Goal: Task Accomplishment & Management: Manage account settings

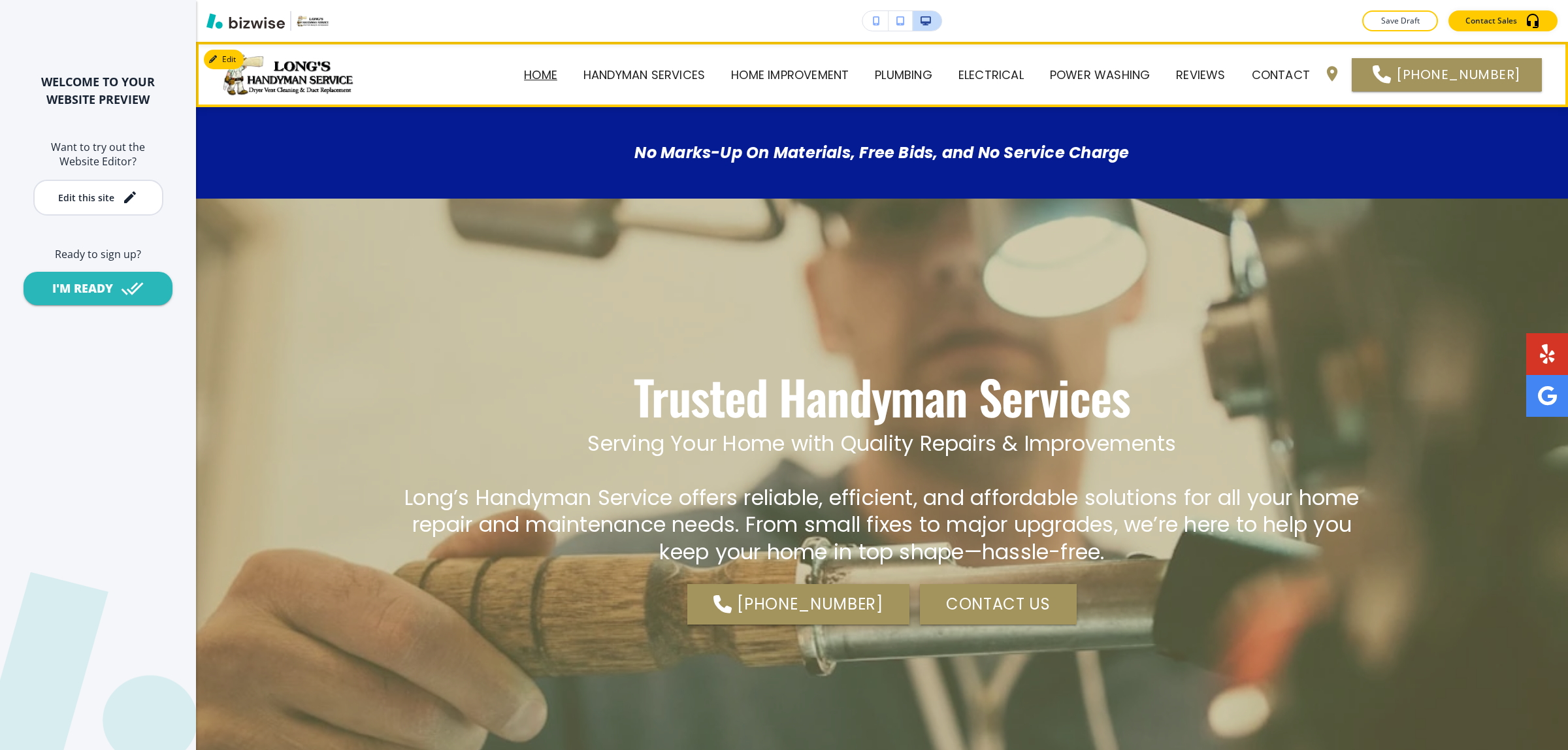
click at [546, 76] on p "Home" at bounding box center [540, 75] width 33 height 18
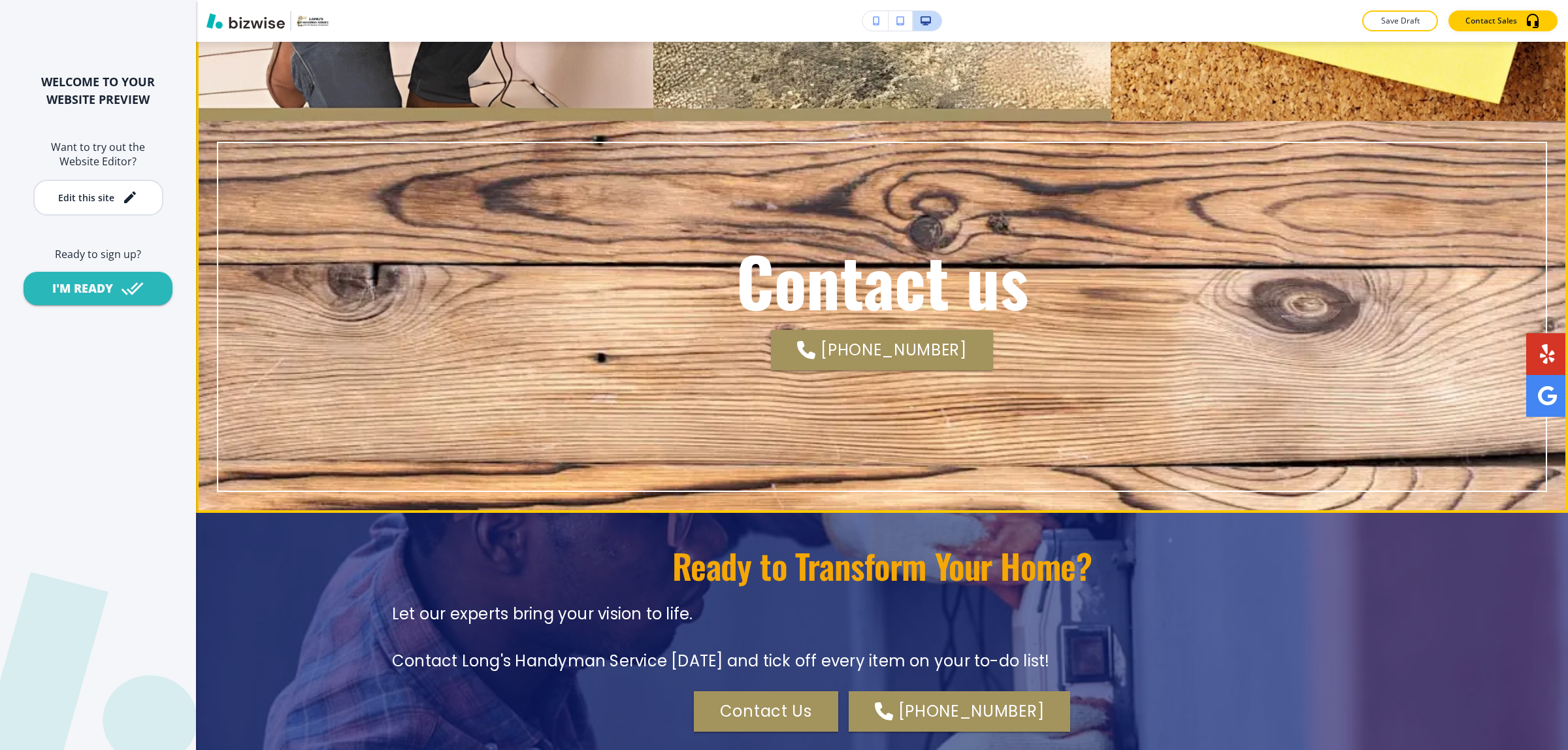
scroll to position [3428, 0]
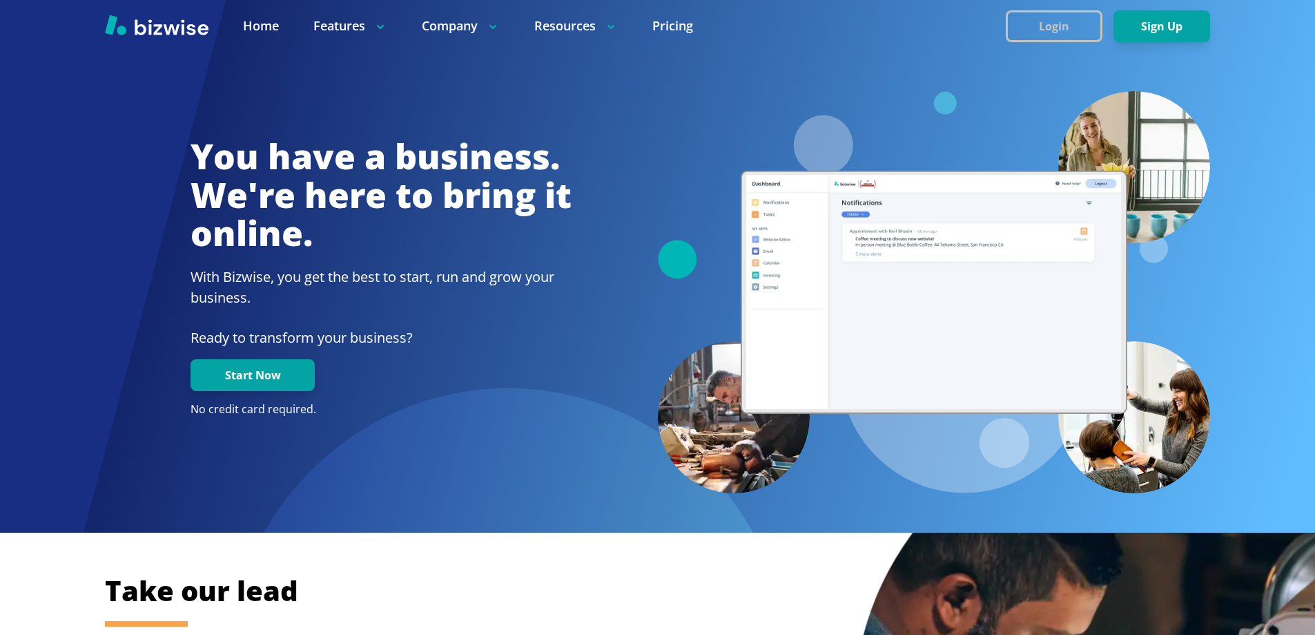
click at [1069, 17] on button "Login" at bounding box center [1054, 26] width 97 height 32
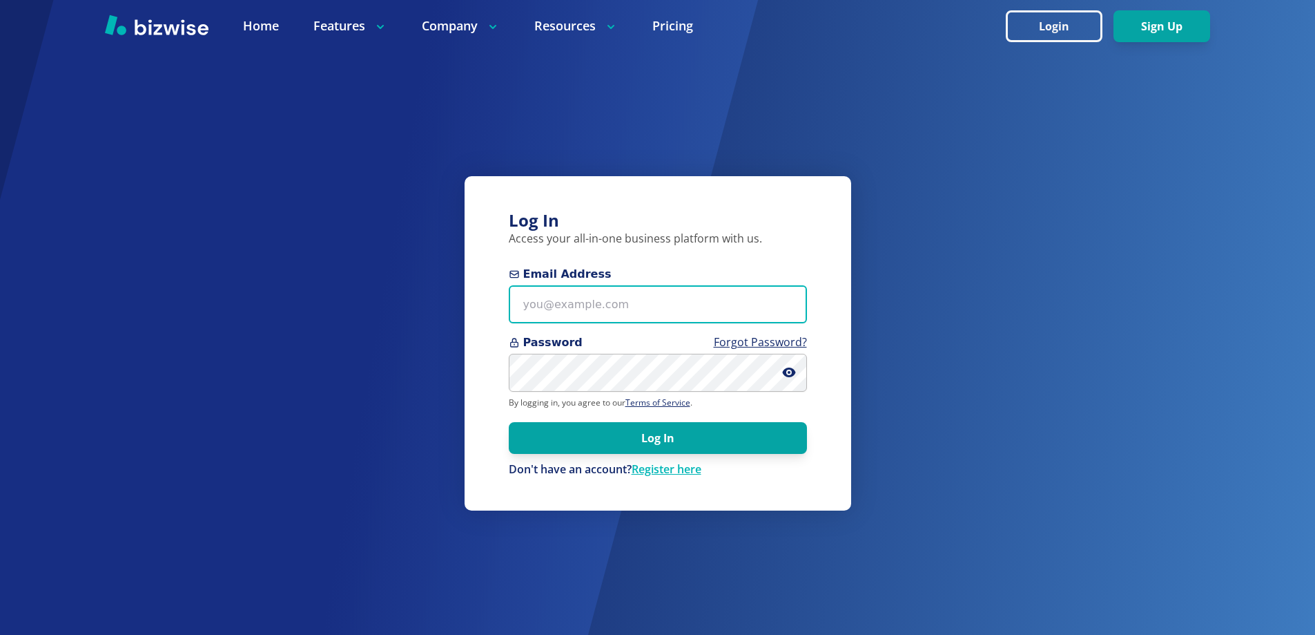
type input "knightjl7+1@msn.com"
click at [657, 467] on link "Register here" at bounding box center [667, 468] width 70 height 15
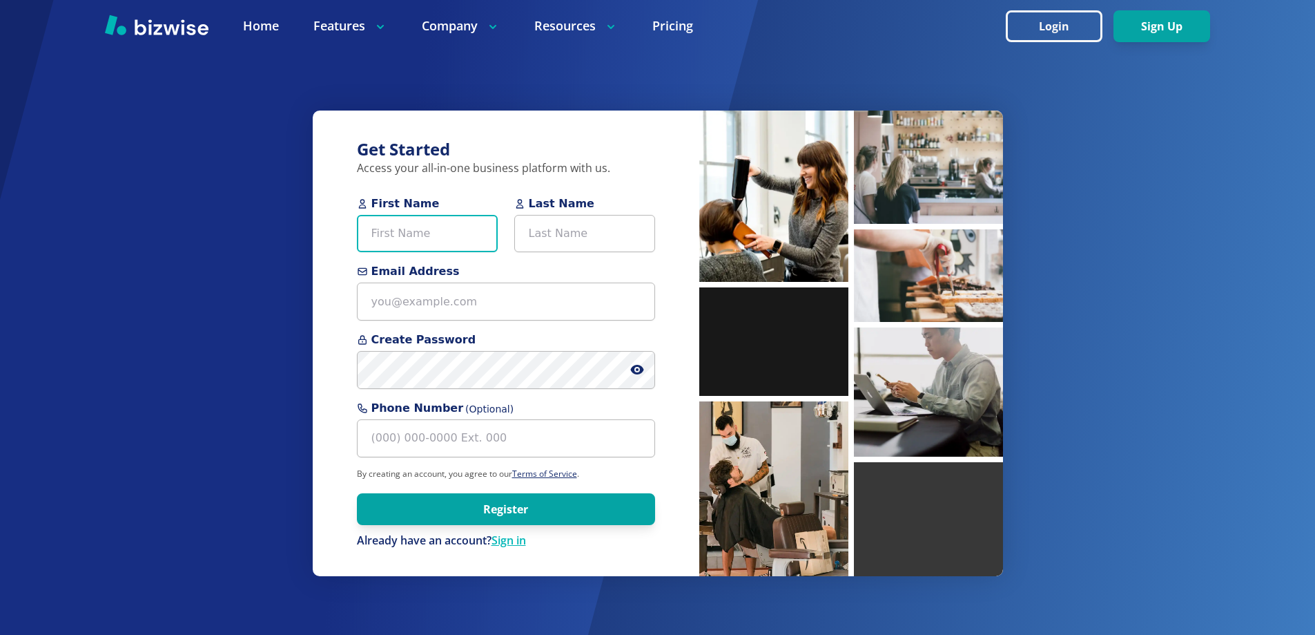
click at [406, 234] on input "First Name" at bounding box center [427, 234] width 141 height 38
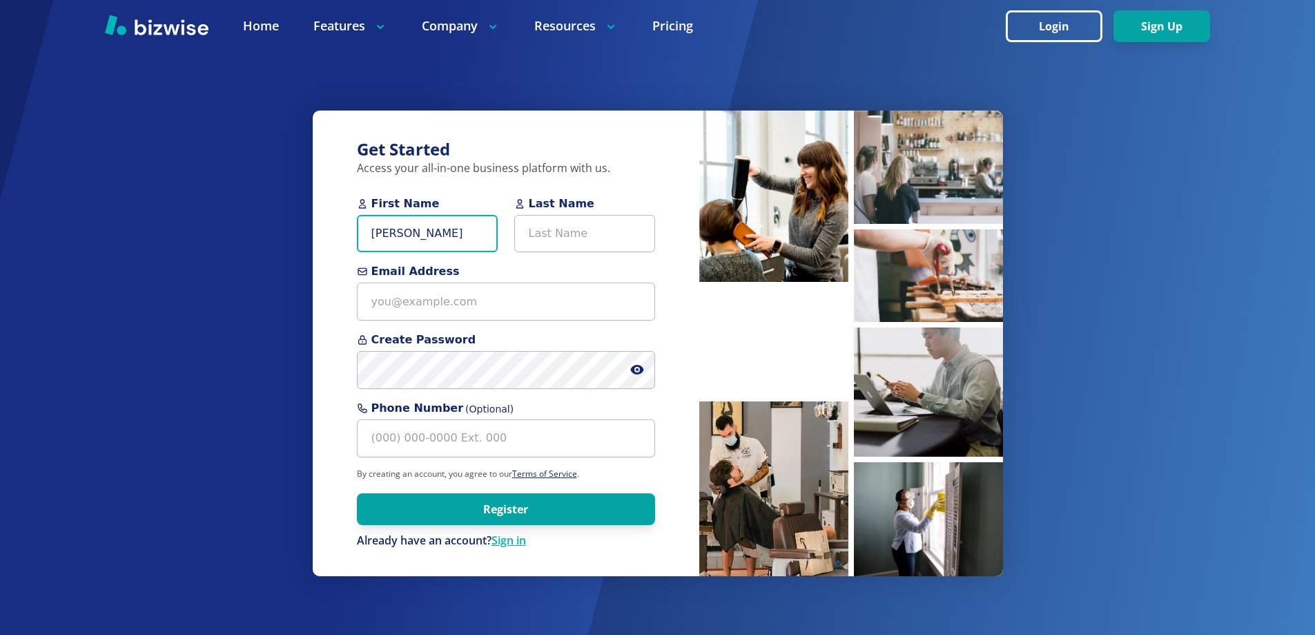
type input "Chris"
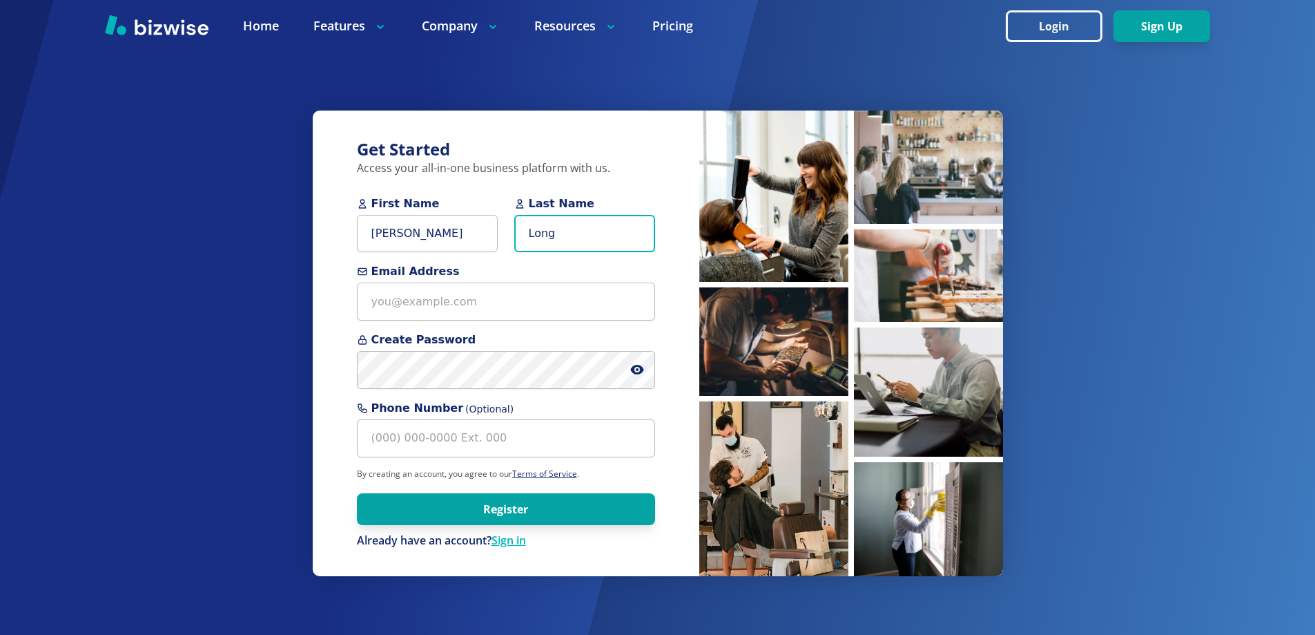
type input "Long"
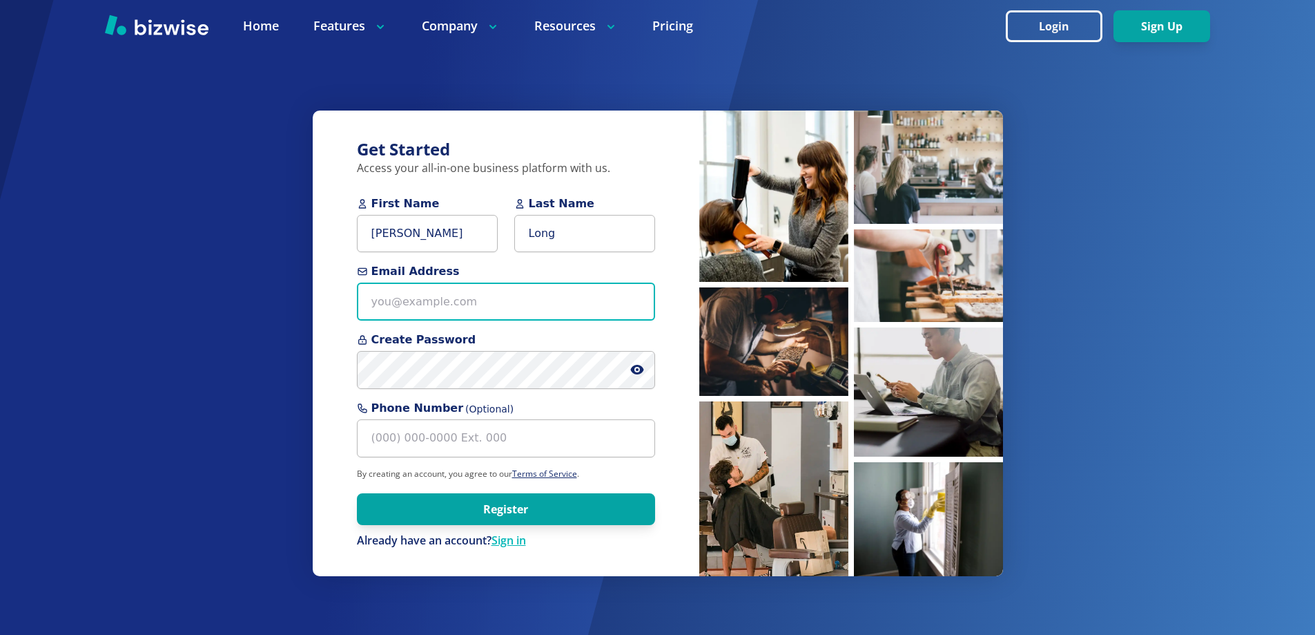
paste input "[EMAIL_ADDRESS][DOMAIN_NAME]"
type input "[EMAIL_ADDRESS][DOMAIN_NAME]"
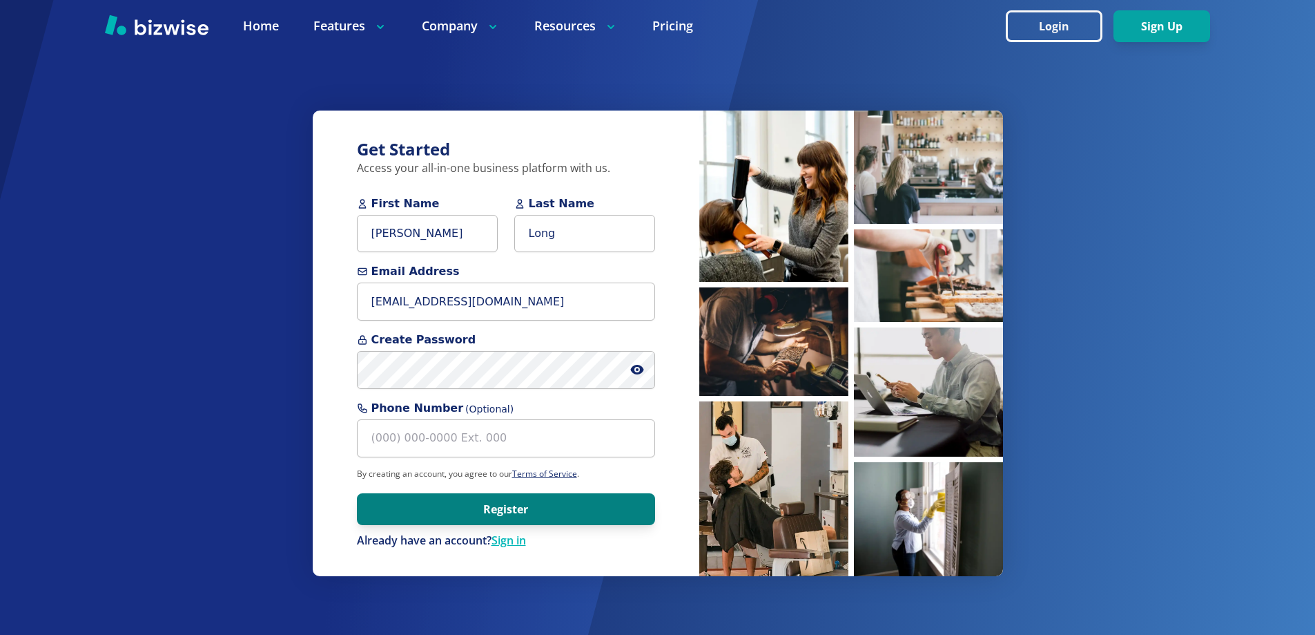
click at [467, 505] on button "Register" at bounding box center [506, 509] width 298 height 32
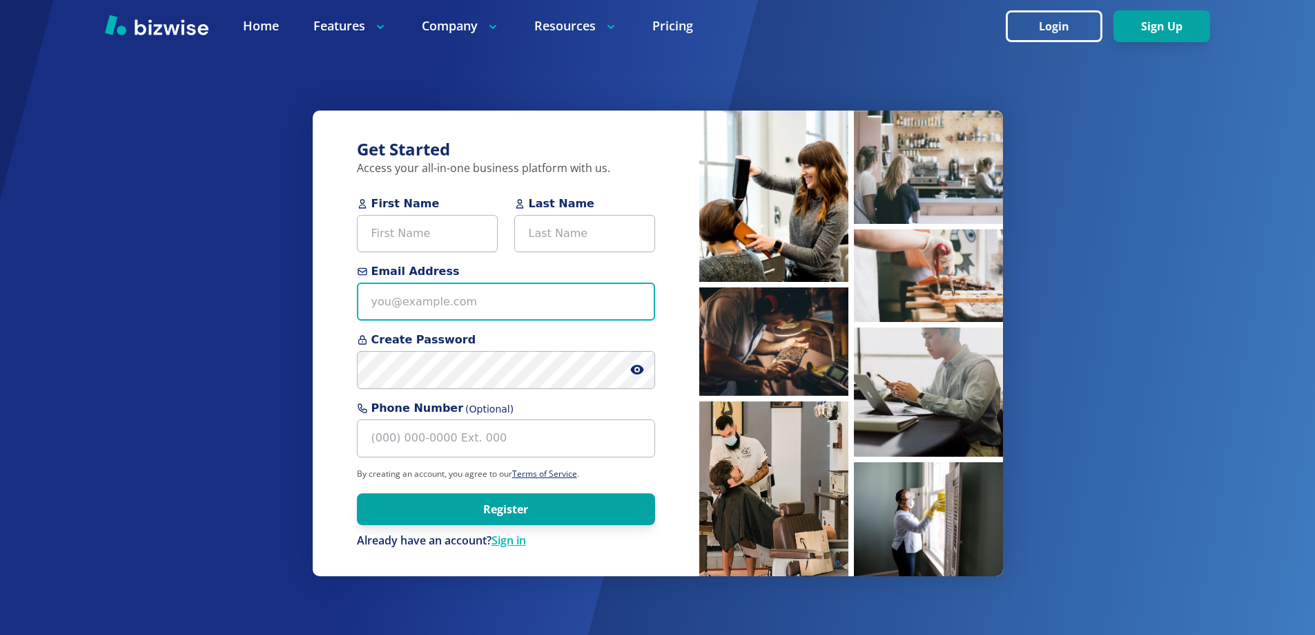
click at [456, 293] on input "Email Address" at bounding box center [506, 301] width 298 height 38
paste input "[EMAIL_ADDRESS][DOMAIN_NAME]"
click at [450, 307] on input "[EMAIL_ADDRESS][DOMAIN_NAME]" at bounding box center [506, 301] width 298 height 38
type input "longshandyman+1@yahoo.com"
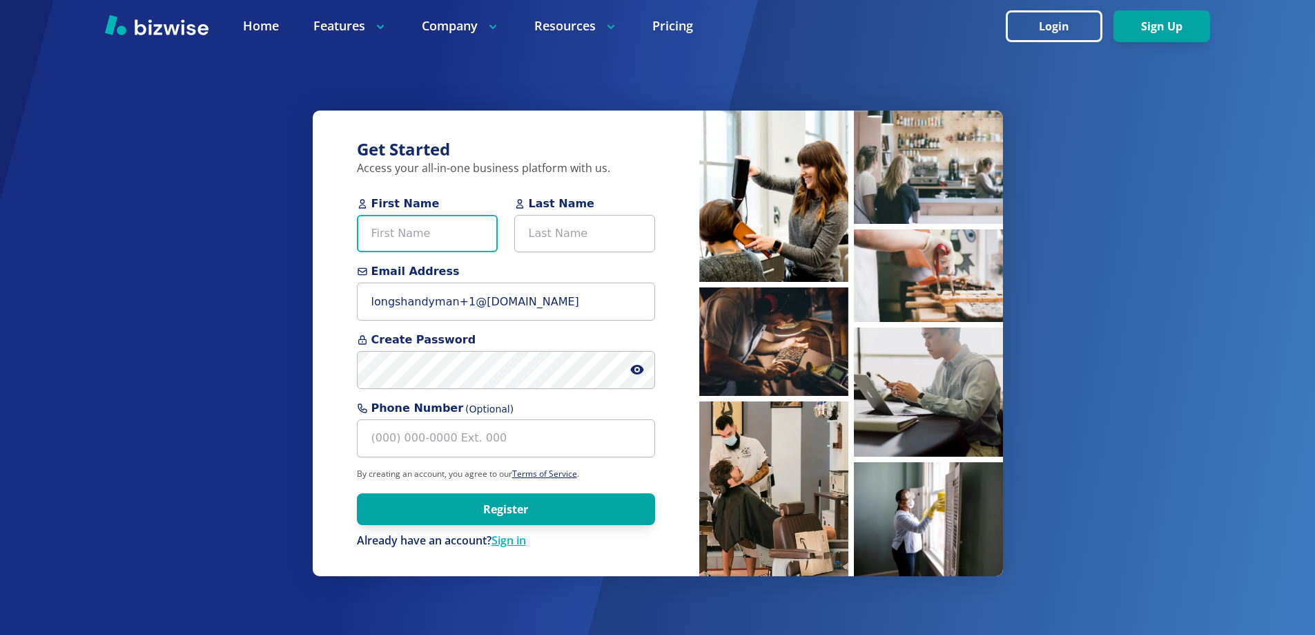
click at [432, 232] on input "First Name" at bounding box center [427, 234] width 141 height 38
type input "Chris"
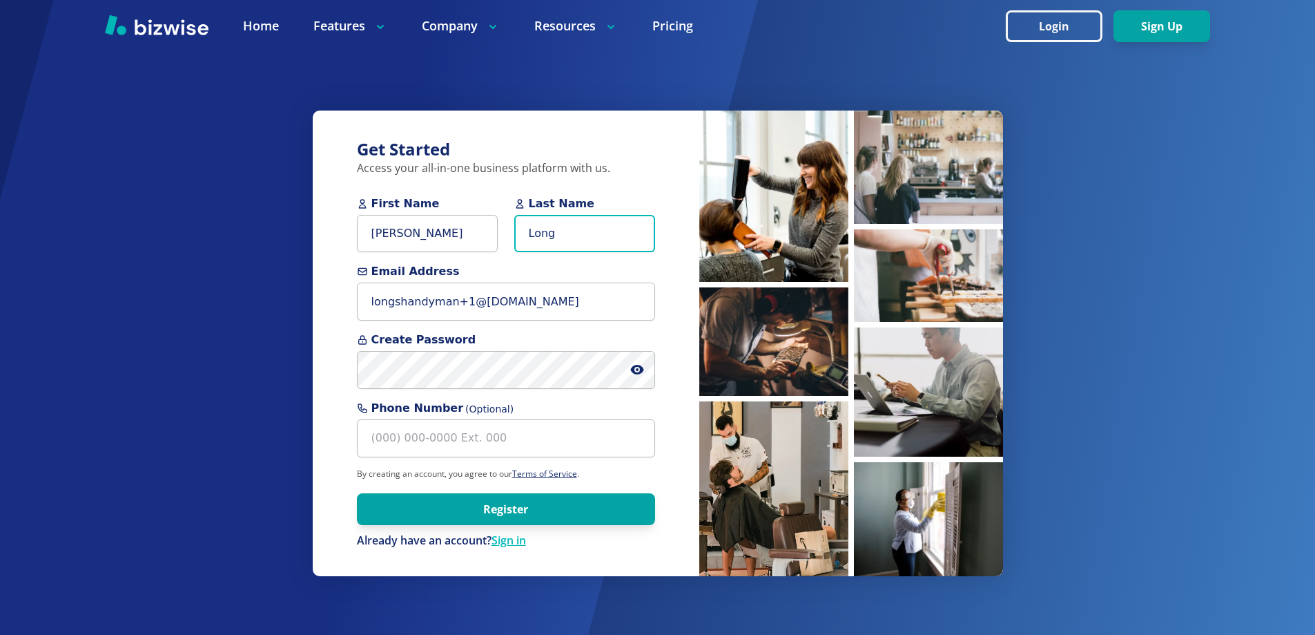
type input "Long"
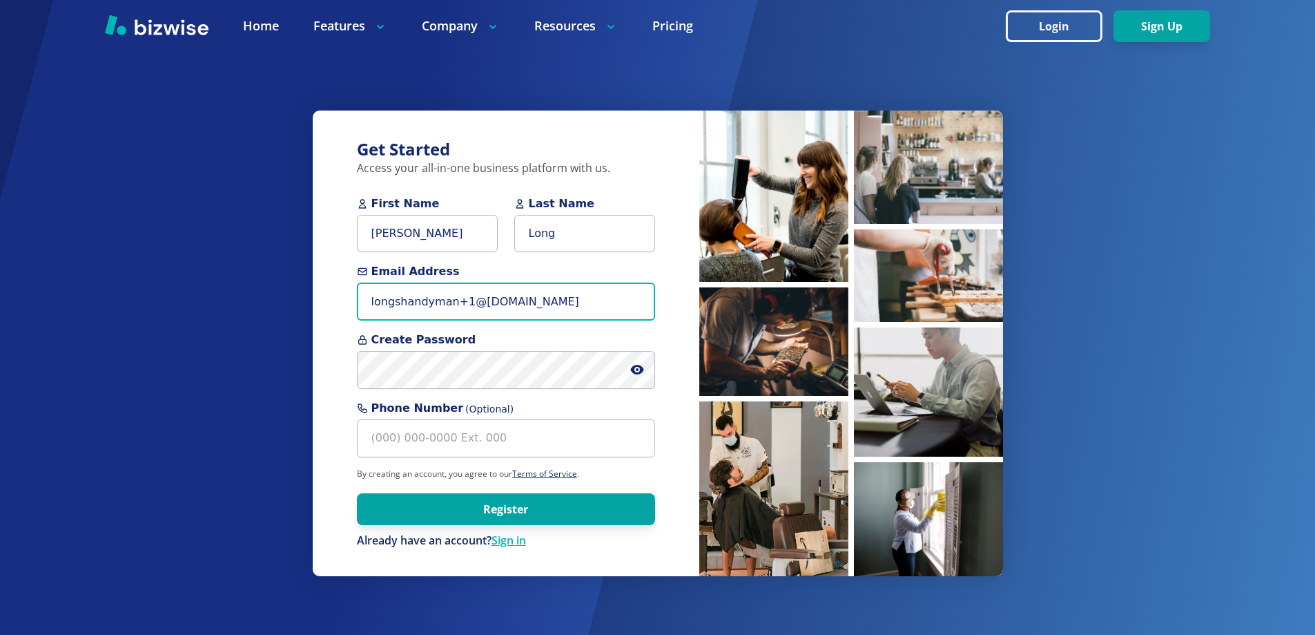
click at [460, 300] on input "longshandyman+1@yahoo.com" at bounding box center [506, 301] width 298 height 38
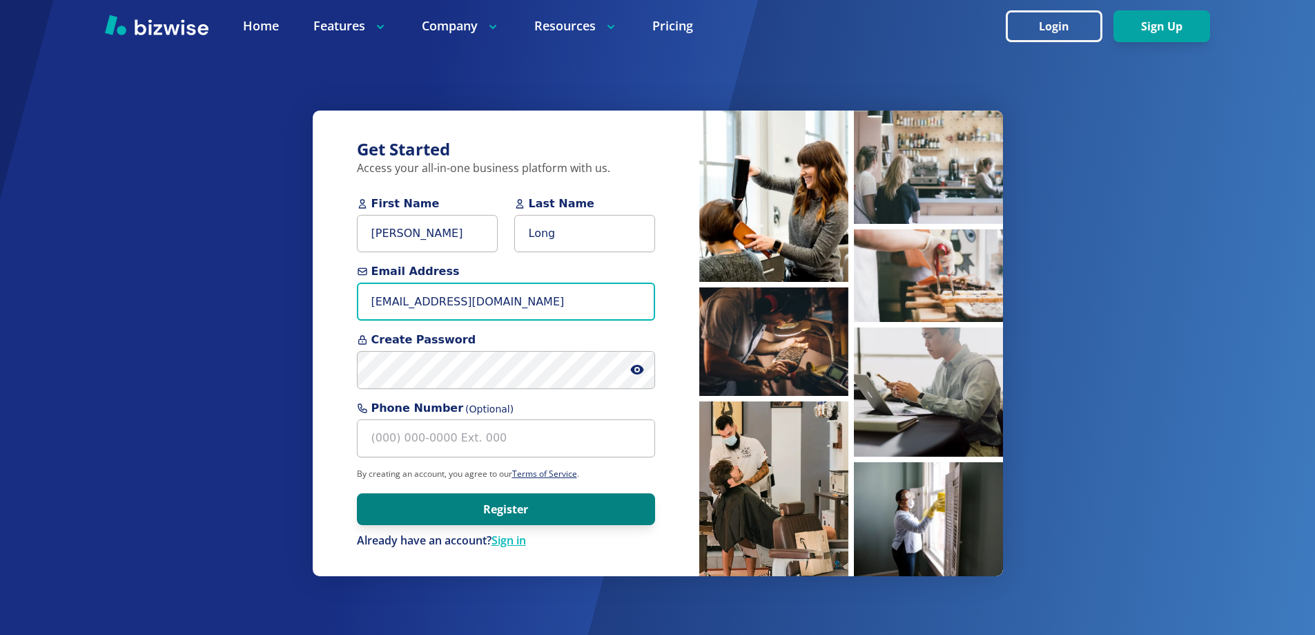
type input "[EMAIL_ADDRESS][DOMAIN_NAME]"
click at [515, 508] on button "Register" at bounding box center [506, 509] width 298 height 32
click at [394, 510] on button "Register" at bounding box center [506, 509] width 298 height 32
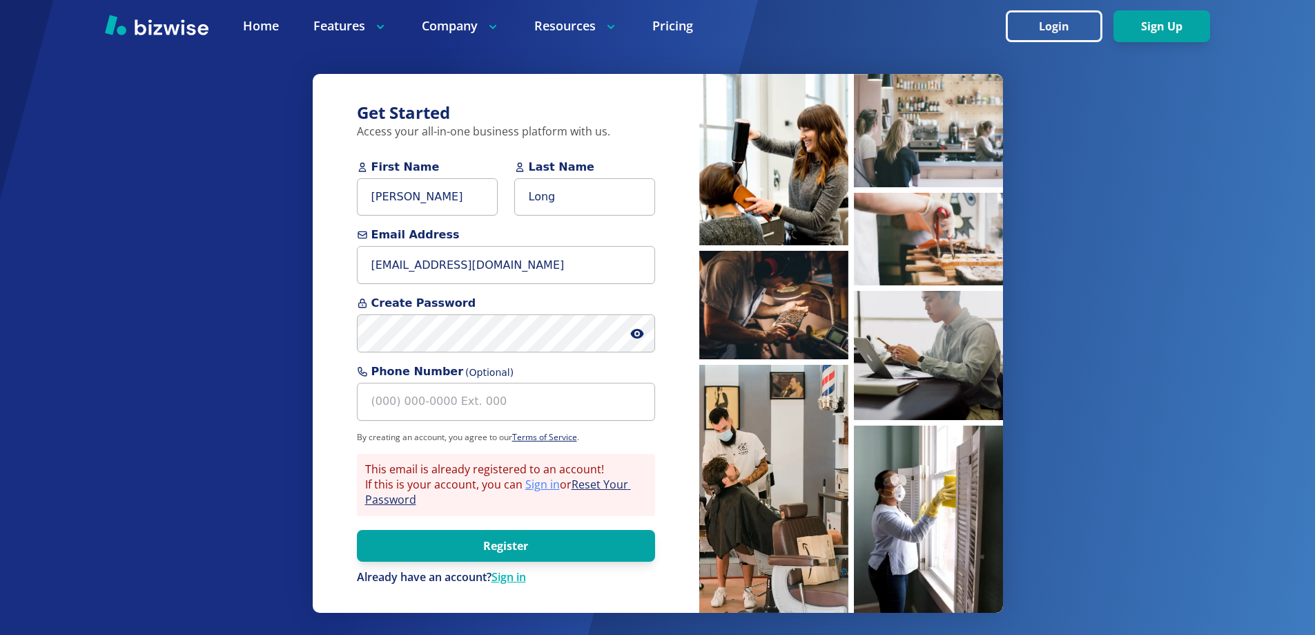
click at [525, 482] on link "Sign in" at bounding box center [542, 483] width 35 height 15
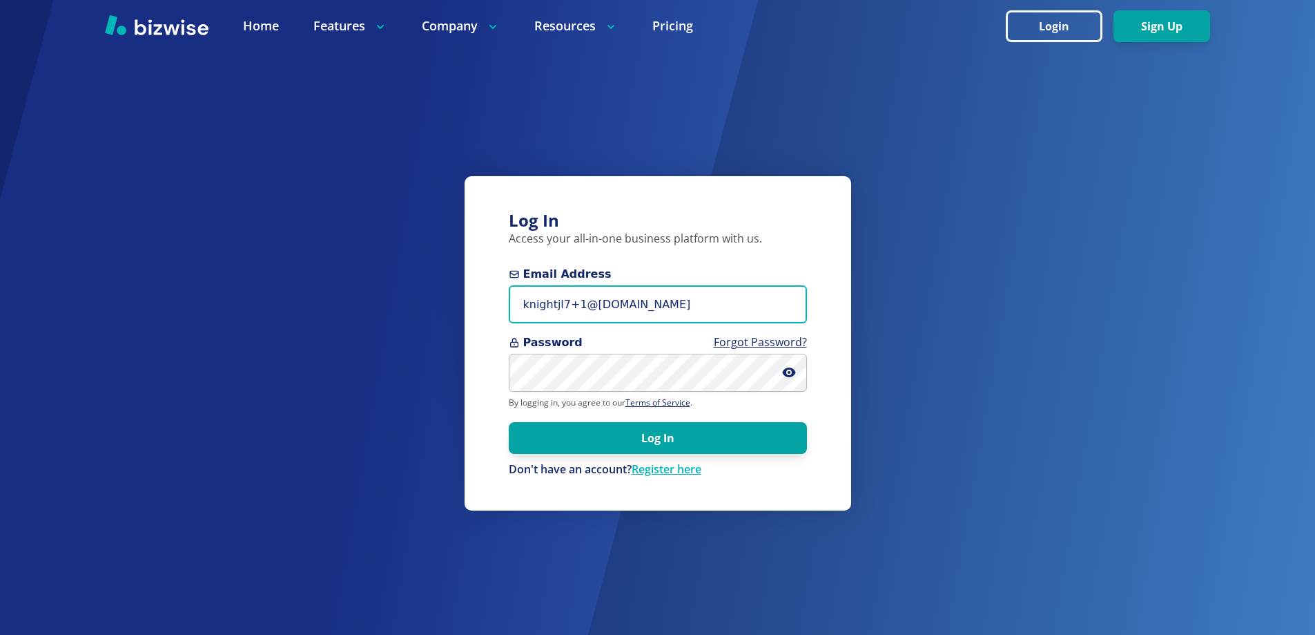
click at [653, 305] on input "knightjl7+1@msn.com" at bounding box center [658, 304] width 298 height 38
paste input "longshandyman@yahoo"
type input "[EMAIL_ADDRESS][DOMAIN_NAME]"
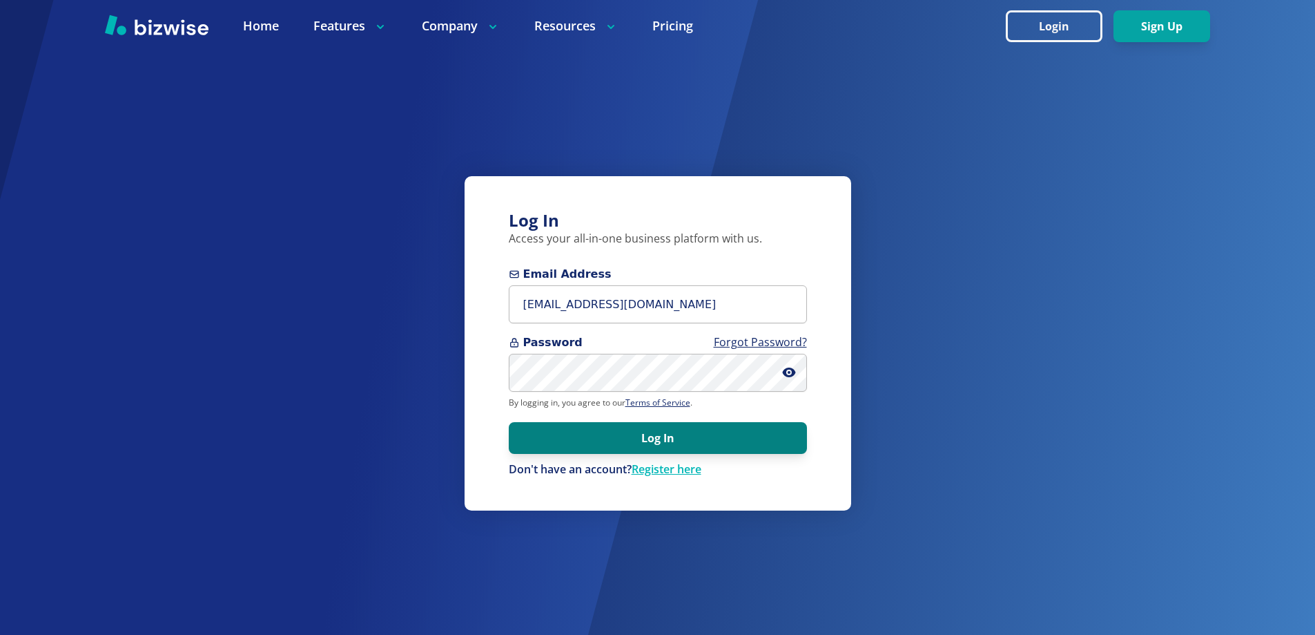
click at [550, 439] on button "Log In" at bounding box center [658, 438] width 298 height 32
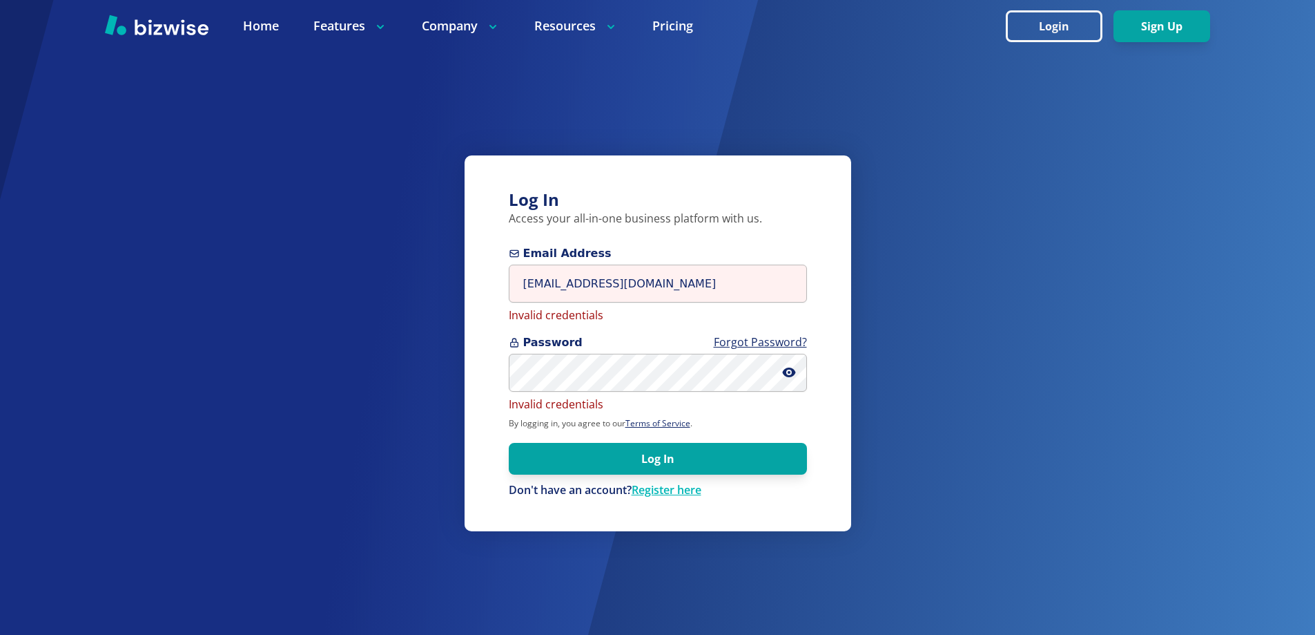
click at [591, 334] on form "Email Address longshandyman@yahoo.com Invalid credentials Password Forgot Passw…" at bounding box center [658, 371] width 298 height 253
click at [676, 279] on input "[EMAIL_ADDRESS][DOMAIN_NAME]" at bounding box center [658, 283] width 298 height 38
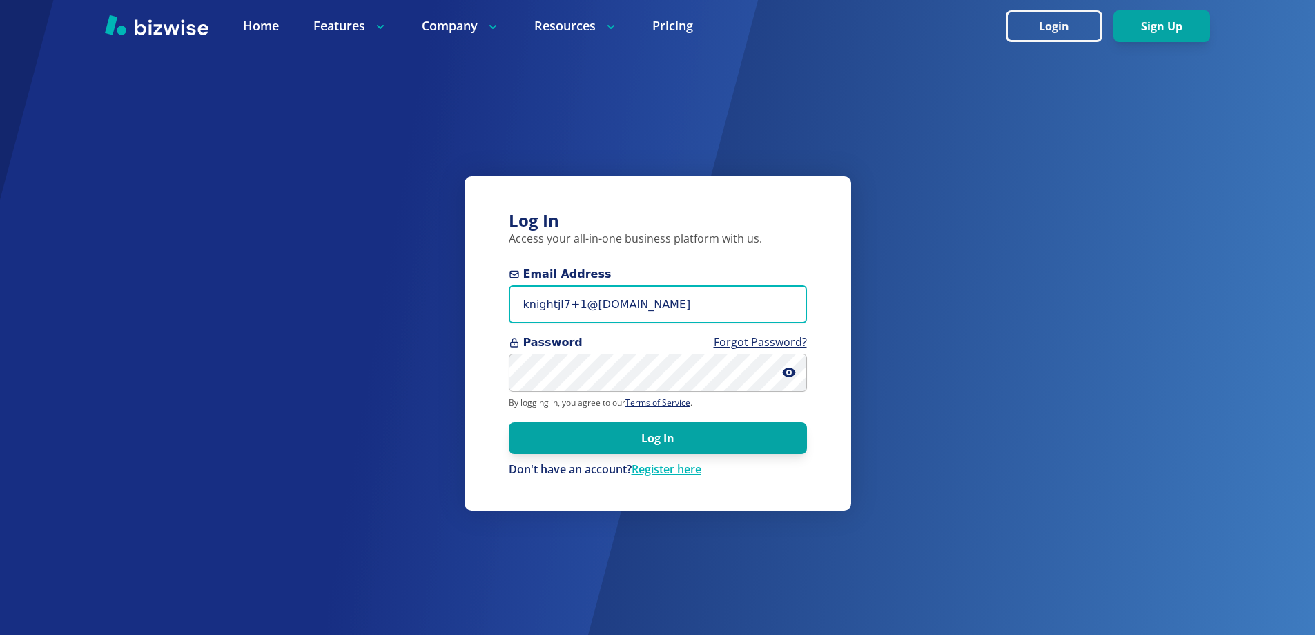
click at [664, 306] on input "knightjl7+1@[DOMAIN_NAME]" at bounding box center [658, 304] width 298 height 38
paste input "longshandyman@yahoo"
type input "[EMAIL_ADDRESS][DOMAIN_NAME]"
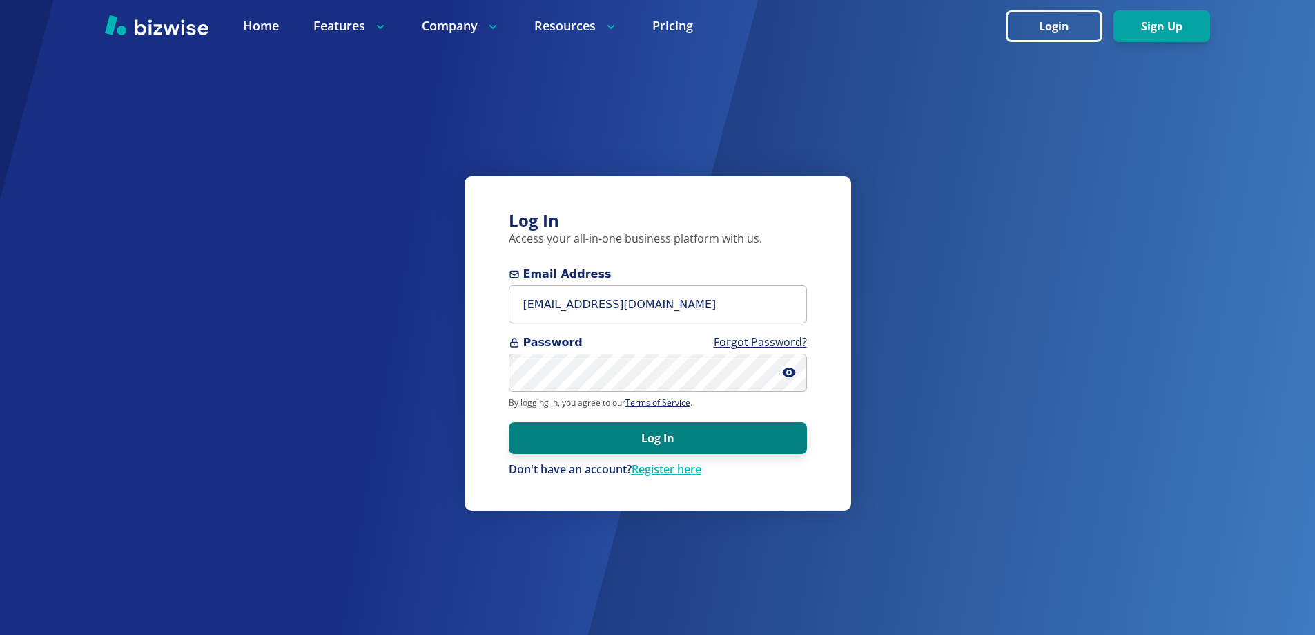
click at [550, 447] on button "Log In" at bounding box center [658, 438] width 298 height 32
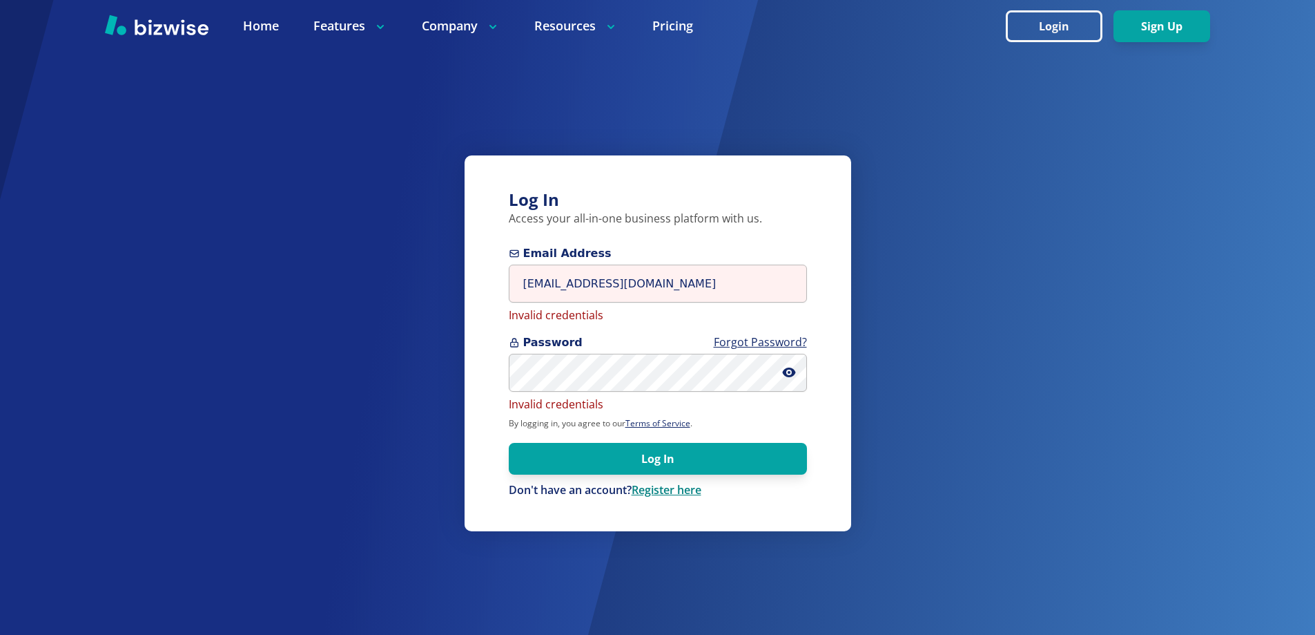
click at [679, 492] on link "Register here" at bounding box center [667, 489] width 70 height 15
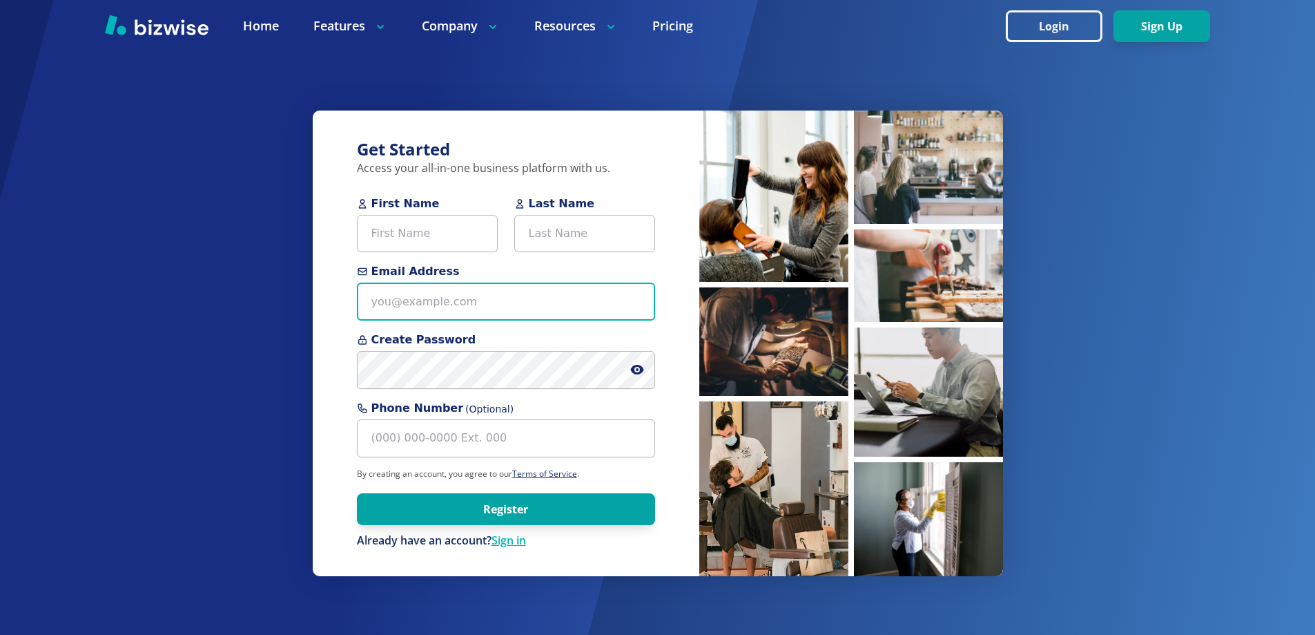
click at [444, 308] on input "Email Address" at bounding box center [506, 301] width 298 height 38
paste input "[EMAIL_ADDRESS][DOMAIN_NAME]"
type input "[EMAIL_ADDRESS][DOMAIN_NAME]"
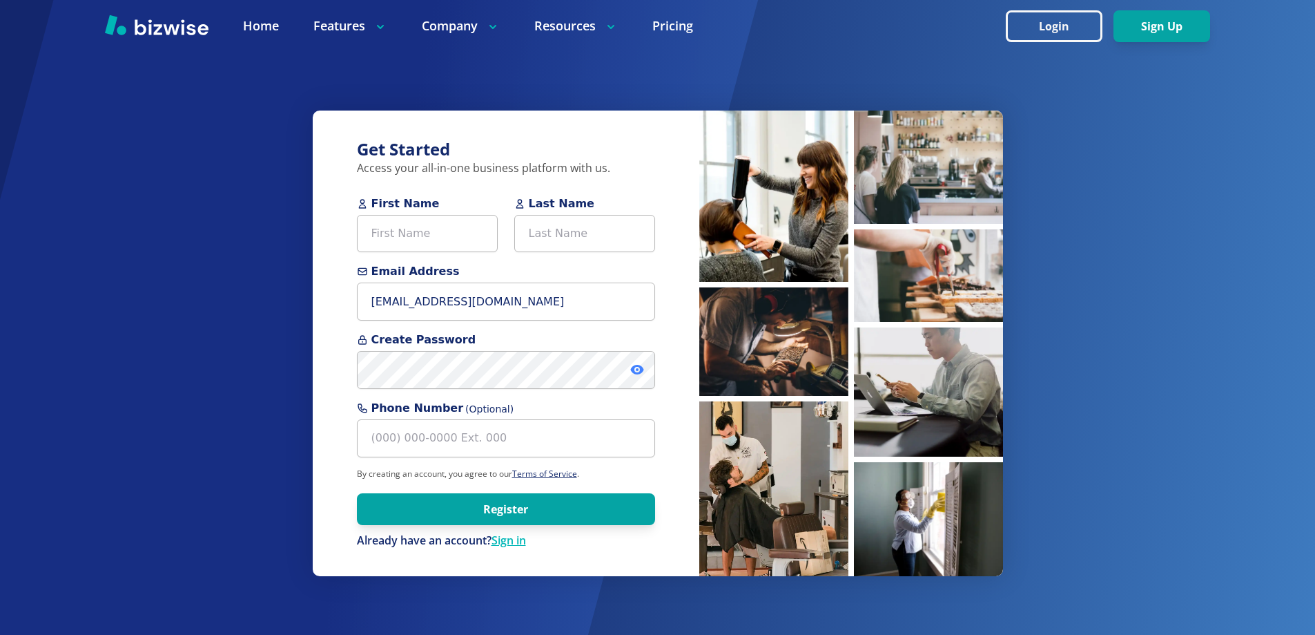
click at [637, 369] on icon at bounding box center [637, 369] width 3 height 3
click at [637, 369] on icon at bounding box center [638, 369] width 12 height 11
click at [410, 234] on input "First Name" at bounding box center [427, 234] width 141 height 38
type input "Chris"
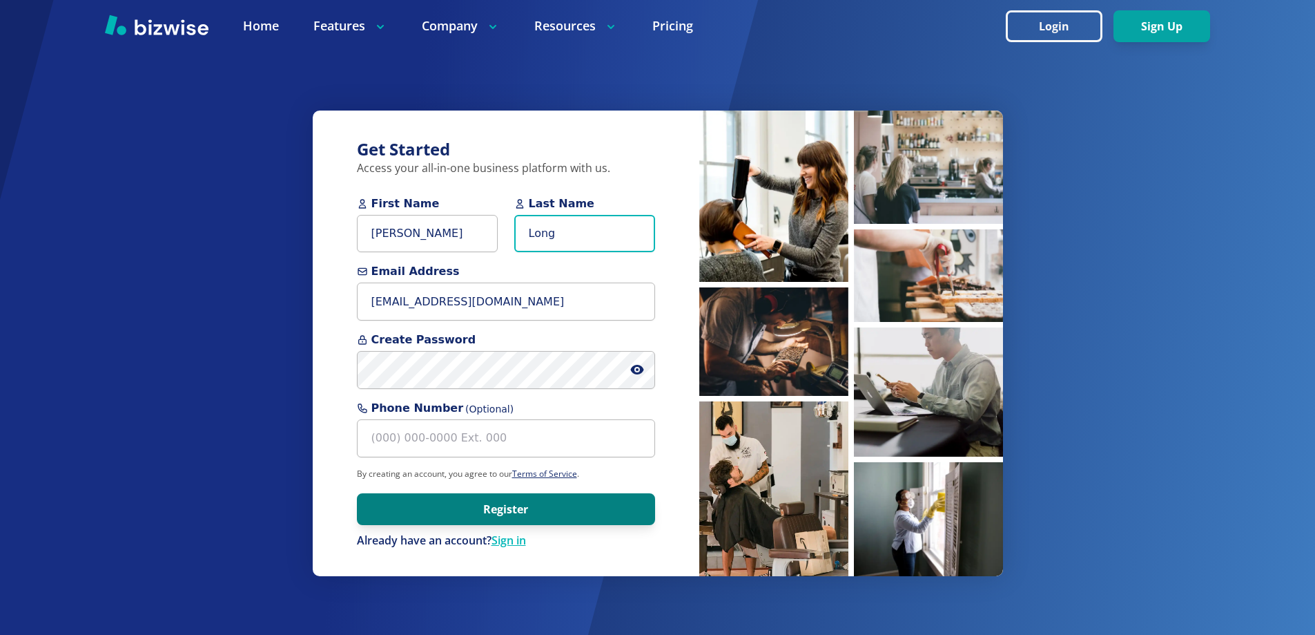
type input "Long"
click at [474, 497] on button "Register" at bounding box center [506, 509] width 298 height 32
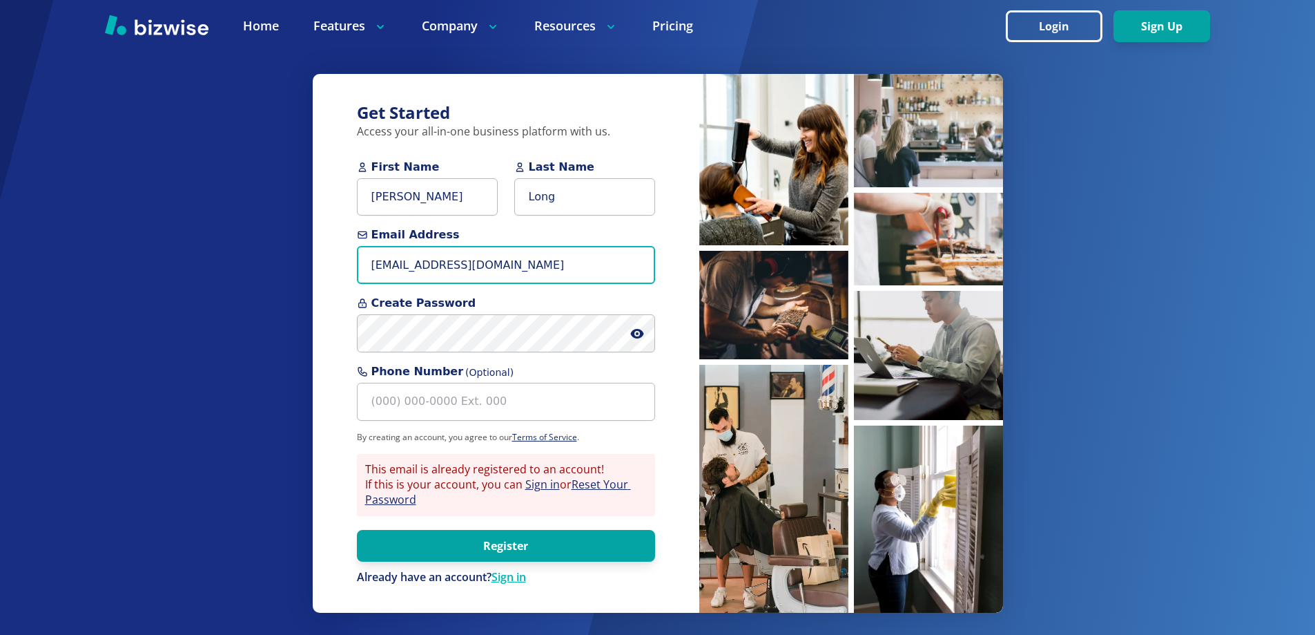
click at [570, 260] on input "[EMAIL_ADDRESS][DOMAIN_NAME]" at bounding box center [506, 265] width 298 height 38
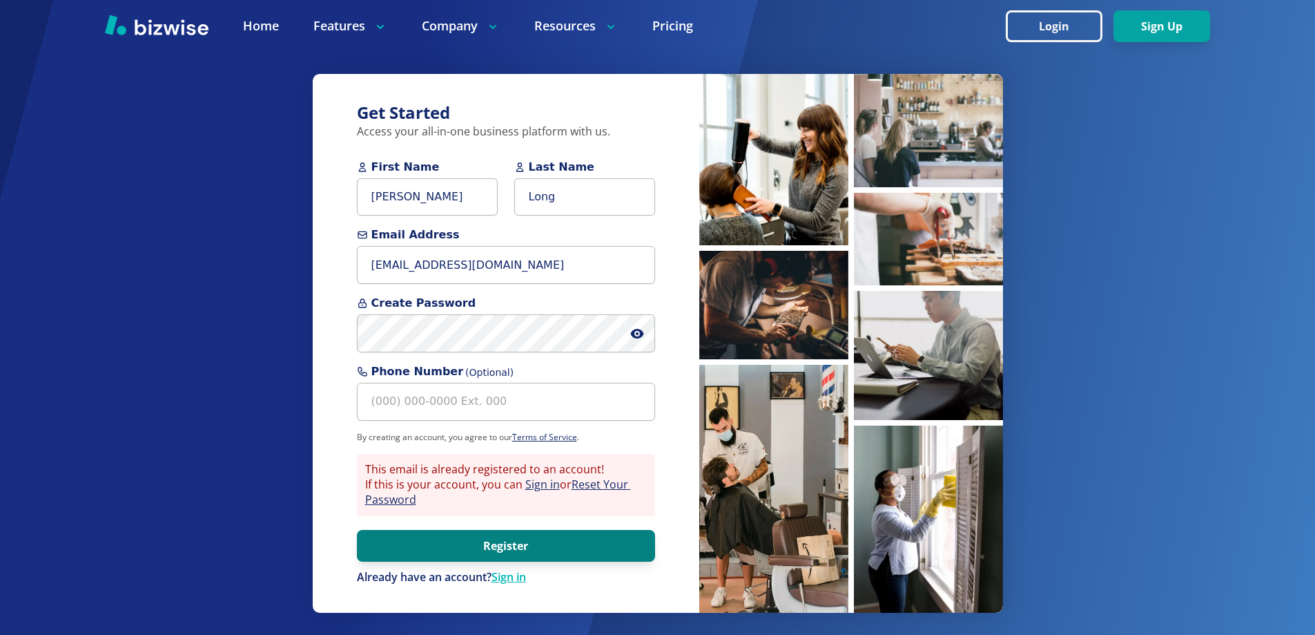
click at [520, 534] on button "Register" at bounding box center [506, 546] width 298 height 32
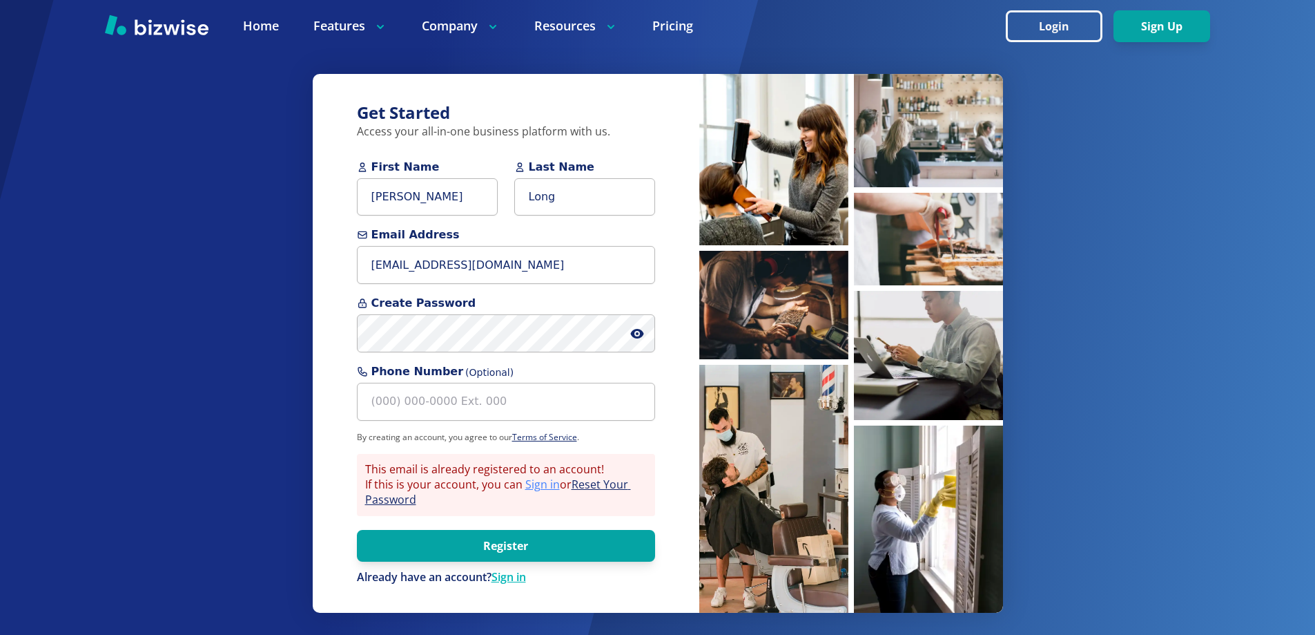
click at [544, 486] on link "Sign in" at bounding box center [542, 483] width 35 height 15
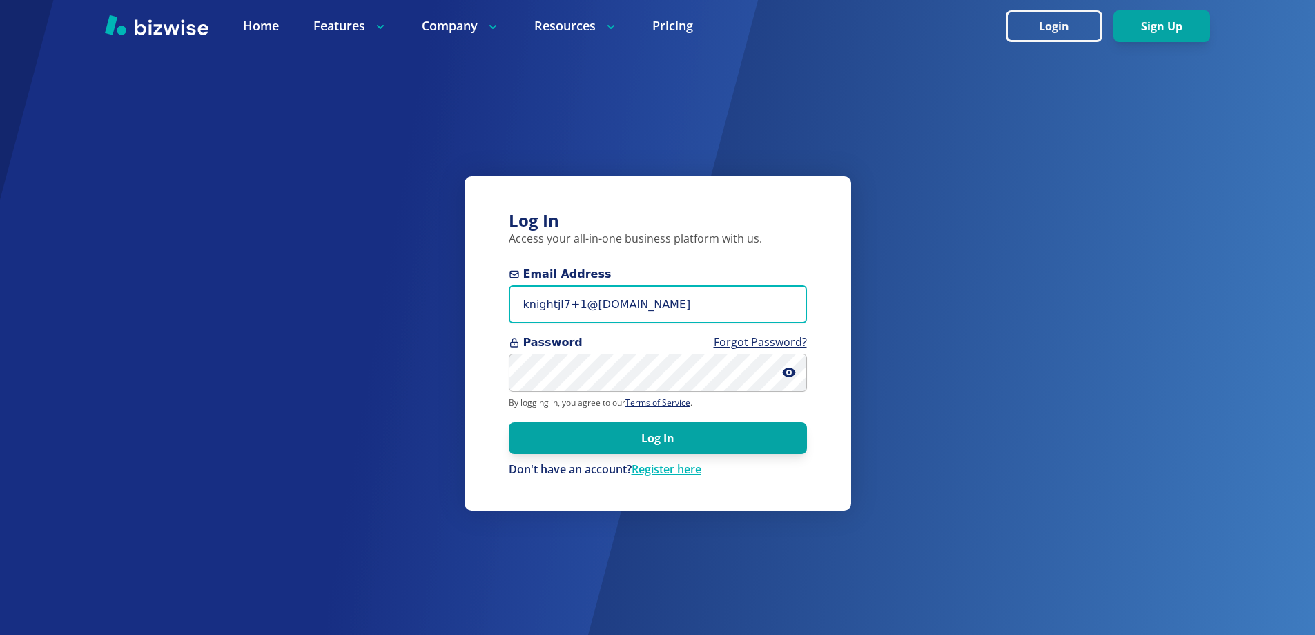
click at [623, 286] on input "knightjl7+1@msn.com" at bounding box center [658, 304] width 298 height 38
paste input "longshandyman@yahoo"
type input "[EMAIL_ADDRESS][DOMAIN_NAME]"
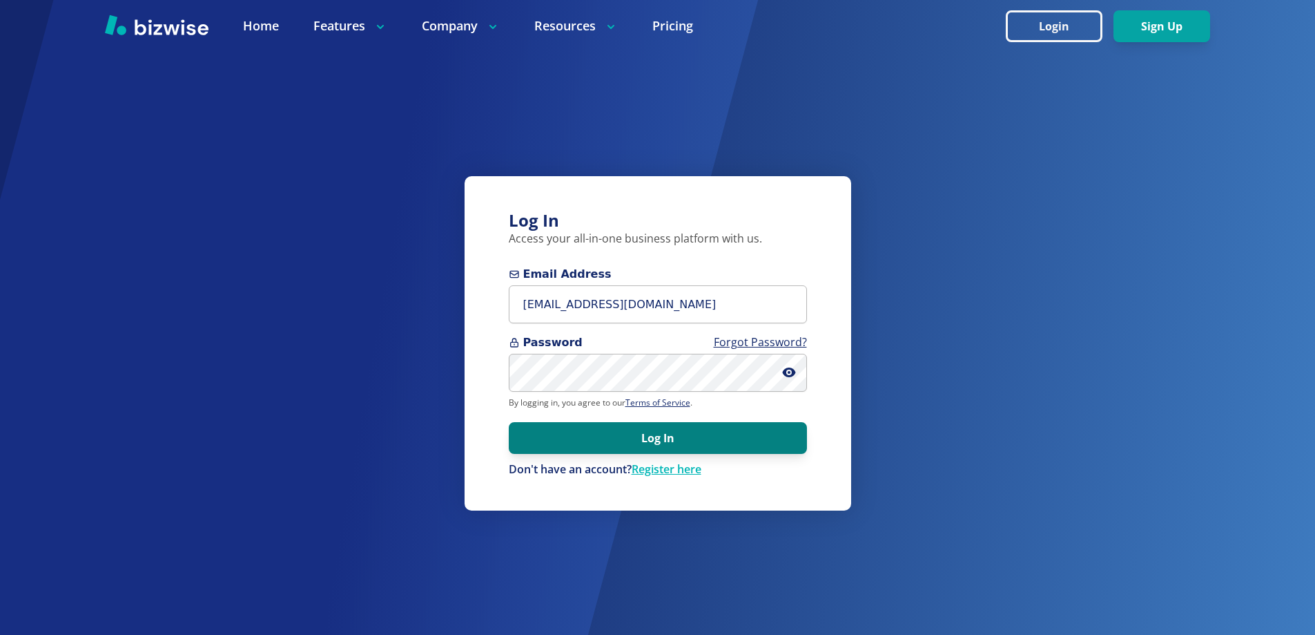
click at [535, 443] on button "Log In" at bounding box center [658, 438] width 298 height 32
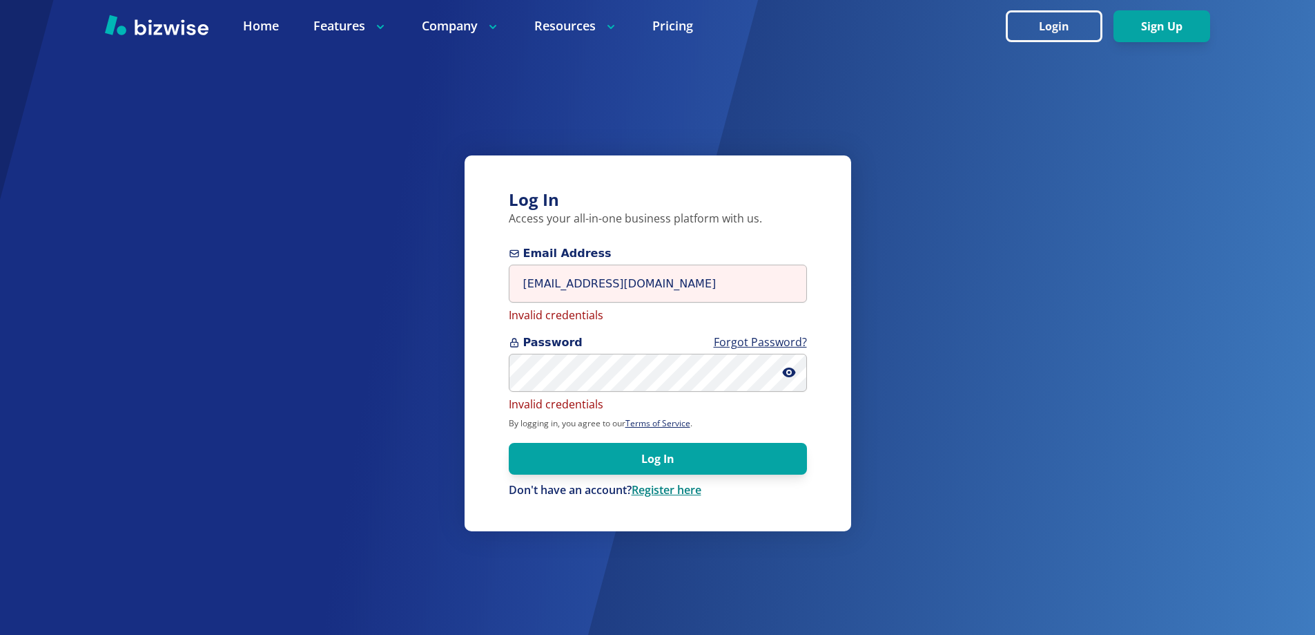
drag, startPoint x: 690, startPoint y: 481, endPoint x: 690, endPoint y: 489, distance: 7.6
click at [690, 483] on form "Email Address longshandyman@yahoo.com Invalid credentials Password Forgot Passw…" at bounding box center [658, 371] width 298 height 253
click at [690, 489] on link "Register here" at bounding box center [667, 489] width 70 height 15
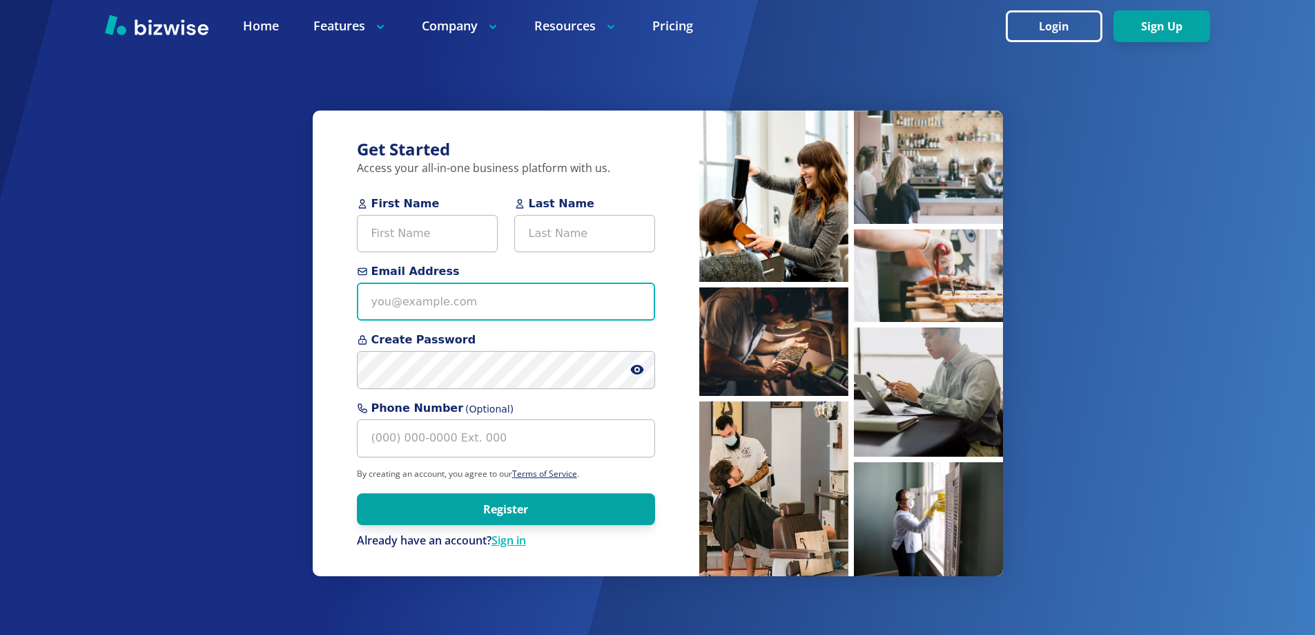
click at [453, 306] on input "Email Address" at bounding box center [506, 301] width 298 height 38
paste input "[EMAIL_ADDRESS][DOMAIN_NAME]"
type input "[EMAIL_ADDRESS][DOMAIN_NAME]"
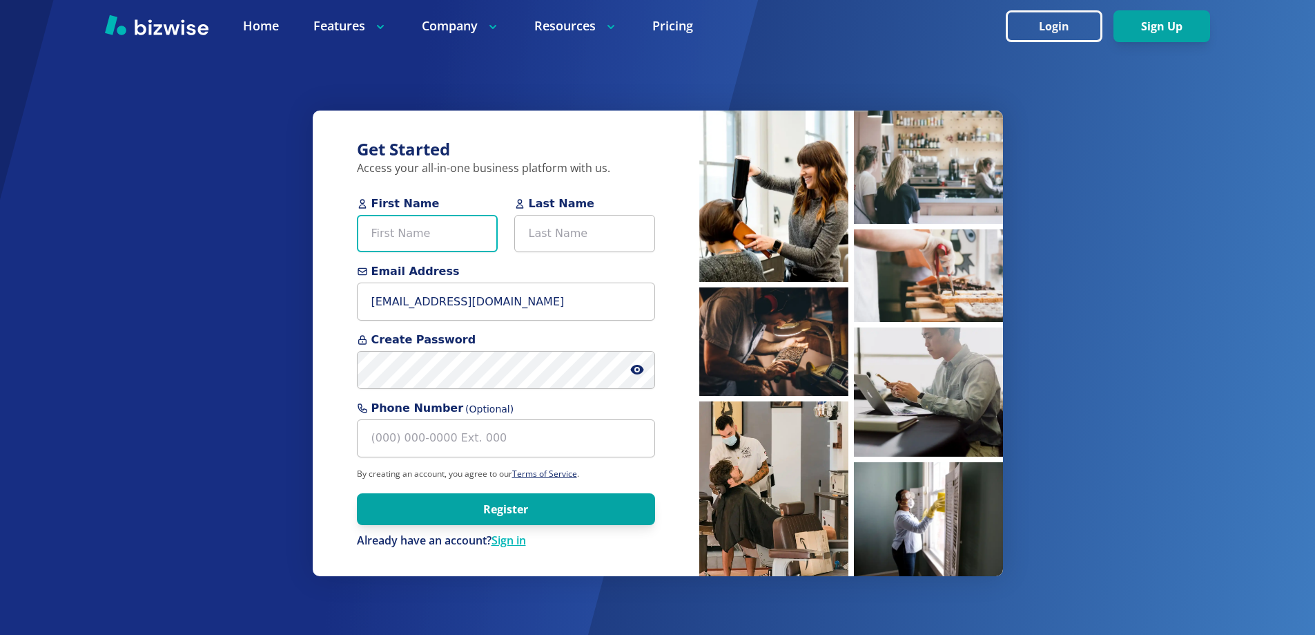
click at [438, 231] on input "First Name" at bounding box center [427, 234] width 141 height 38
type input "[PERSON_NAME]"
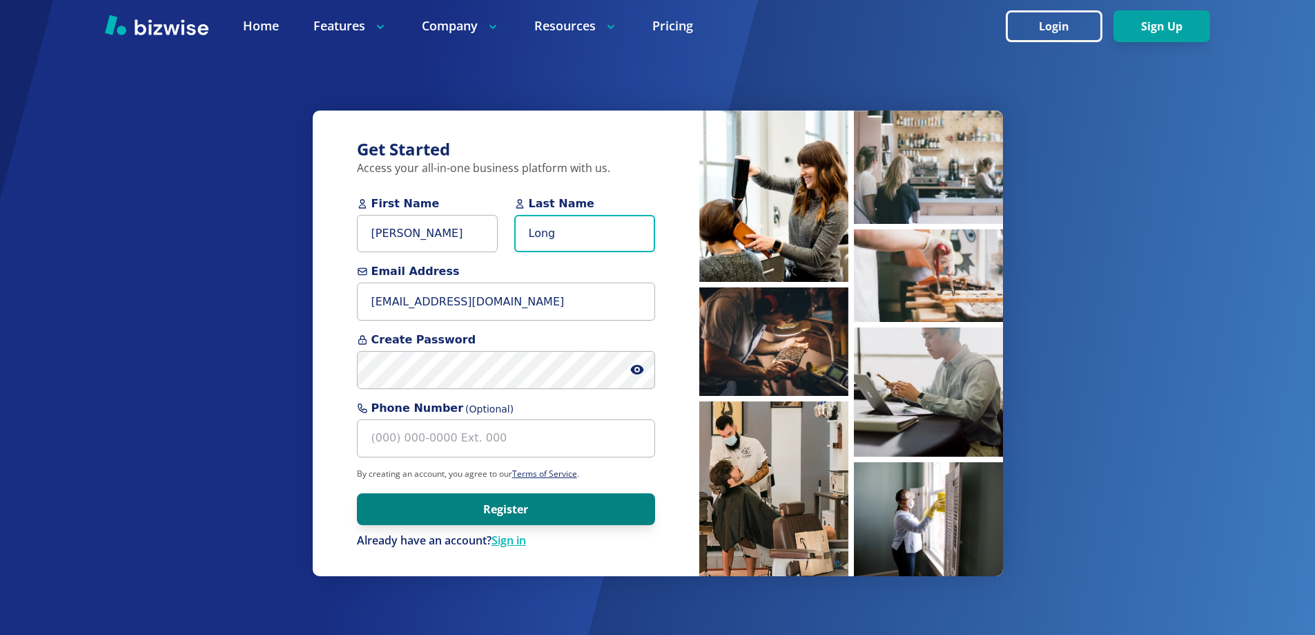
type input "Long"
click at [459, 512] on button "Register" at bounding box center [506, 509] width 298 height 32
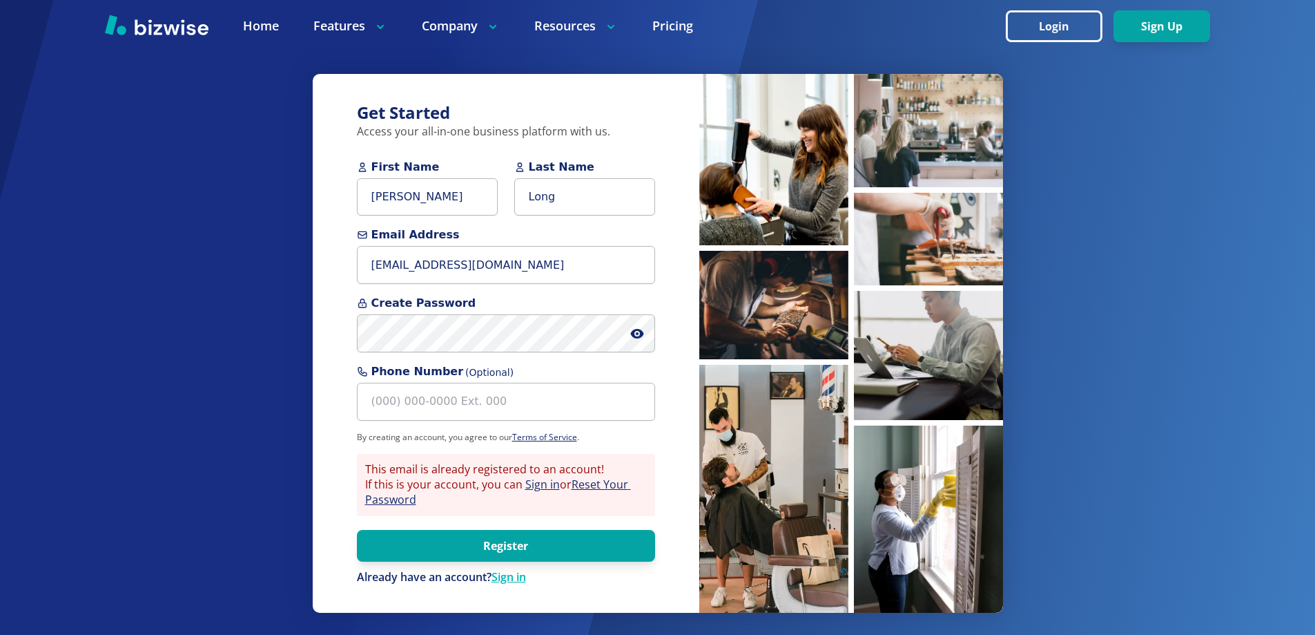
click at [1238, 339] on div "Get Started Access your all-in-one business platform with us. First Name Chris …" at bounding box center [657, 317] width 1315 height 635
click at [644, 326] on span at bounding box center [642, 333] width 25 height 38
click at [644, 331] on icon at bounding box center [637, 334] width 14 height 14
click at [445, 267] on input "[EMAIL_ADDRESS][DOMAIN_NAME]" at bounding box center [506, 265] width 298 height 38
click at [451, 264] on input "[EMAIL_ADDRESS][DOMAIN_NAME]" at bounding box center [506, 265] width 298 height 38
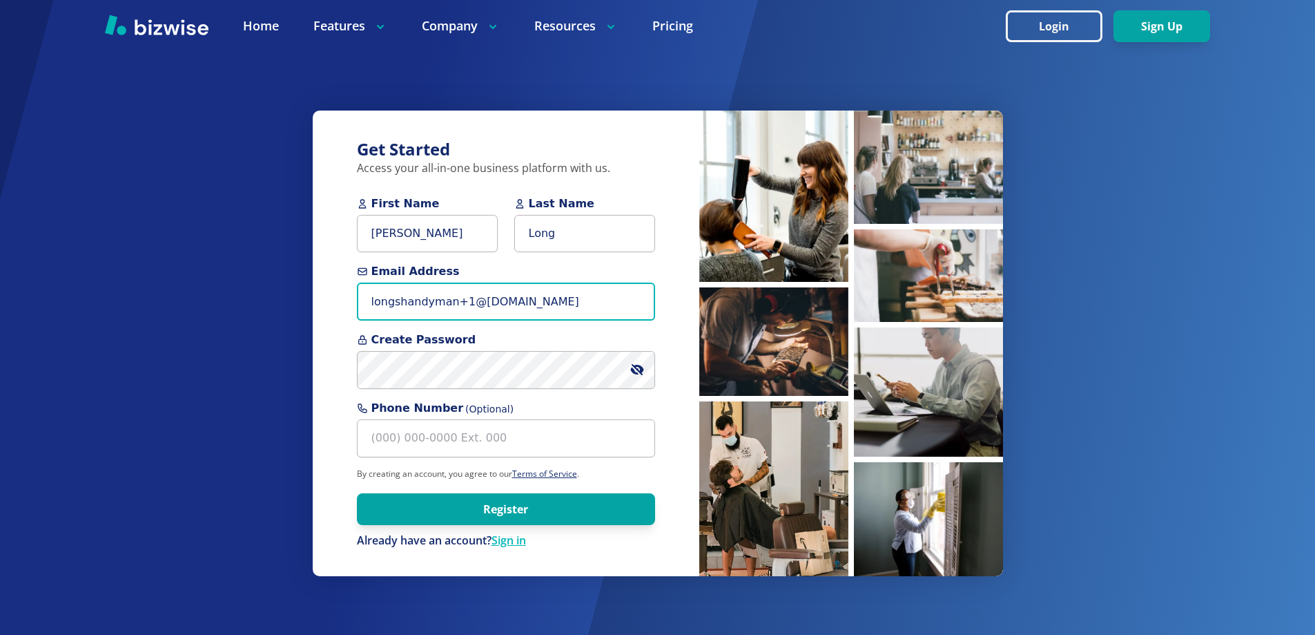
type input "longshandyman+1@[DOMAIN_NAME]"
click at [1147, 365] on div "Get Started Access your all-in-one business platform with us. First Name Chris …" at bounding box center [657, 317] width 1315 height 635
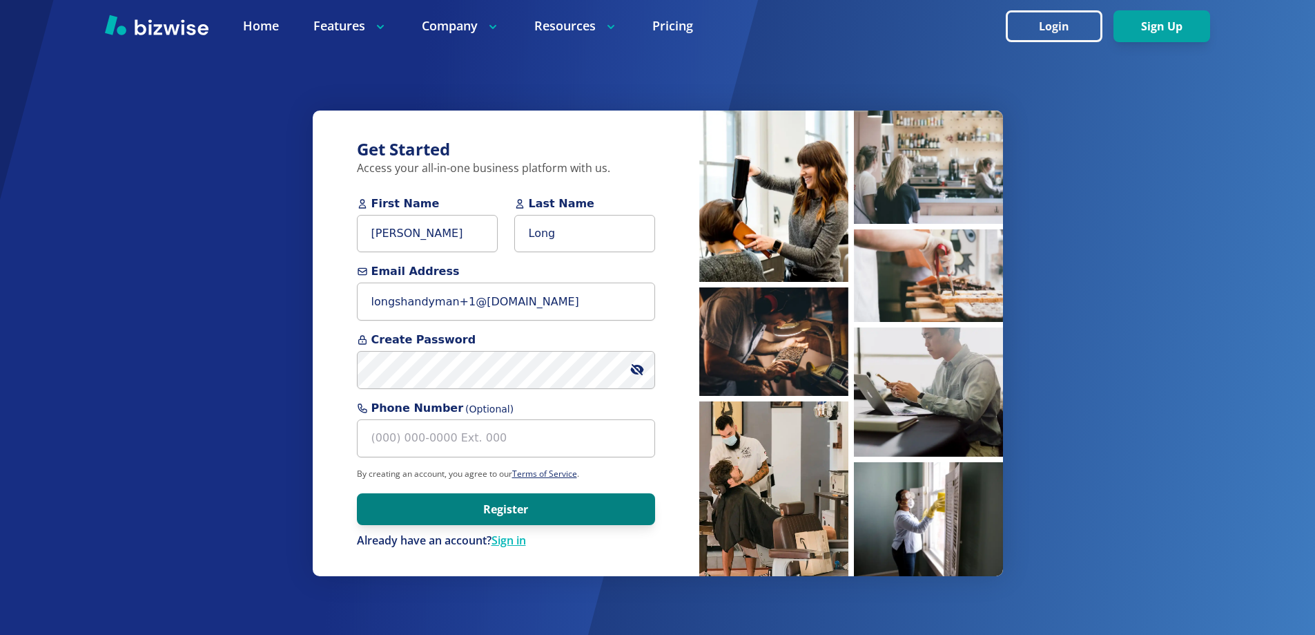
click at [485, 502] on button "Register" at bounding box center [506, 509] width 298 height 32
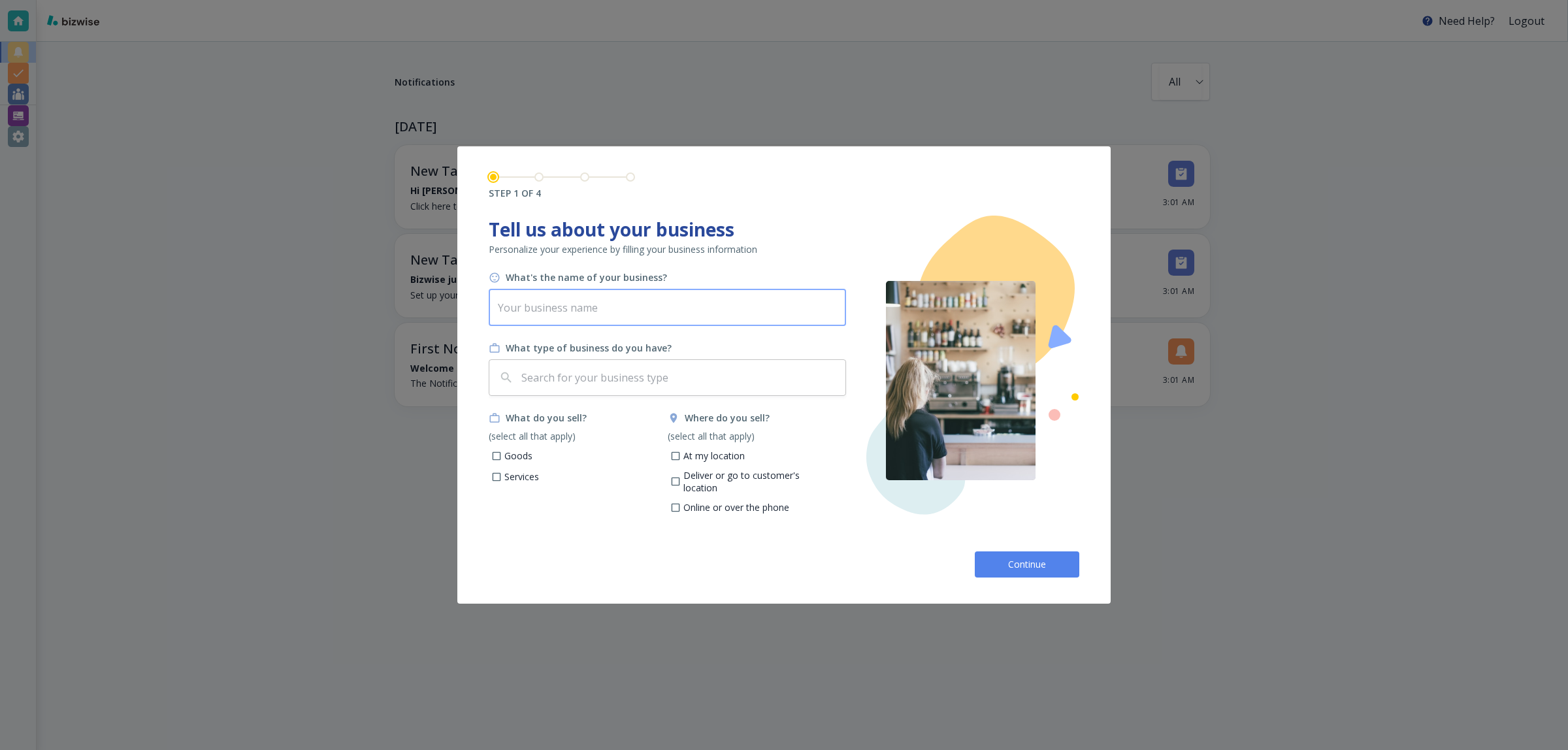
click at [567, 302] on input "text" at bounding box center [667, 307] width 358 height 37
paste input "Longs Handyman Service"
type input "Longs Handyman Service"
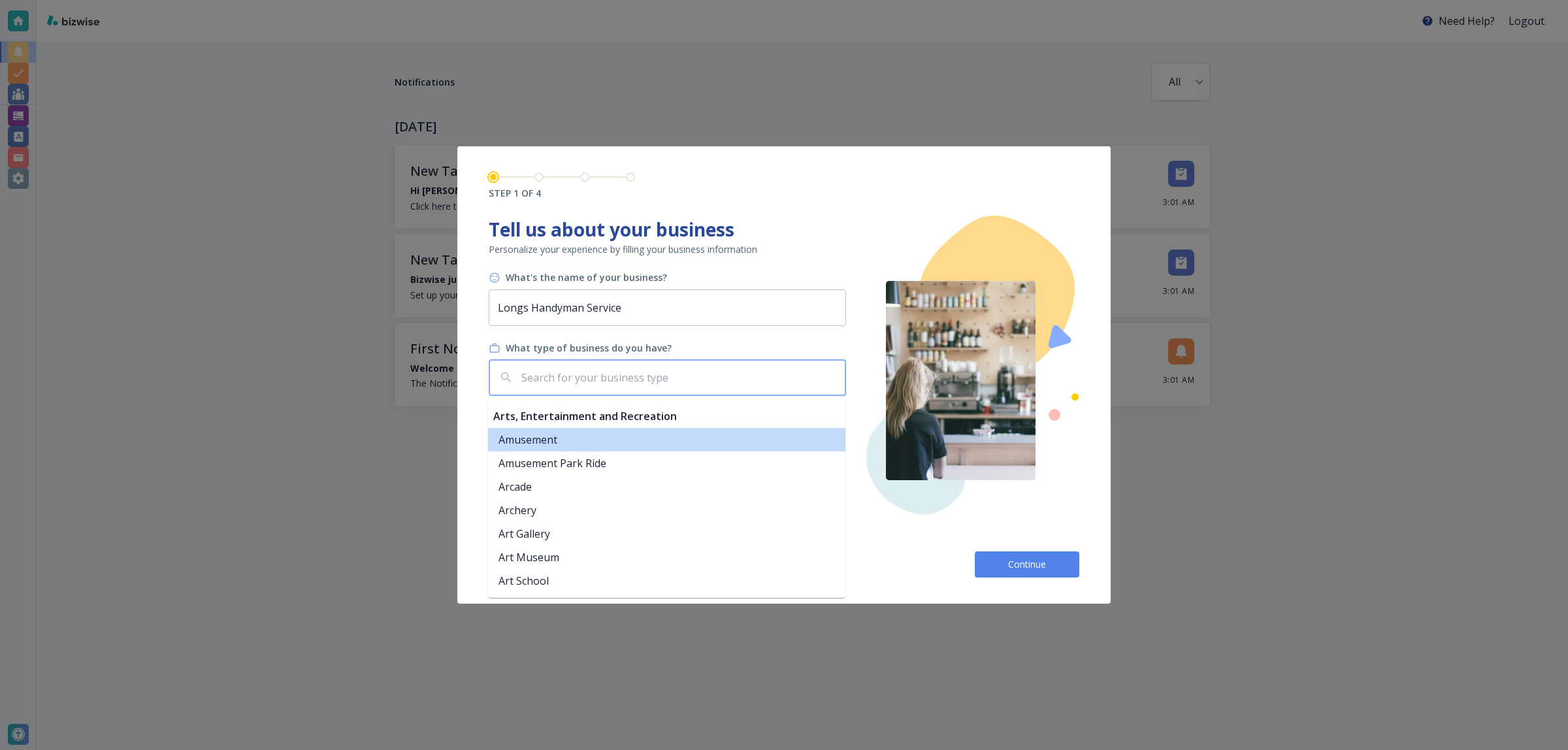
click at [683, 369] on input "text" at bounding box center [679, 377] width 322 height 25
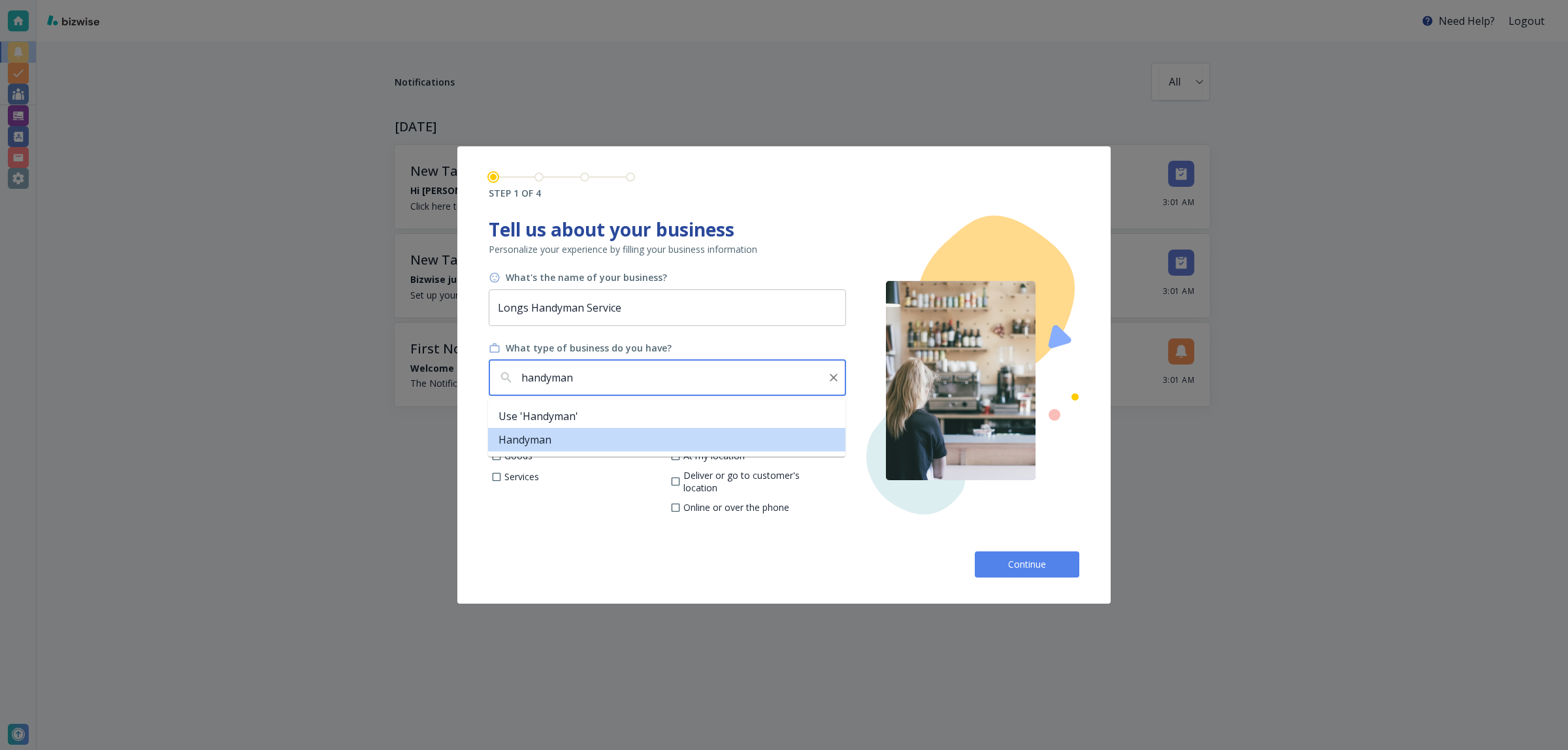
click at [567, 438] on li "Handyman" at bounding box center [667, 439] width 358 height 24
type input "Handyman"
click at [529, 483] on label "Services" at bounding box center [510, 477] width 58 height 16
click at [502, 483] on input "Services" at bounding box center [497, 479] width 11 height 11
checkbox input "true"
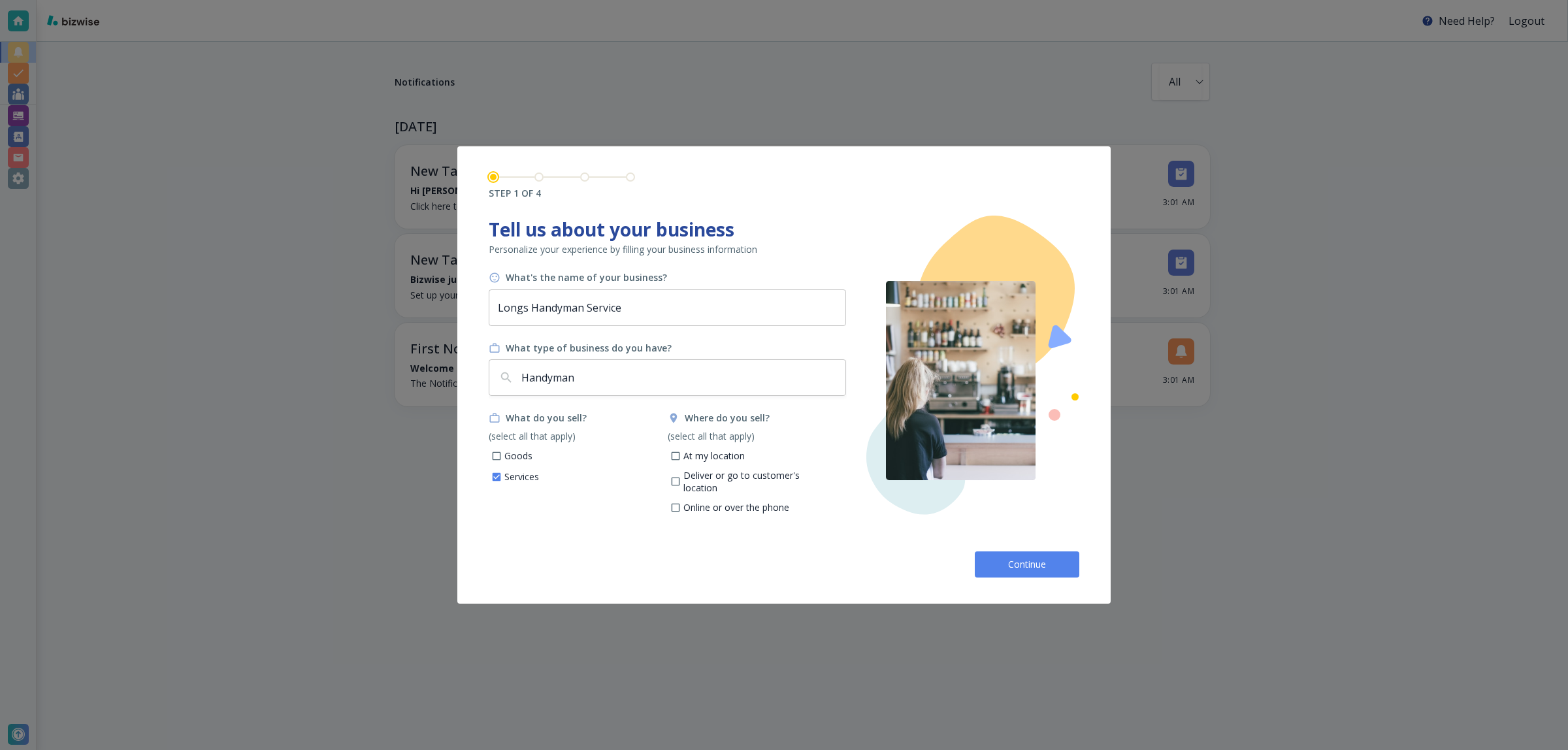
click at [736, 462] on p "At my location" at bounding box center [714, 456] width 62 height 13
click at [680, 462] on input "At my location" at bounding box center [676, 458] width 11 height 11
checkbox input "true"
drag, startPoint x: 972, startPoint y: 550, endPoint x: 999, endPoint y: 560, distance: 28.8
click at [984, 554] on div "Continue" at bounding box center [784, 559] width 590 height 37
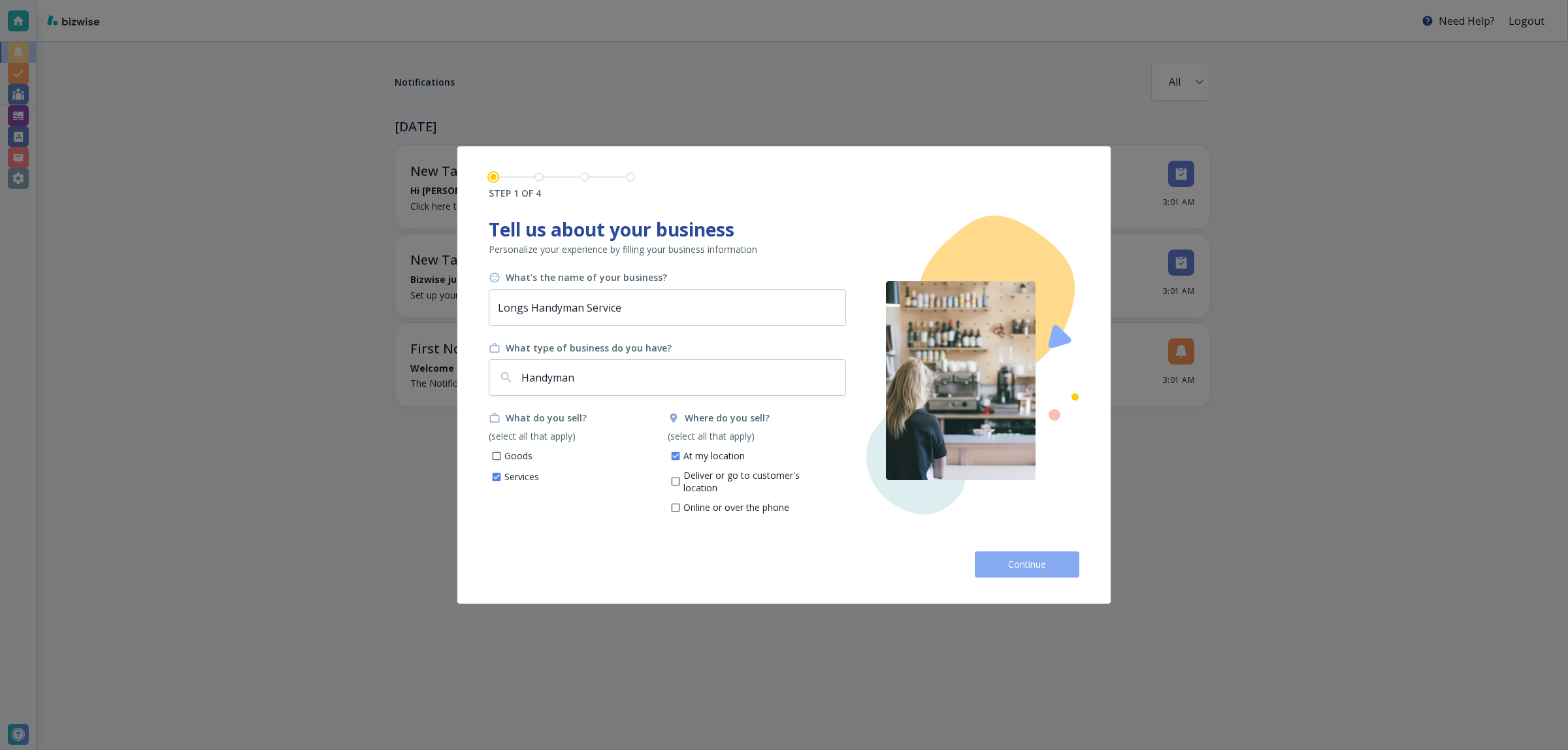
click at [999, 560] on button "Continue" at bounding box center [1027, 565] width 104 height 26
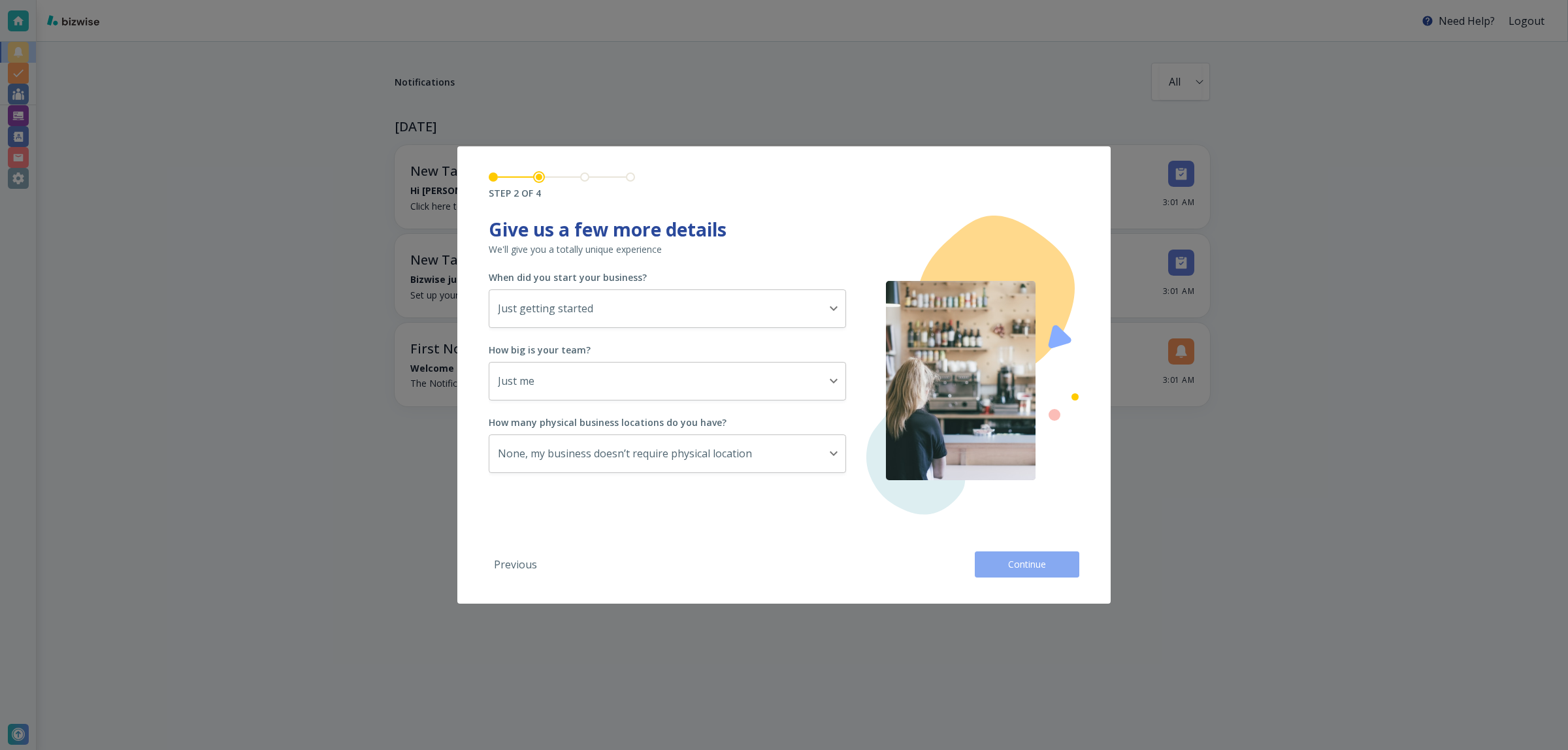
click at [1014, 563] on span "Continue" at bounding box center [1027, 565] width 42 height 13
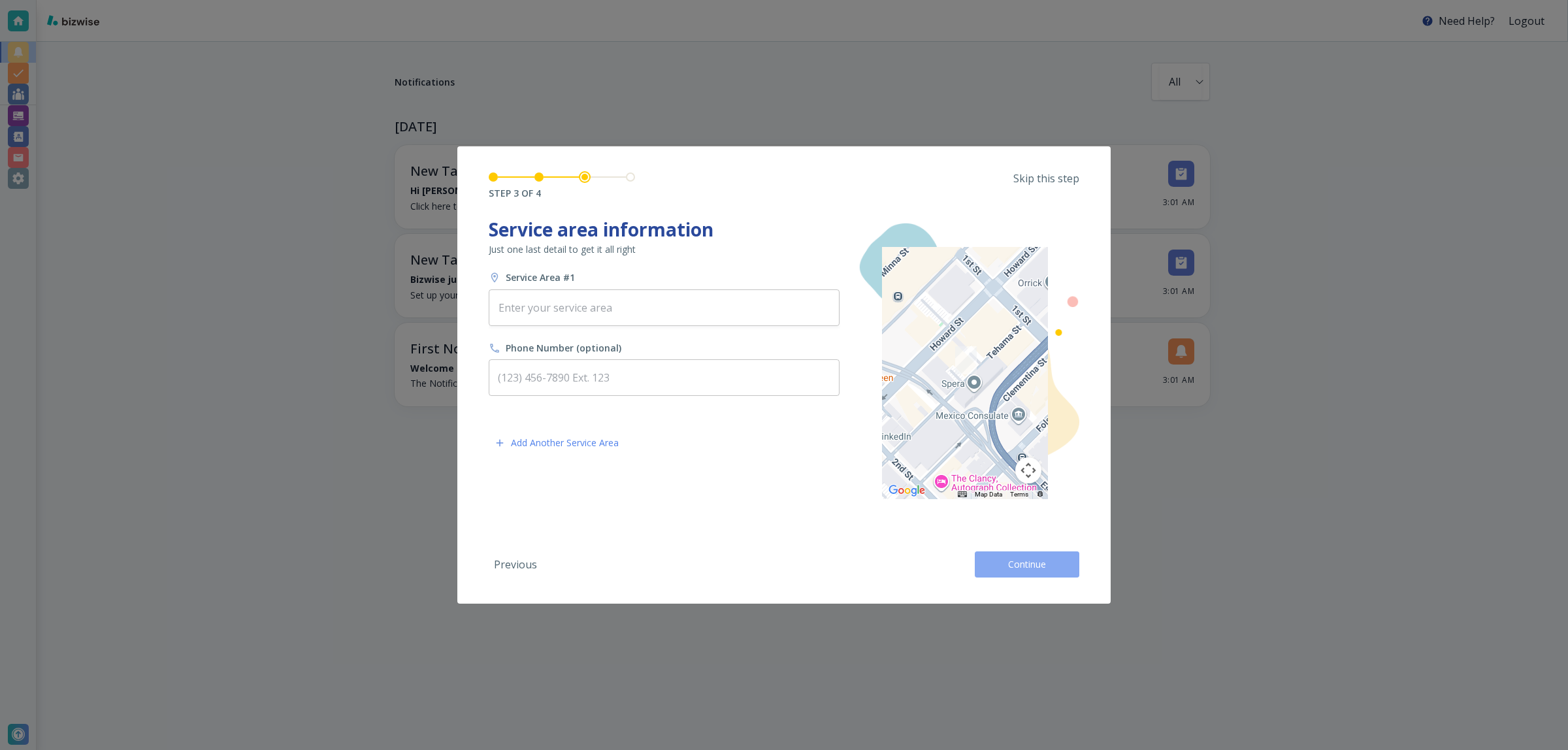
click at [999, 573] on button "Continue" at bounding box center [1027, 565] width 104 height 26
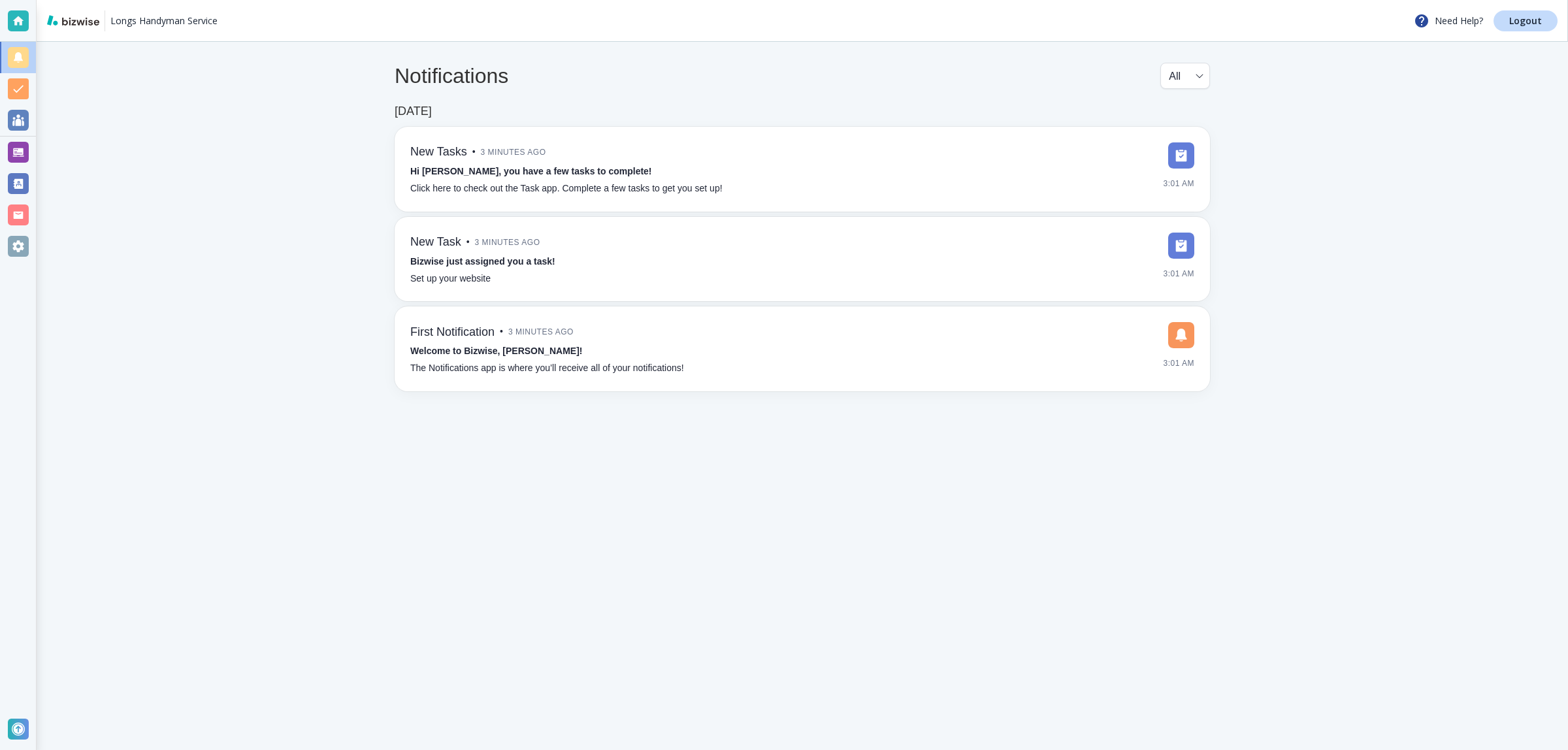
click at [18, 151] on div at bounding box center [18, 152] width 21 height 21
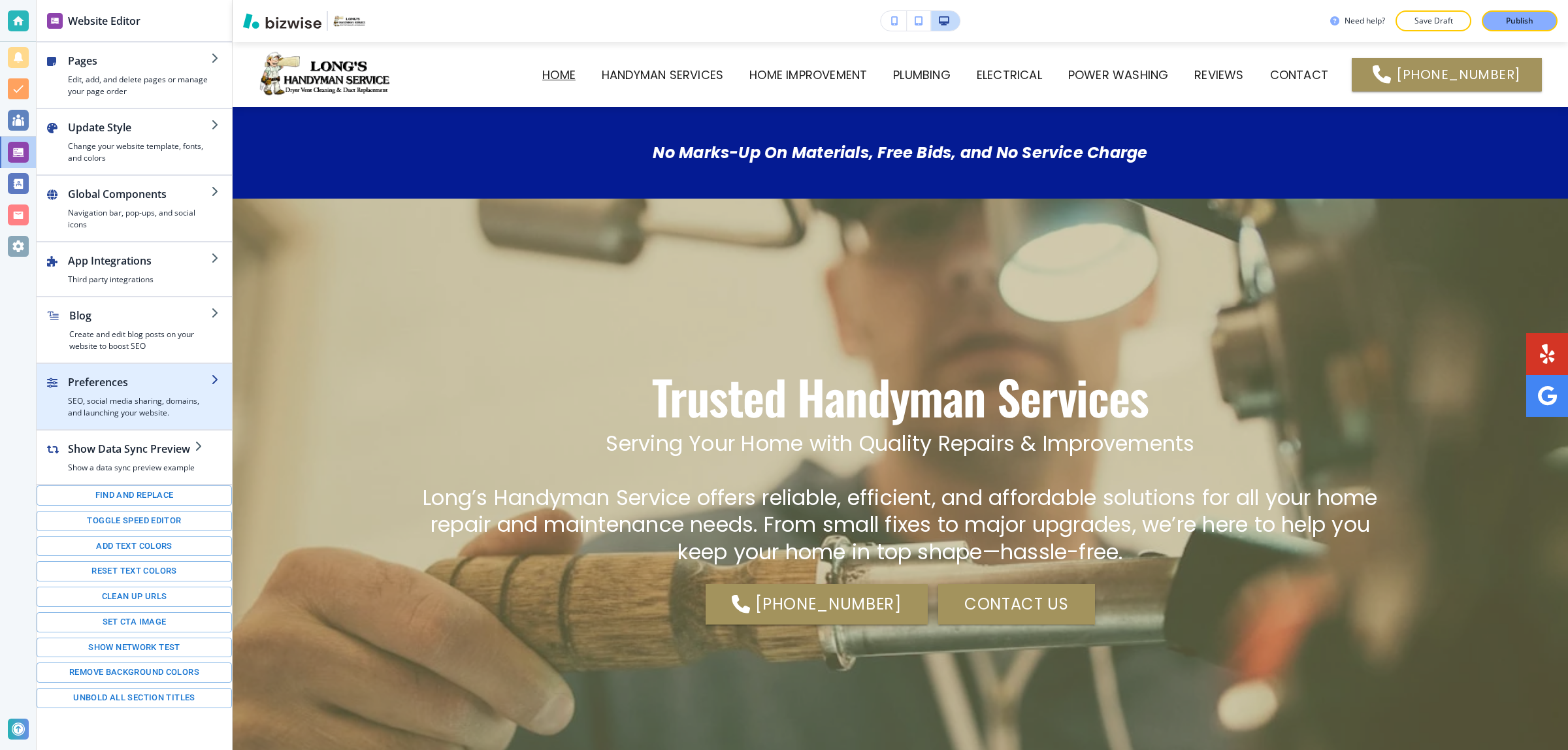
click at [162, 402] on h4 "SEO, social media sharing, domains, and launching your website." at bounding box center [139, 407] width 143 height 24
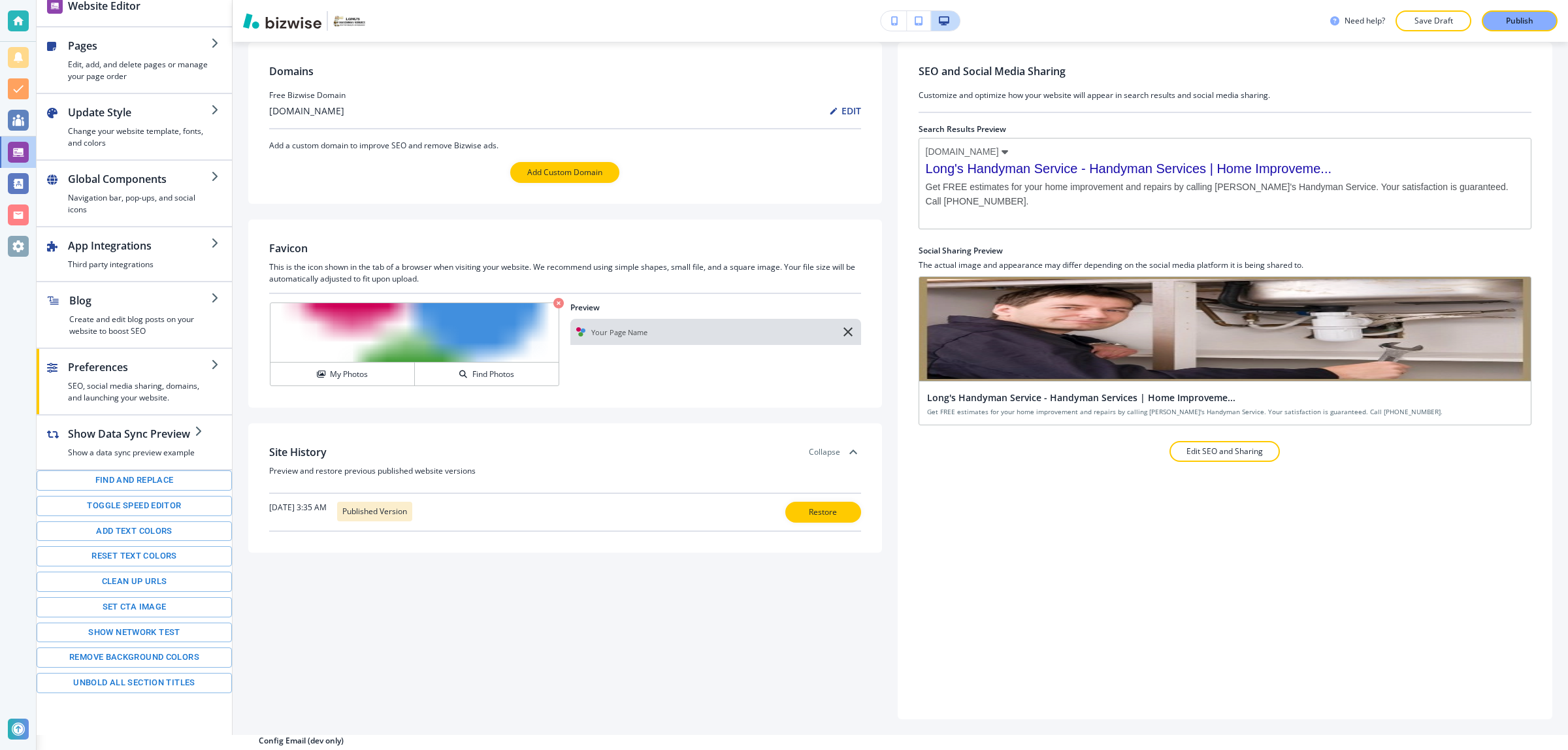
scroll to position [54, 0]
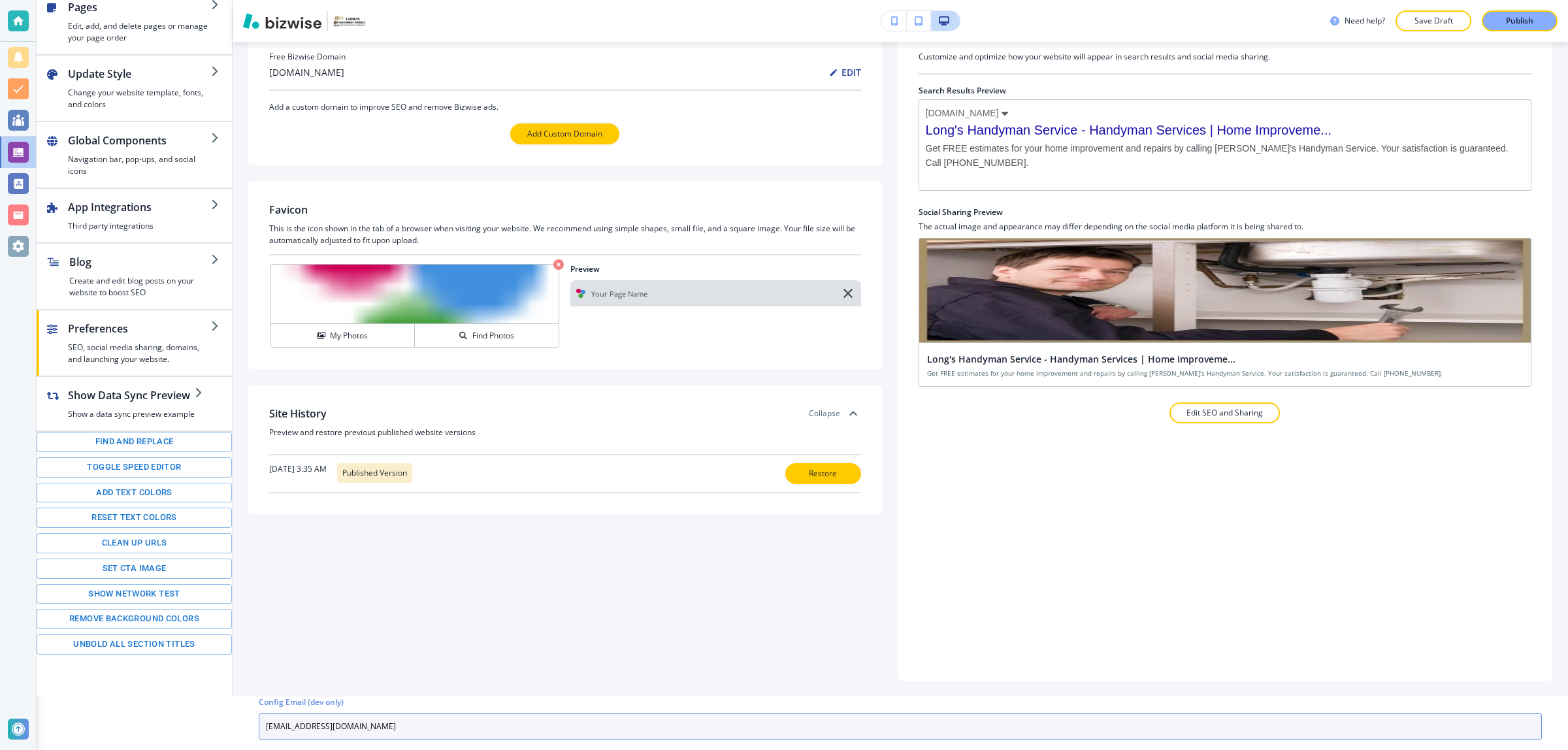
drag, startPoint x: 394, startPoint y: 708, endPoint x: 387, endPoint y: 710, distance: 7.3
click at [387, 713] on input "longshandyman@yahoo.com" at bounding box center [900, 726] width 1283 height 26
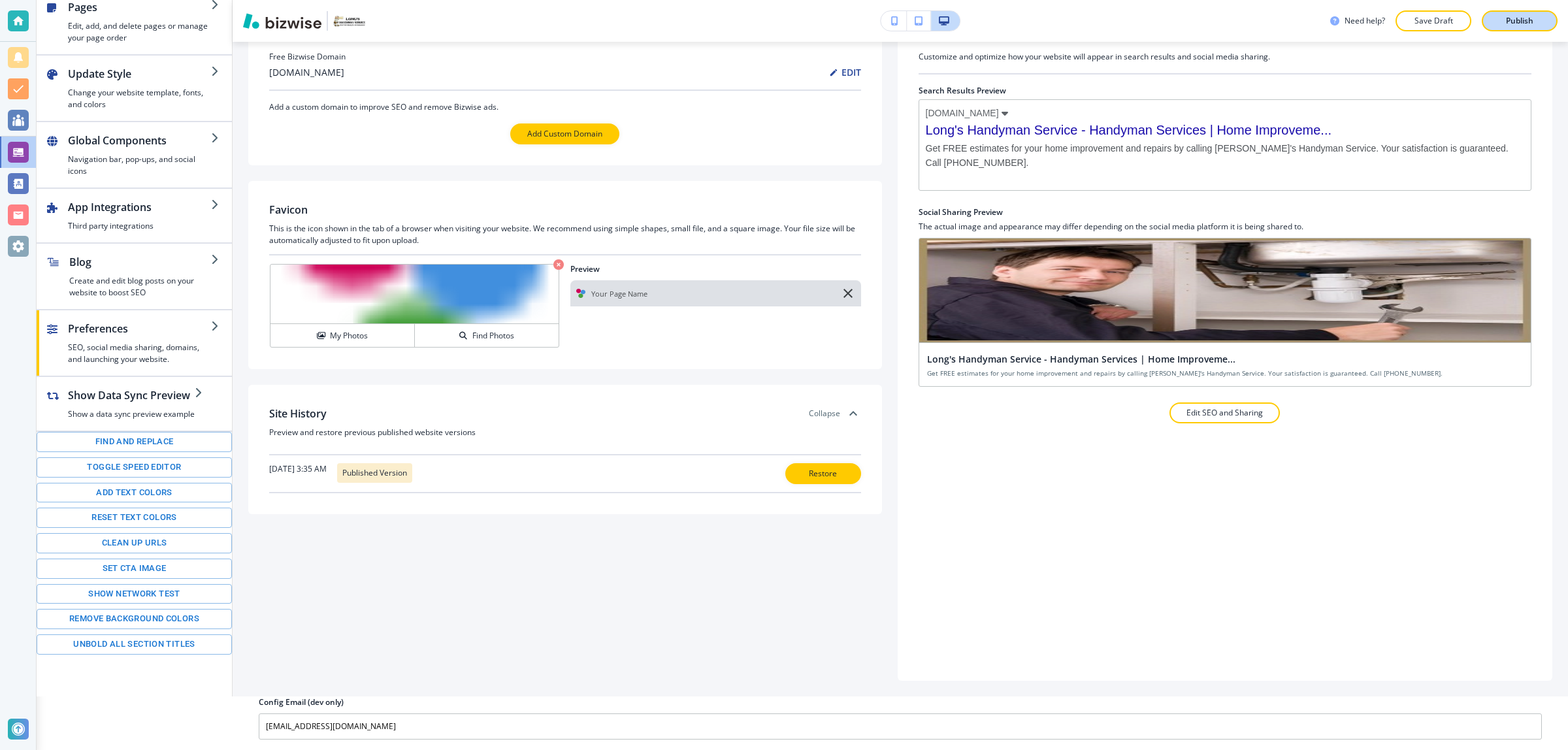
click at [1527, 16] on p "Publish" at bounding box center [1520, 21] width 27 height 11
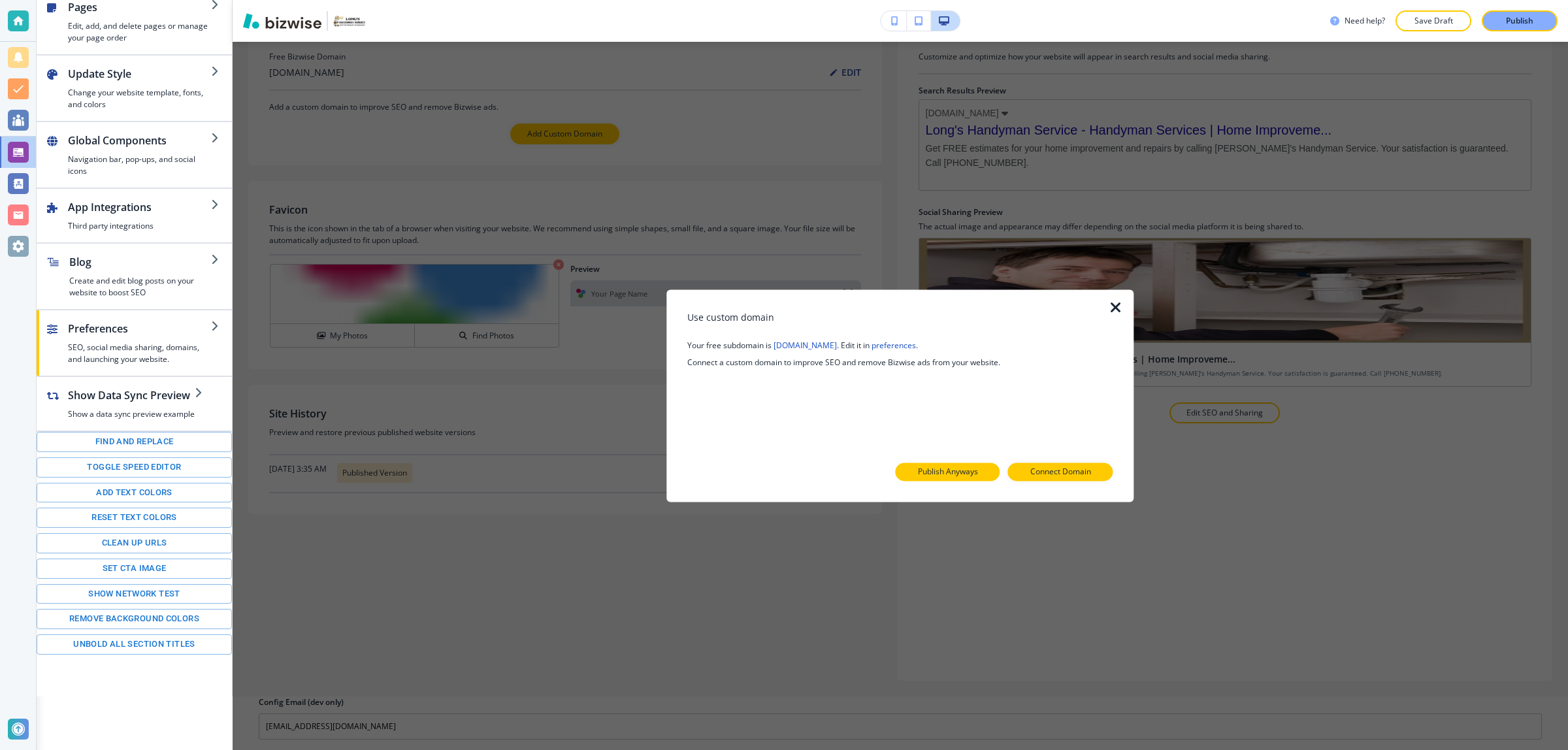
click at [974, 474] on p "Publish Anyways" at bounding box center [948, 472] width 61 height 11
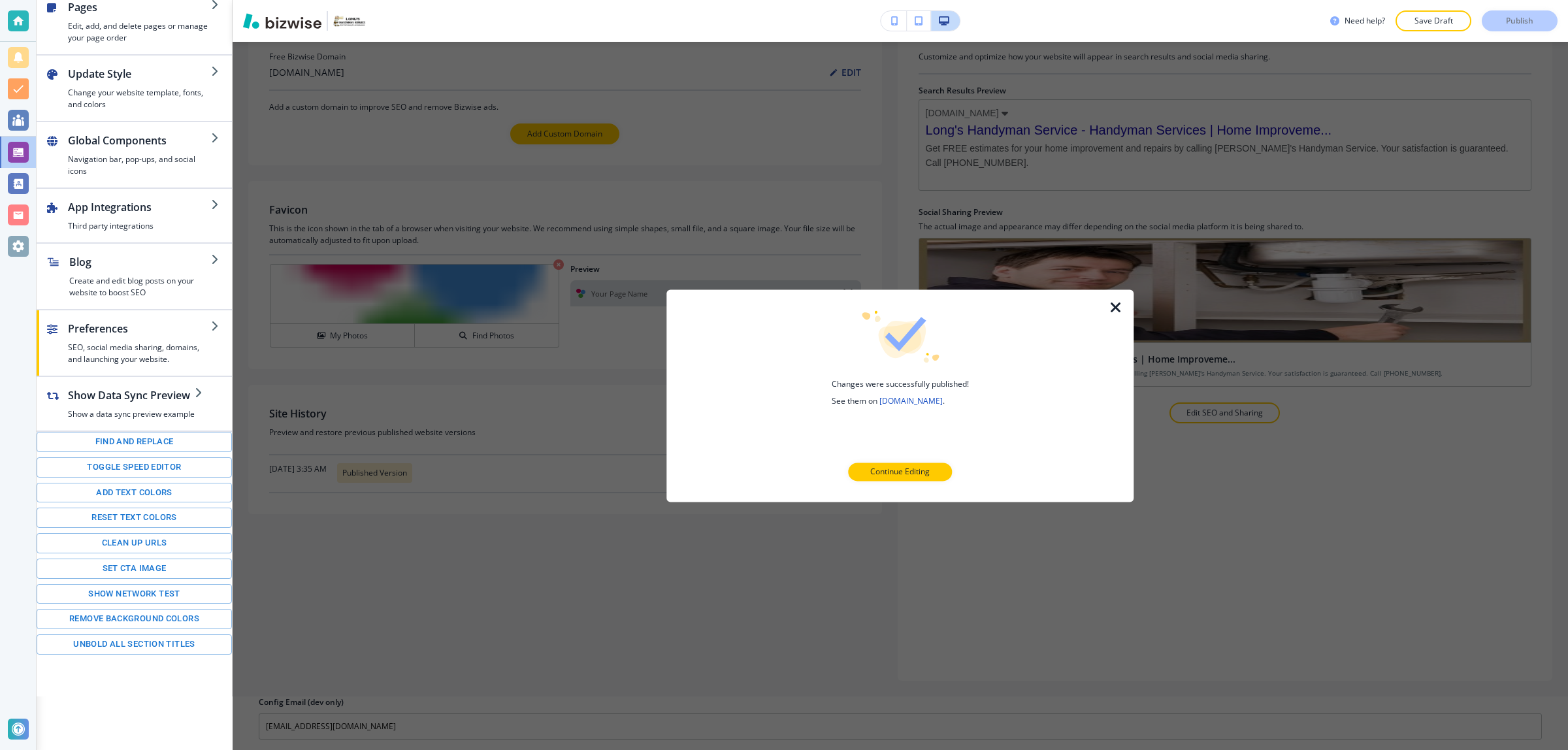
click at [1118, 314] on icon "button" at bounding box center [1116, 307] width 16 height 16
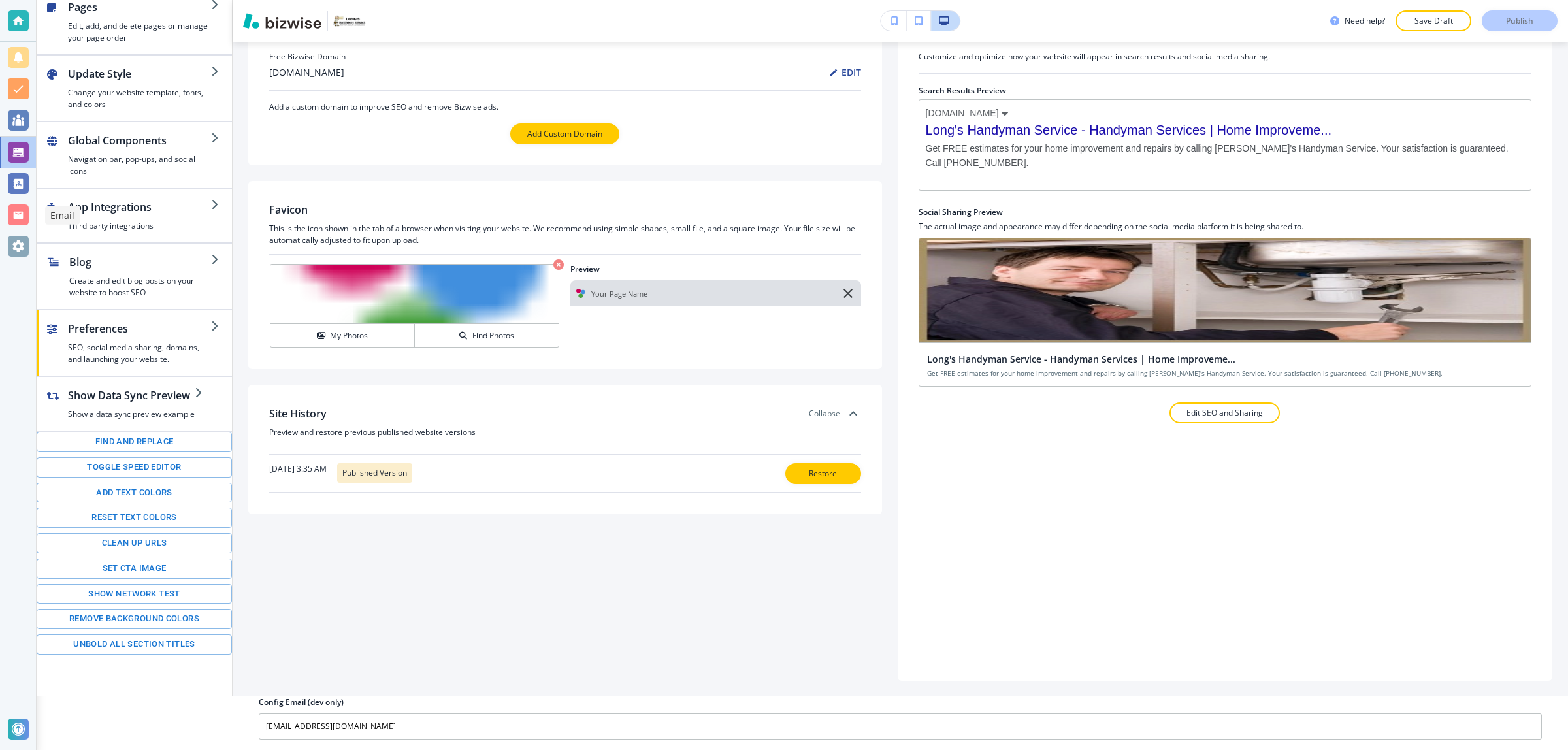
click at [25, 267] on div at bounding box center [18, 375] width 36 height 750
click at [25, 255] on div at bounding box center [18, 246] width 21 height 21
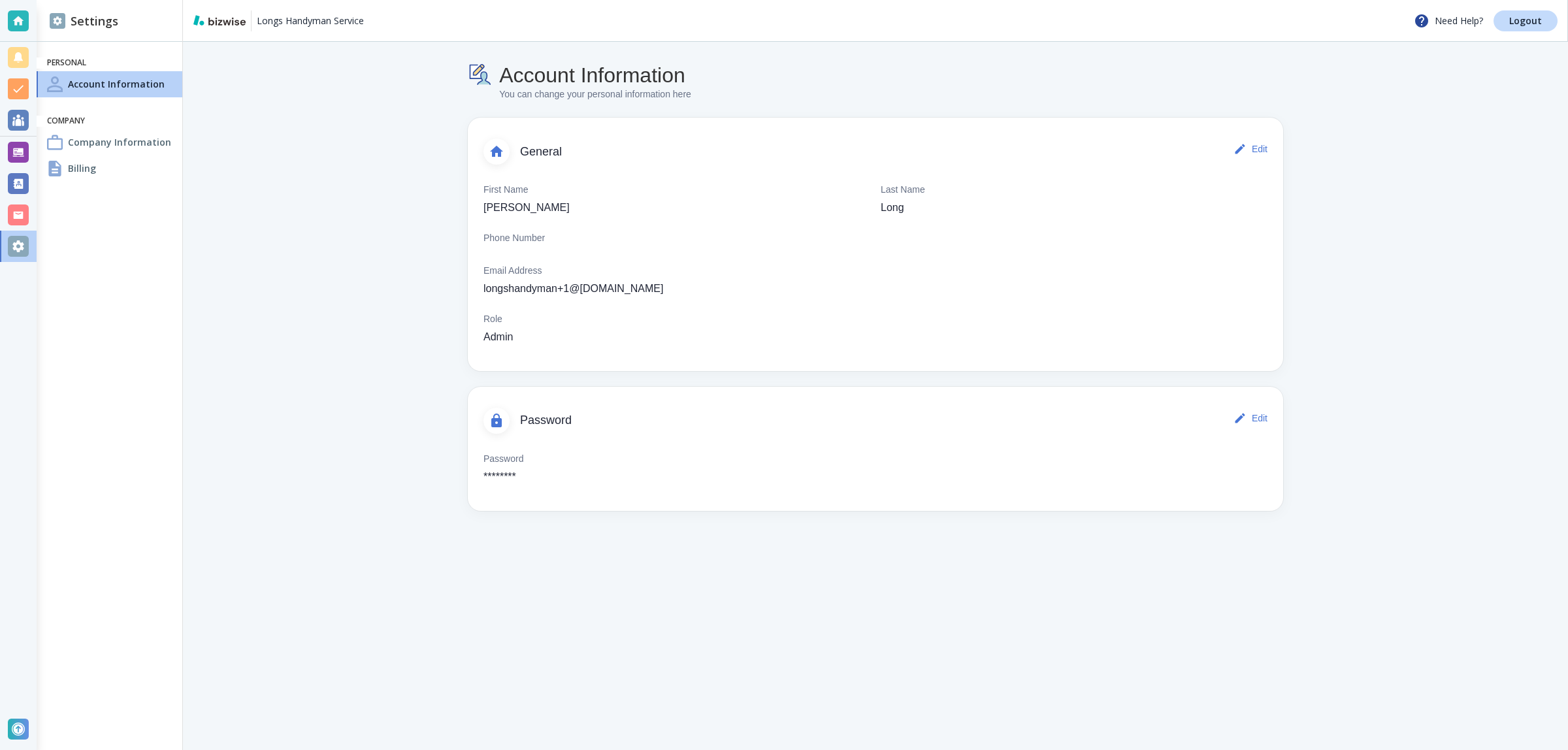
click at [101, 155] on div "Billing" at bounding box center [110, 168] width 146 height 26
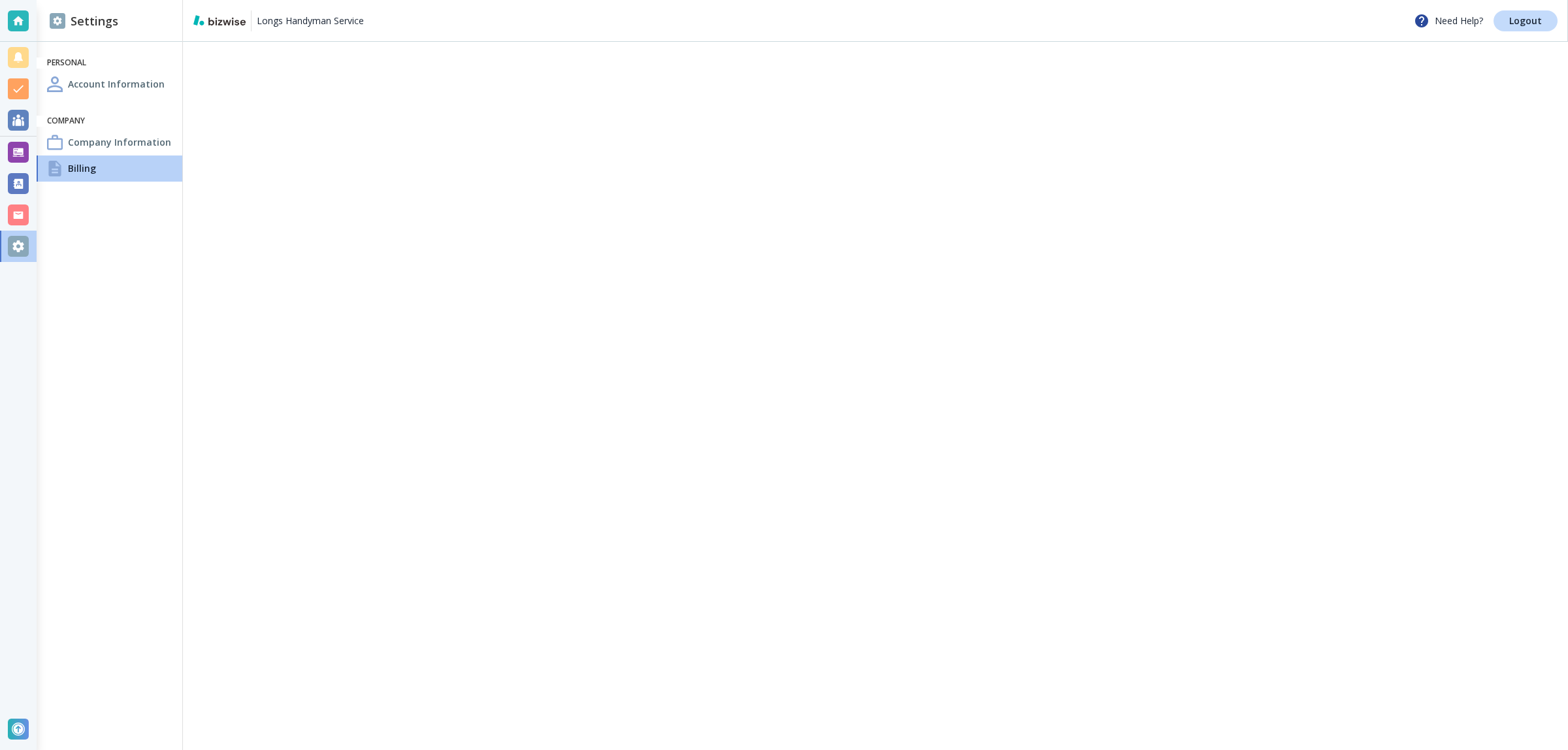
click at [110, 141] on h4 "Company Information" at bounding box center [119, 142] width 103 height 14
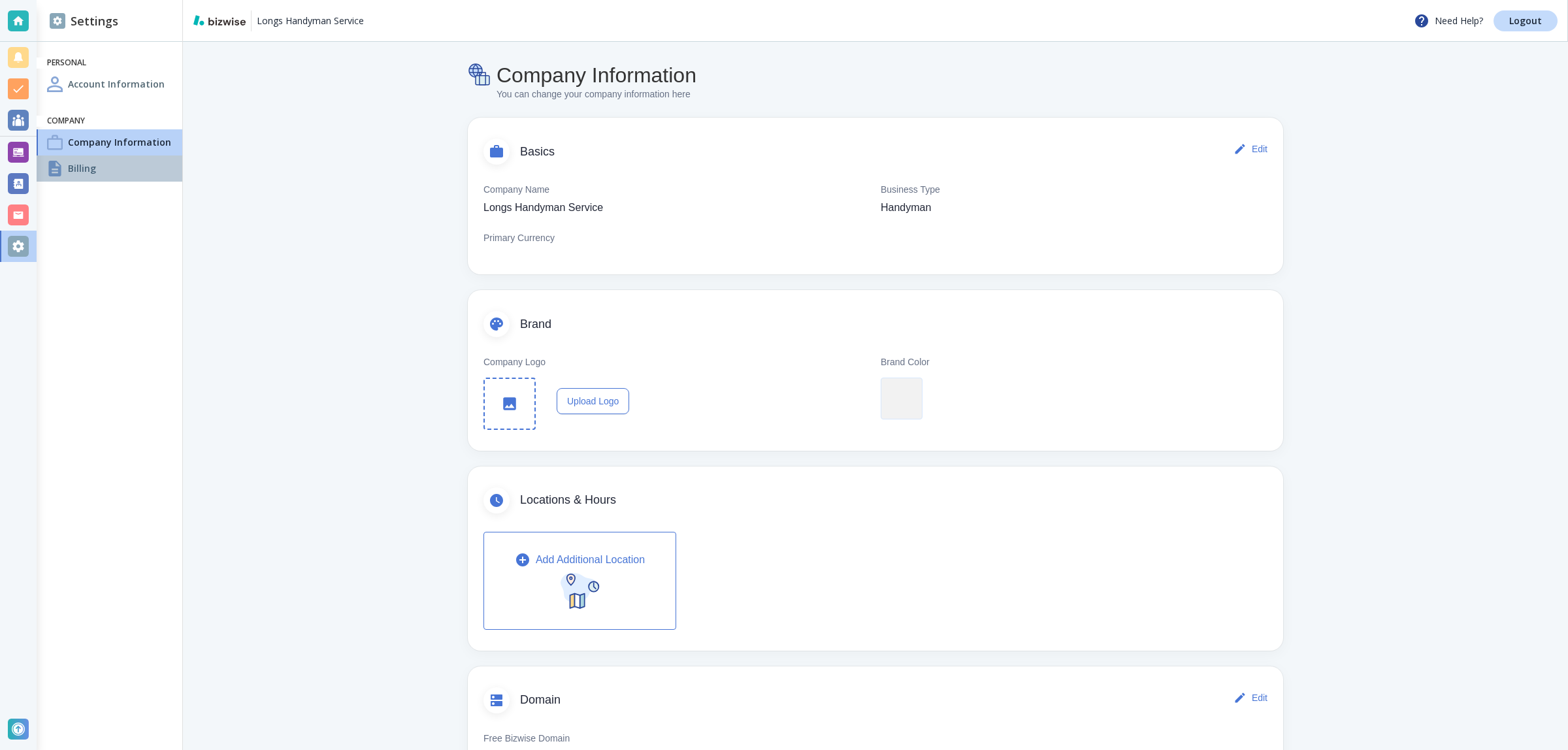
click at [61, 172] on div at bounding box center [55, 168] width 16 height 16
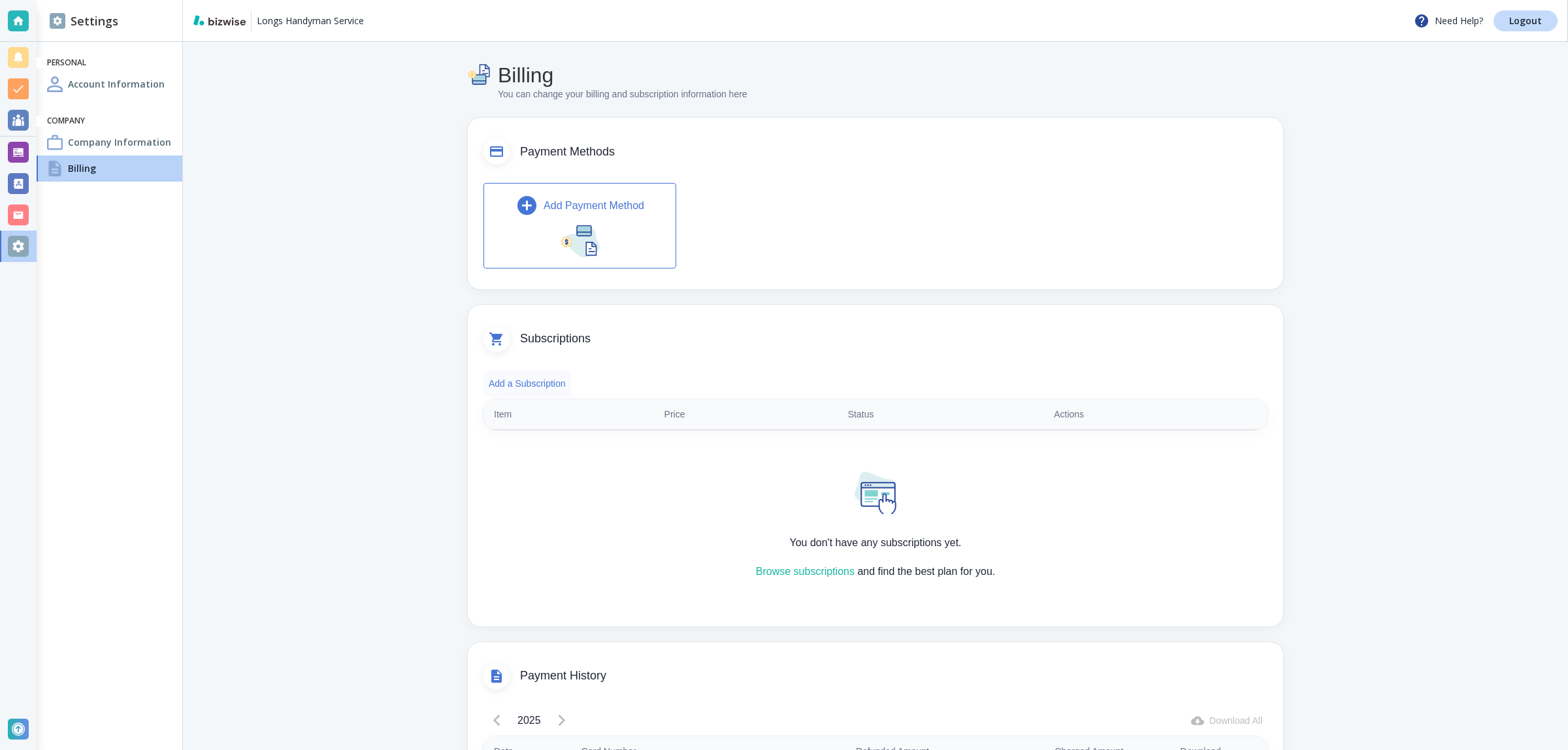
click at [537, 378] on button "Add a Subscription" at bounding box center [527, 384] width 88 height 26
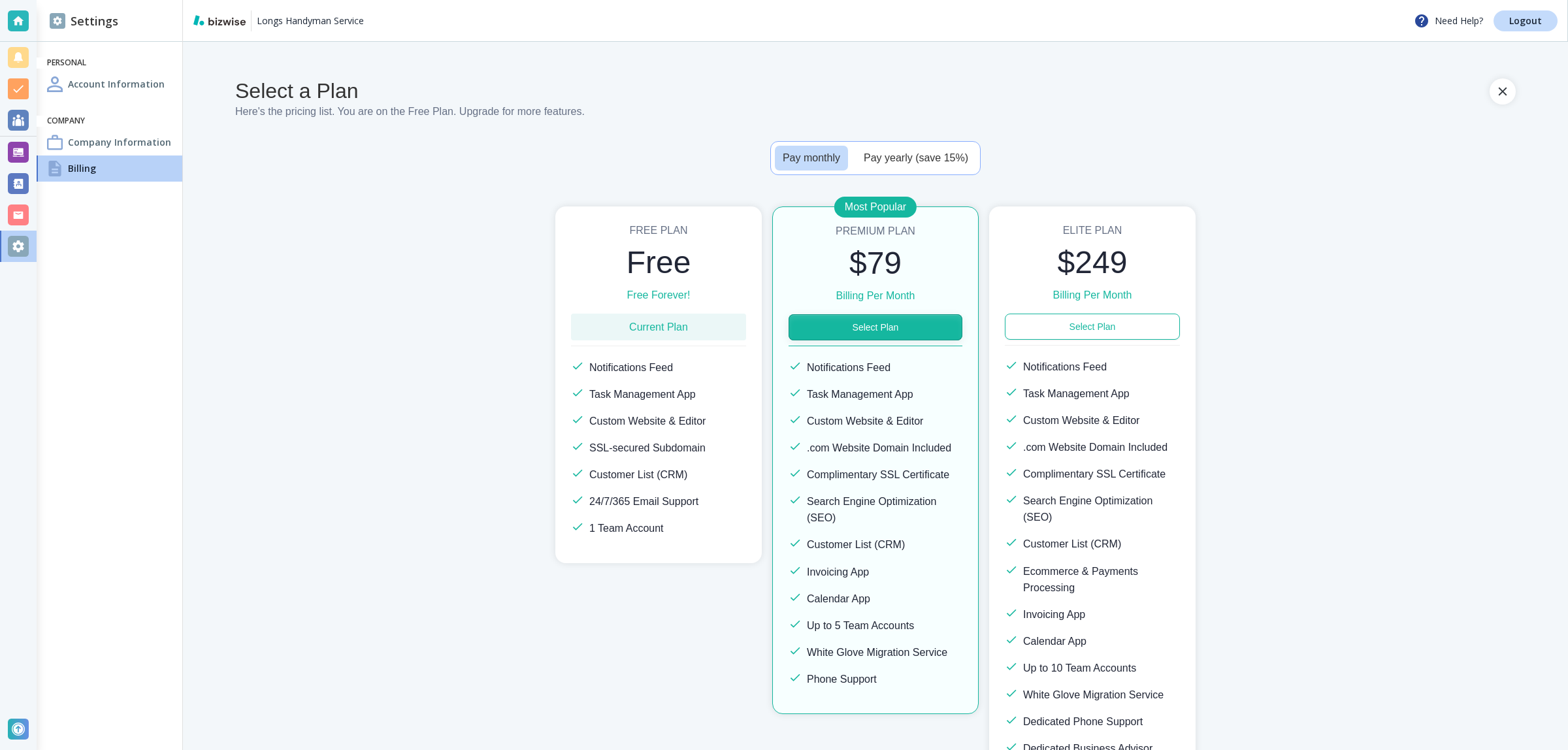
click at [902, 337] on button "Select Plan" at bounding box center [875, 327] width 174 height 26
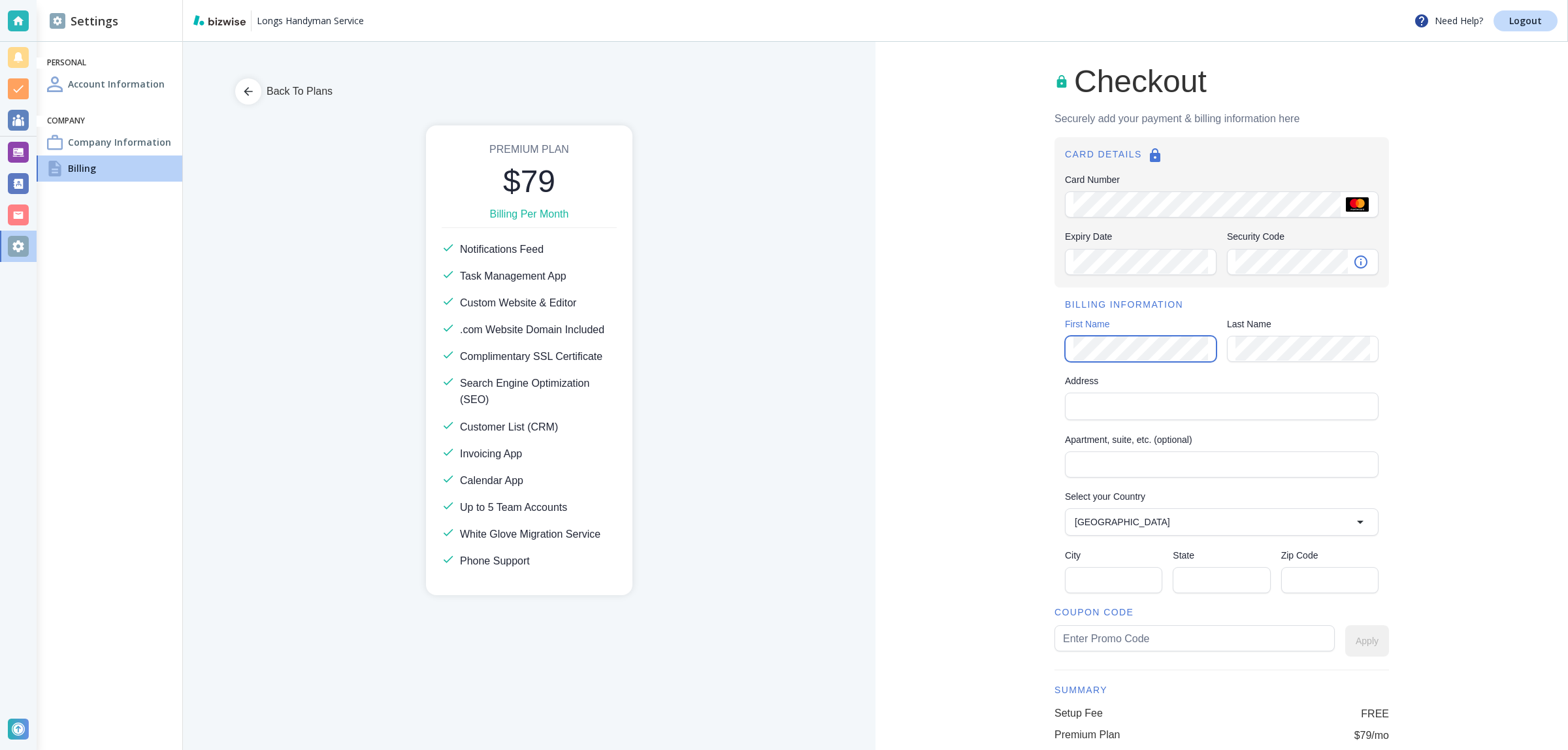
click at [980, 320] on div "Checkout Securely add your payment & billing information here CARD DETAILS Card…" at bounding box center [1222, 468] width 693 height 853
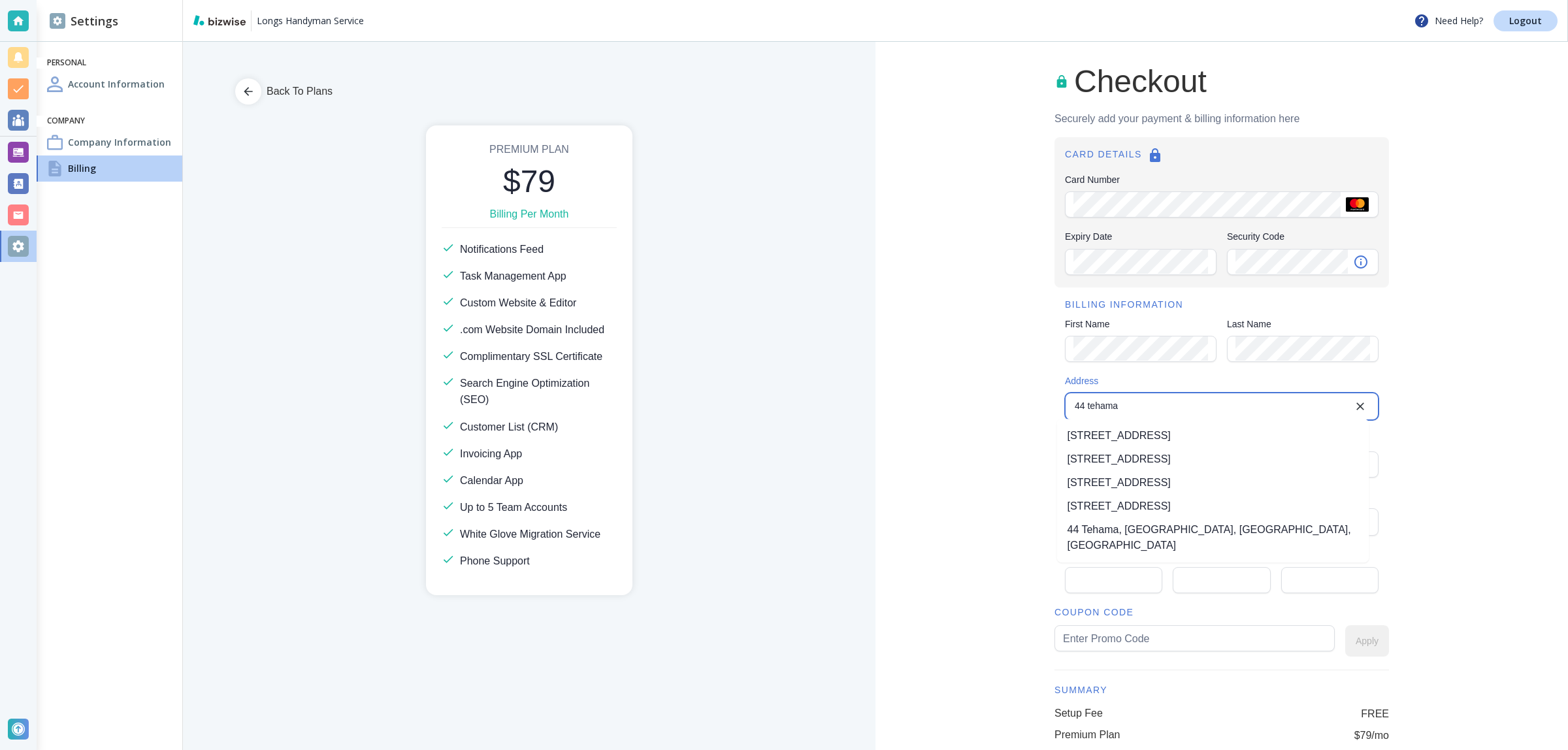
click at [1160, 433] on li "44 Tehama Street, San Francisco, CA, USA" at bounding box center [1213, 435] width 312 height 24
type input "44 Tehama Street"
type input "United States"
type input "San Francisco"
type input "CA"
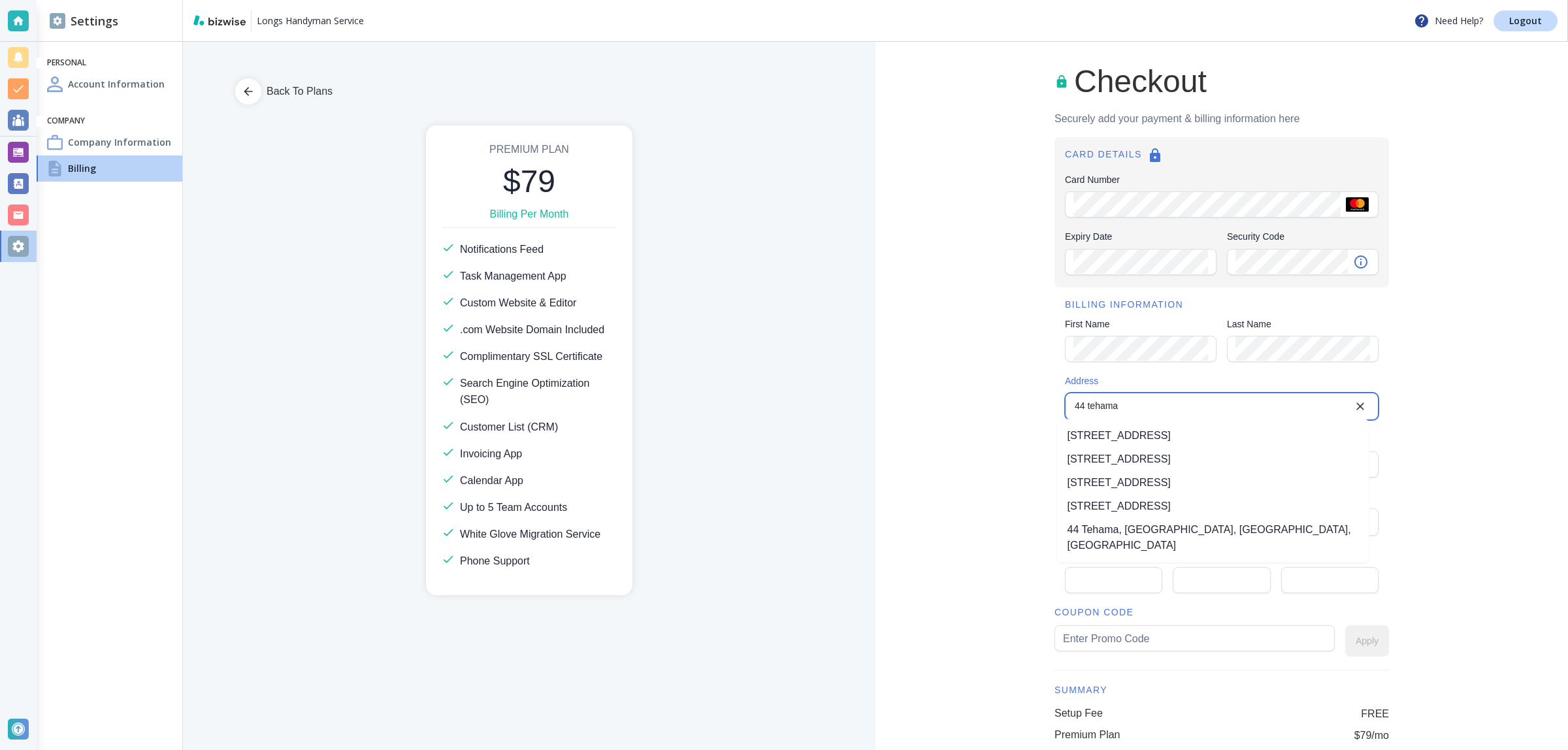
type input "94105"
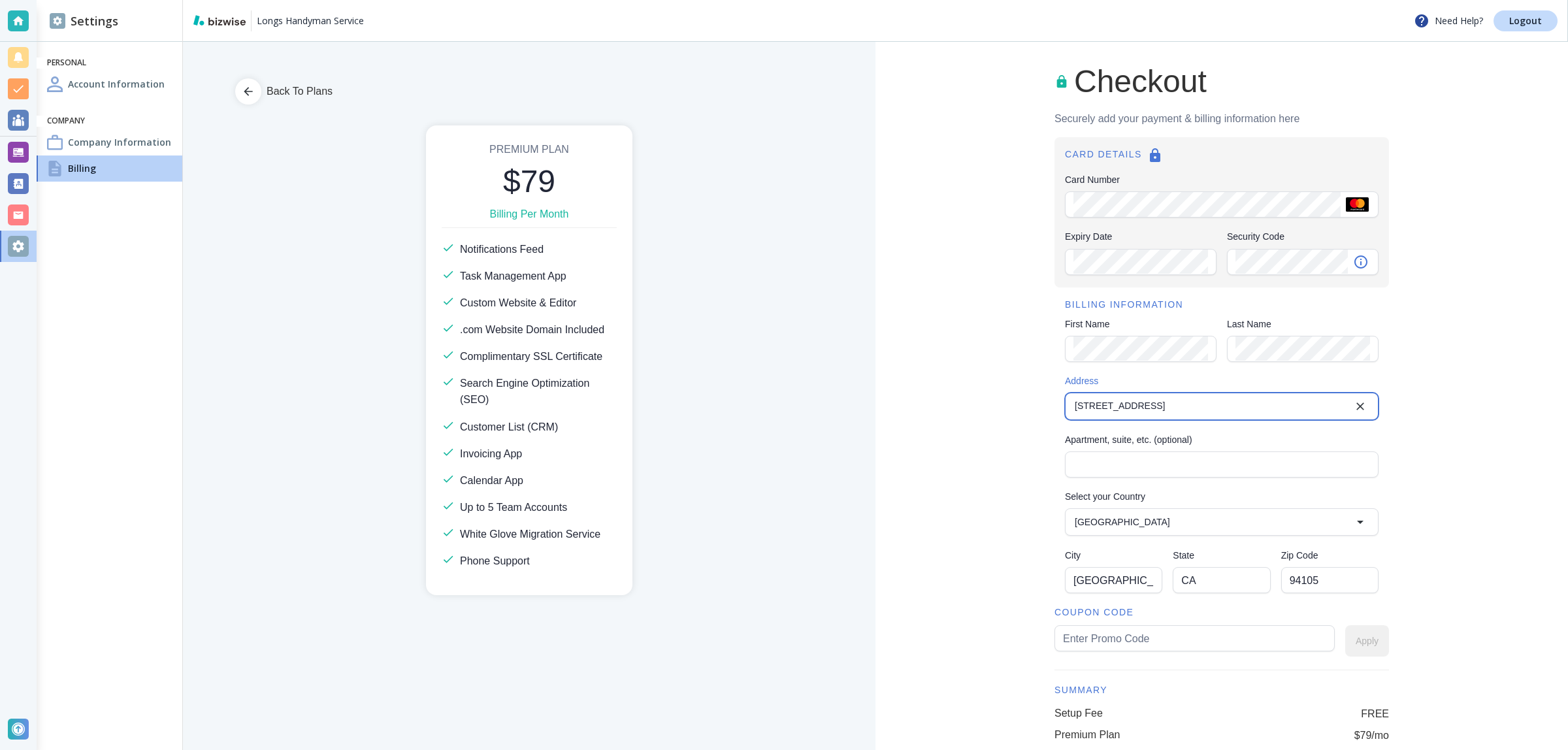
type input "44 Tehama Street"
click at [1131, 630] on input "text" at bounding box center [1194, 637] width 263 height 25
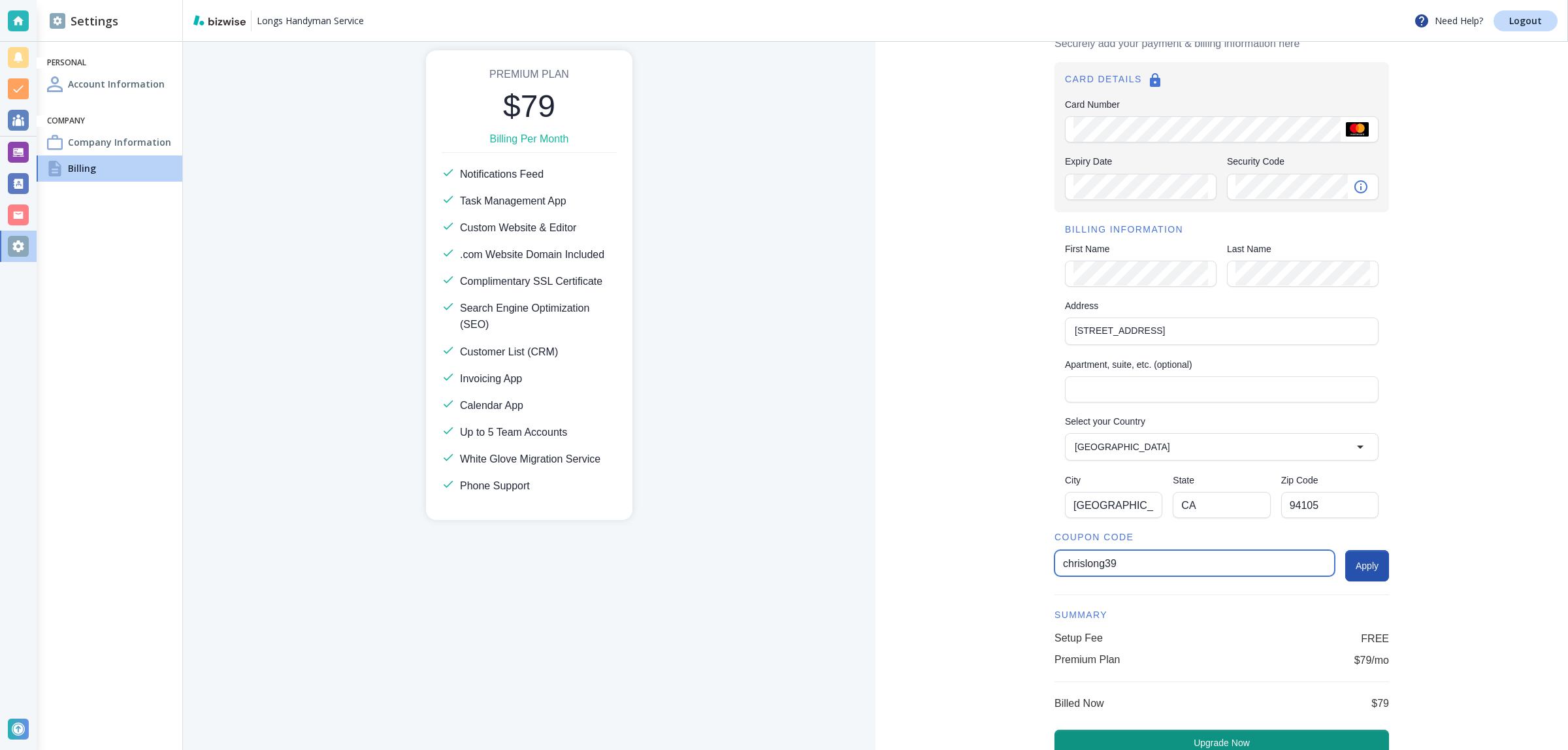
scroll to position [81, 0]
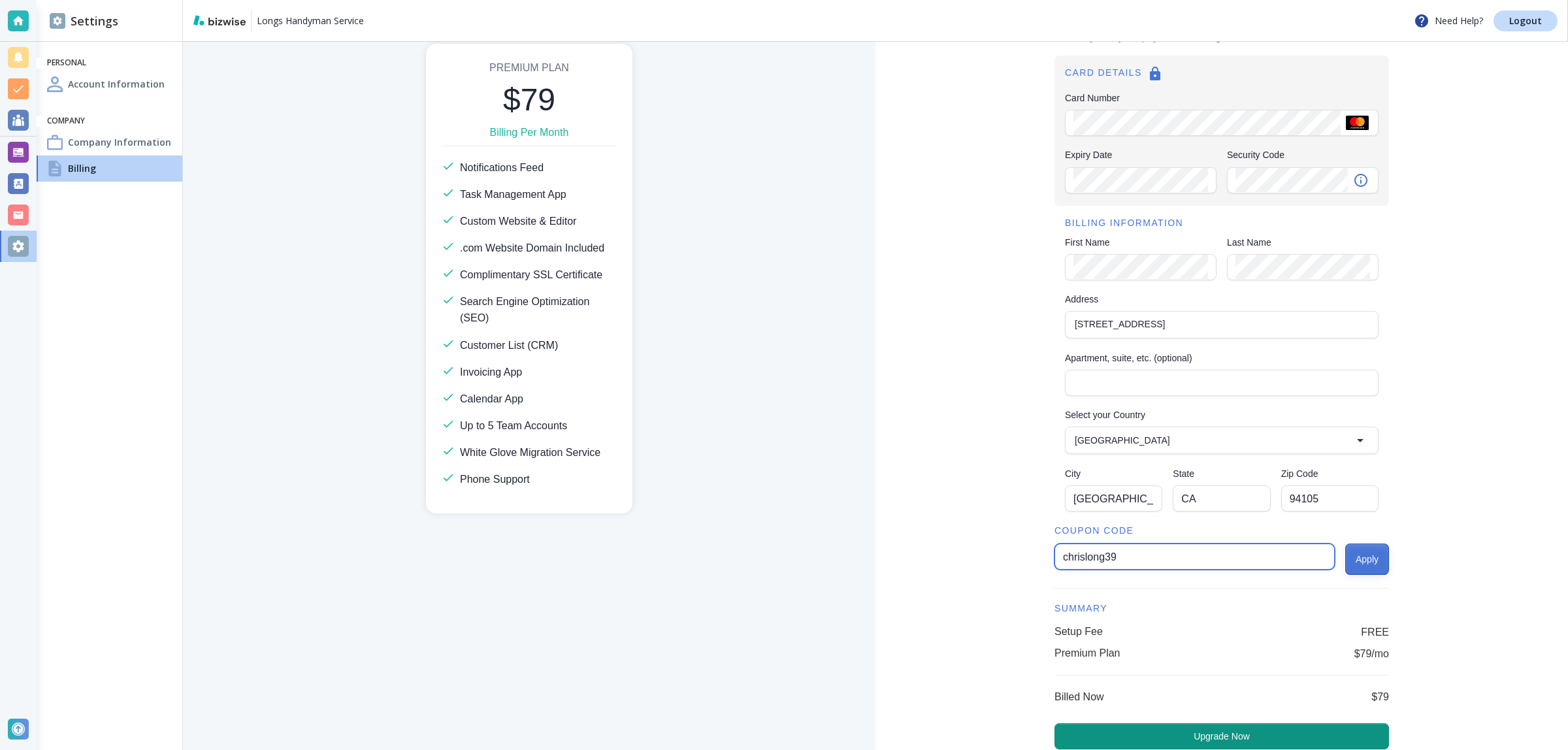
type input "chrislong39"
click at [1356, 567] on button "Apply" at bounding box center [1367, 558] width 44 height 31
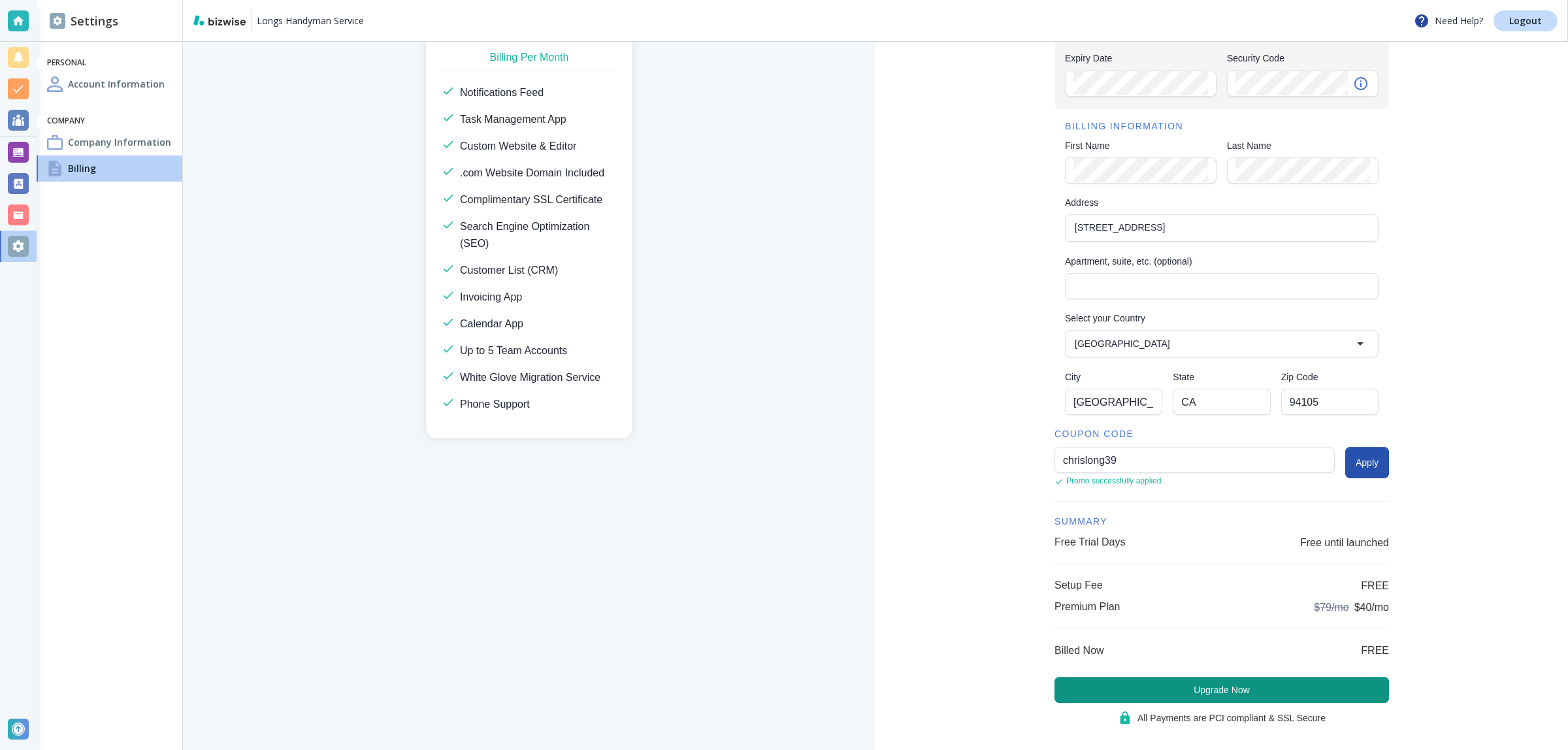
scroll to position [195, 0]
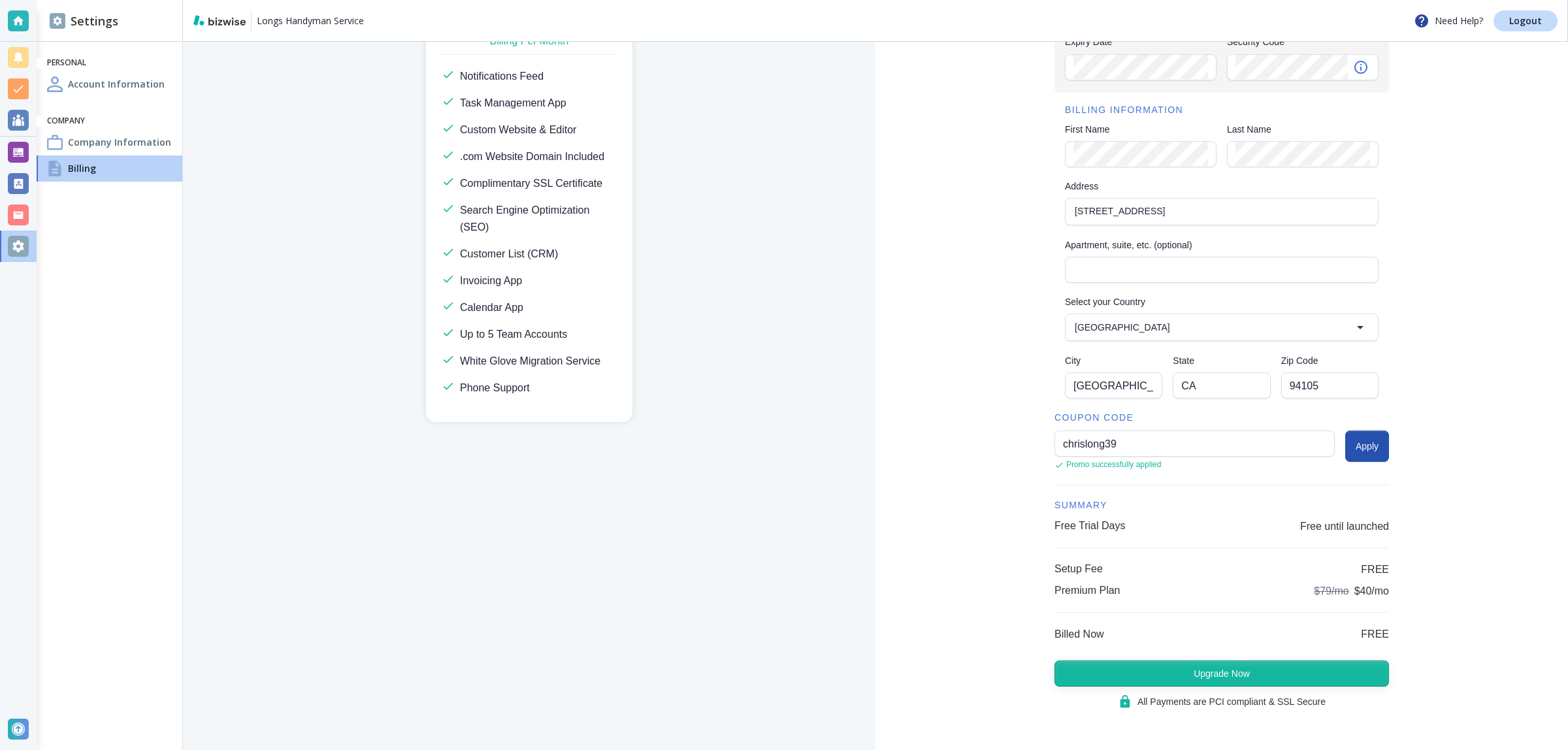
click at [1257, 668] on button "Upgrade Now" at bounding box center [1222, 673] width 335 height 26
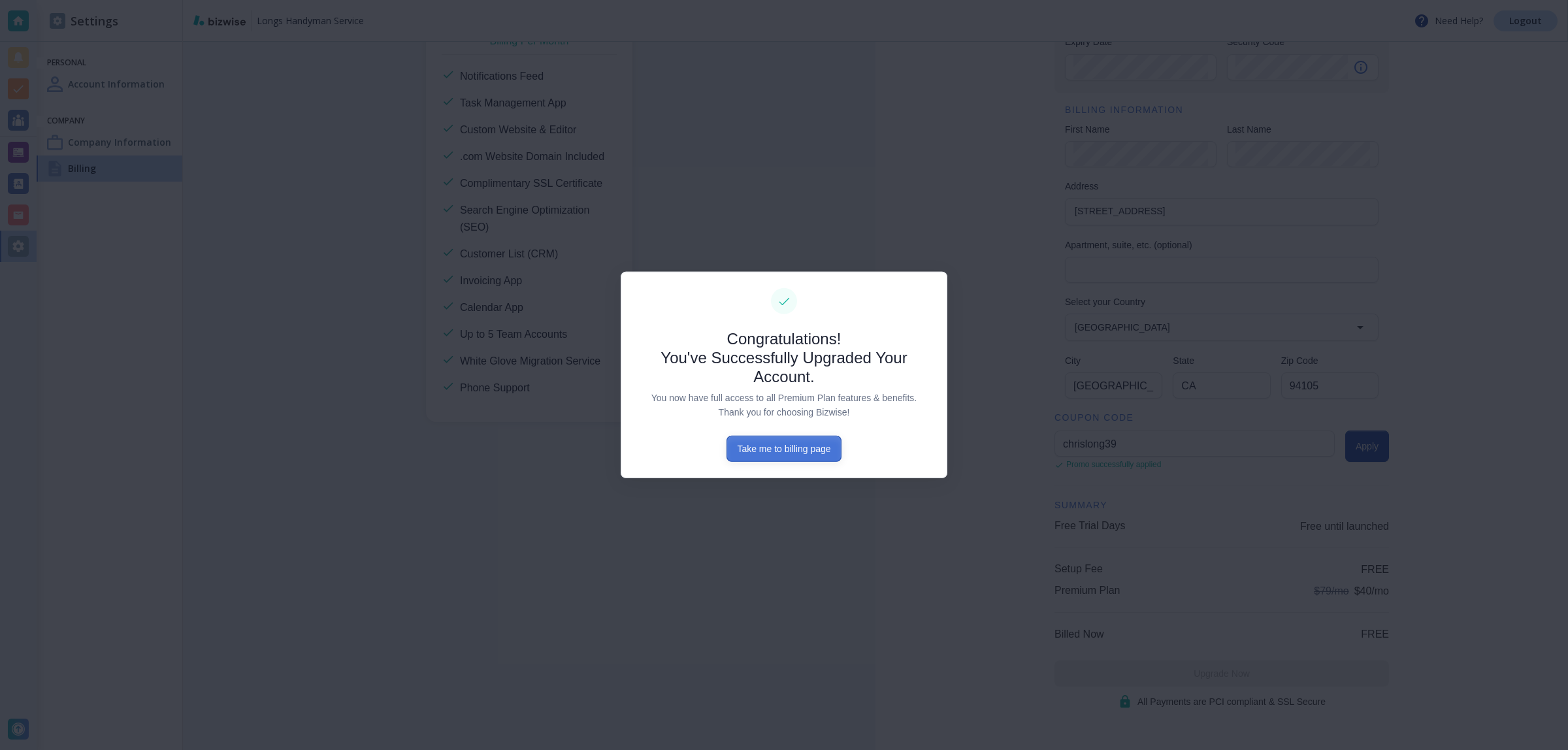
click at [810, 441] on button "Take me to billing page" at bounding box center [784, 449] width 115 height 26
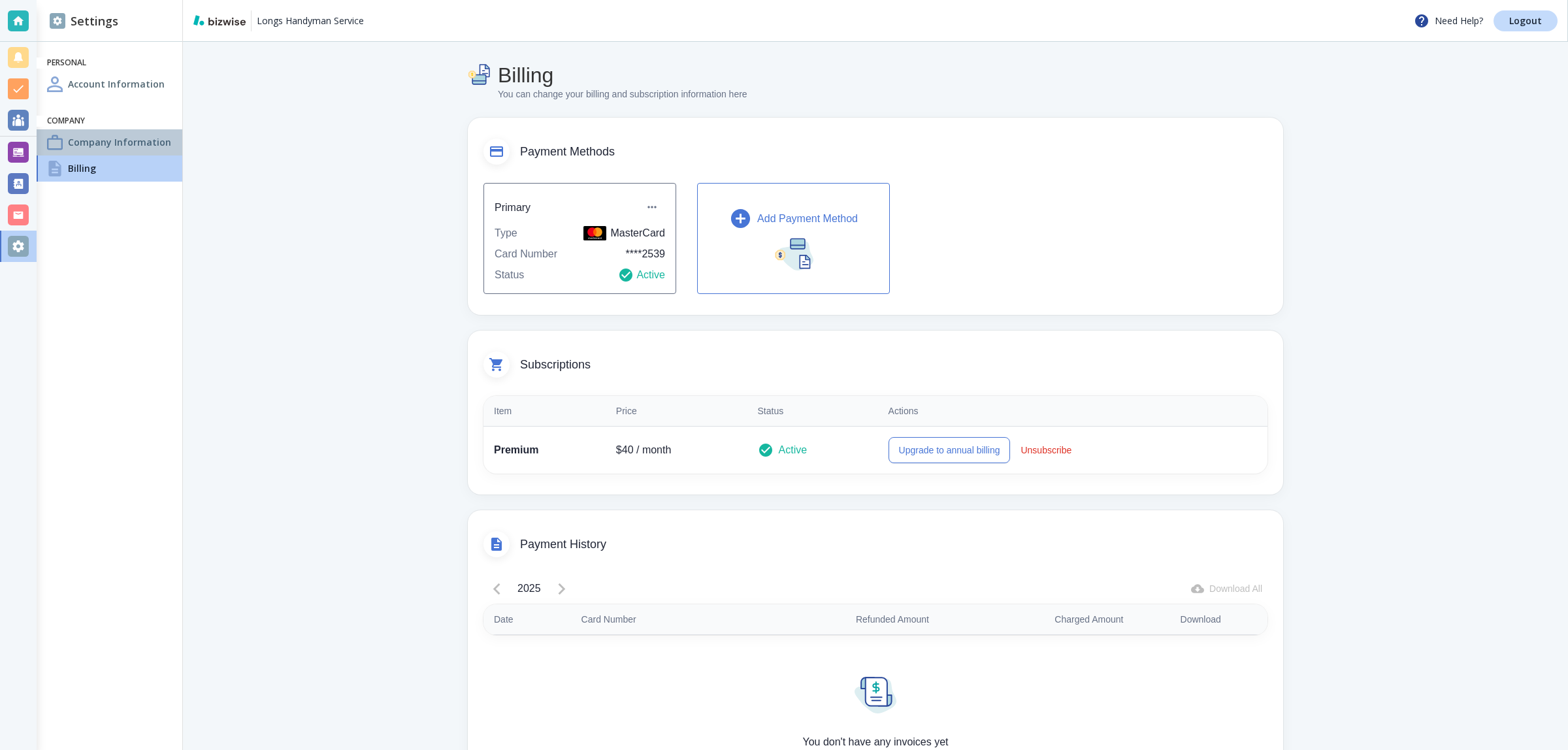
click at [153, 148] on div "Company Information" at bounding box center [110, 143] width 146 height 26
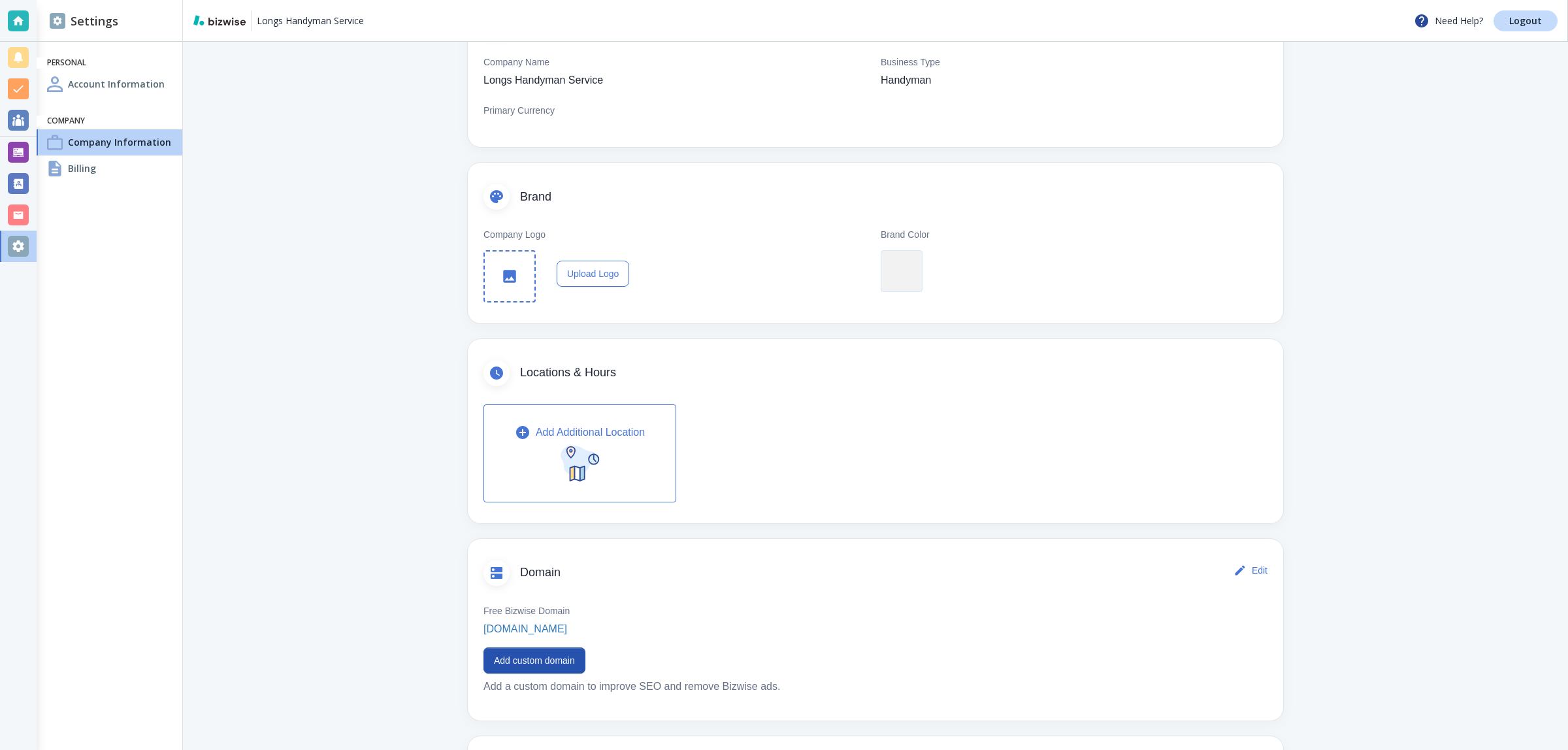
scroll to position [164, 0]
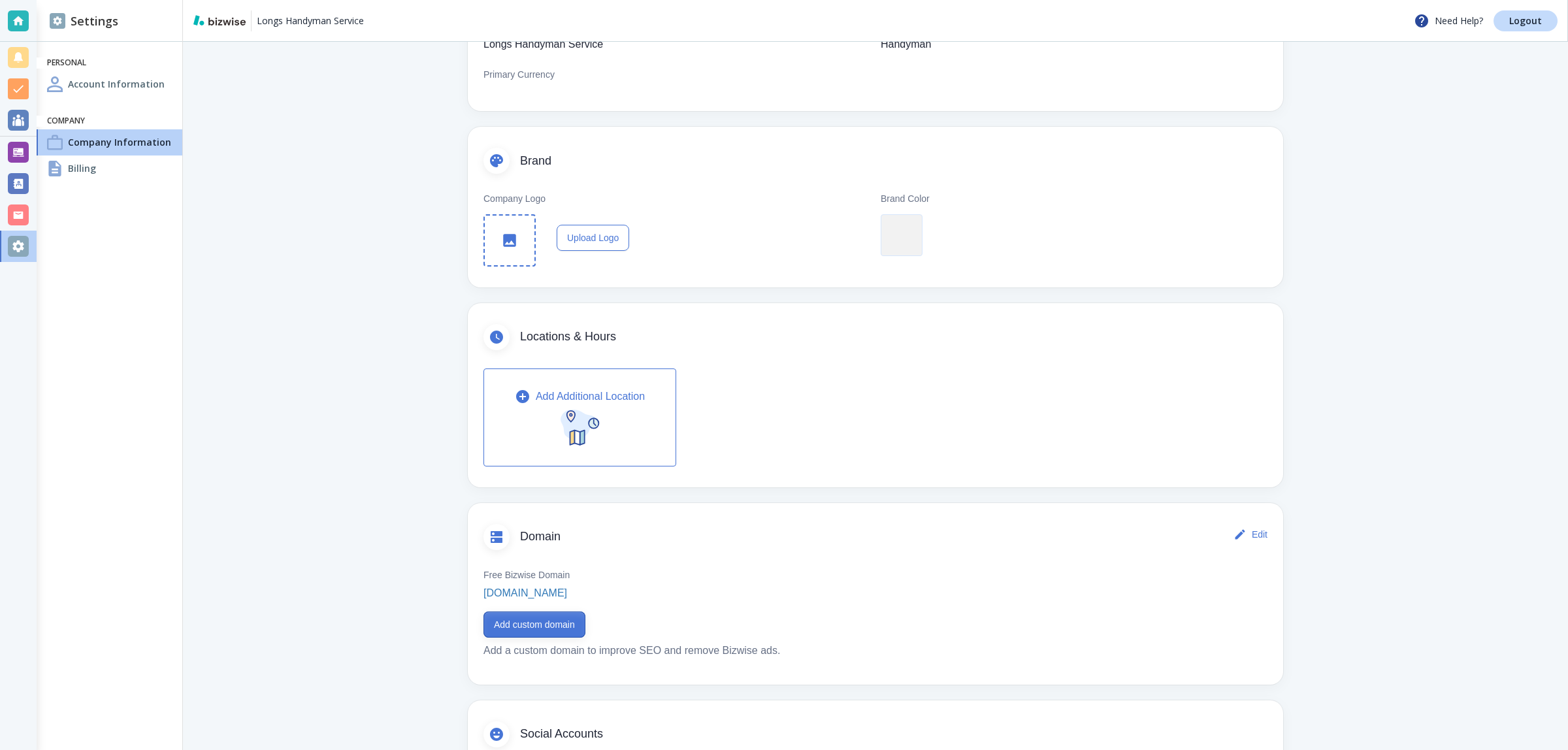
click at [540, 622] on button "Add custom domain" at bounding box center [535, 624] width 102 height 26
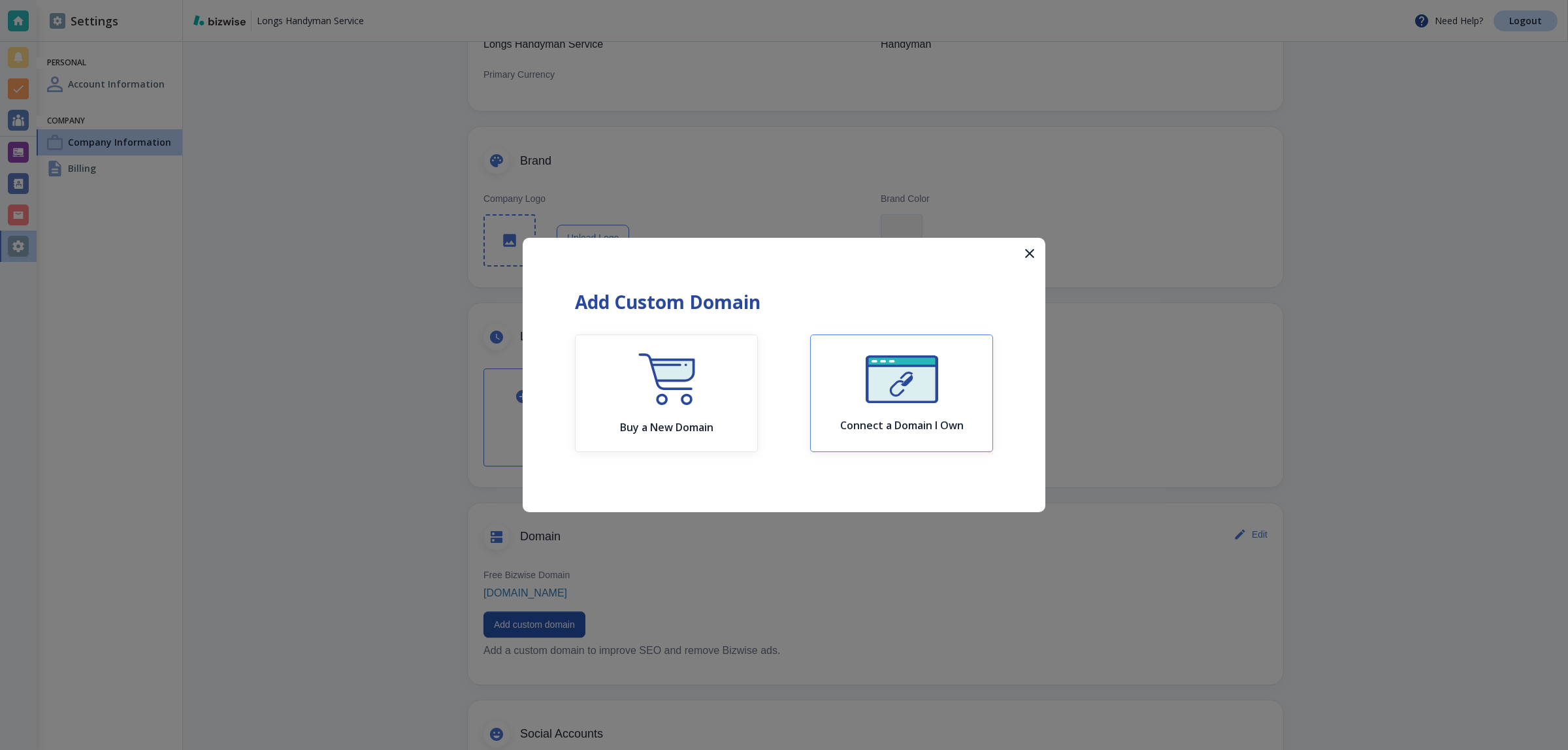
click at [890, 350] on button "Connect a Domain I Own" at bounding box center [901, 393] width 183 height 117
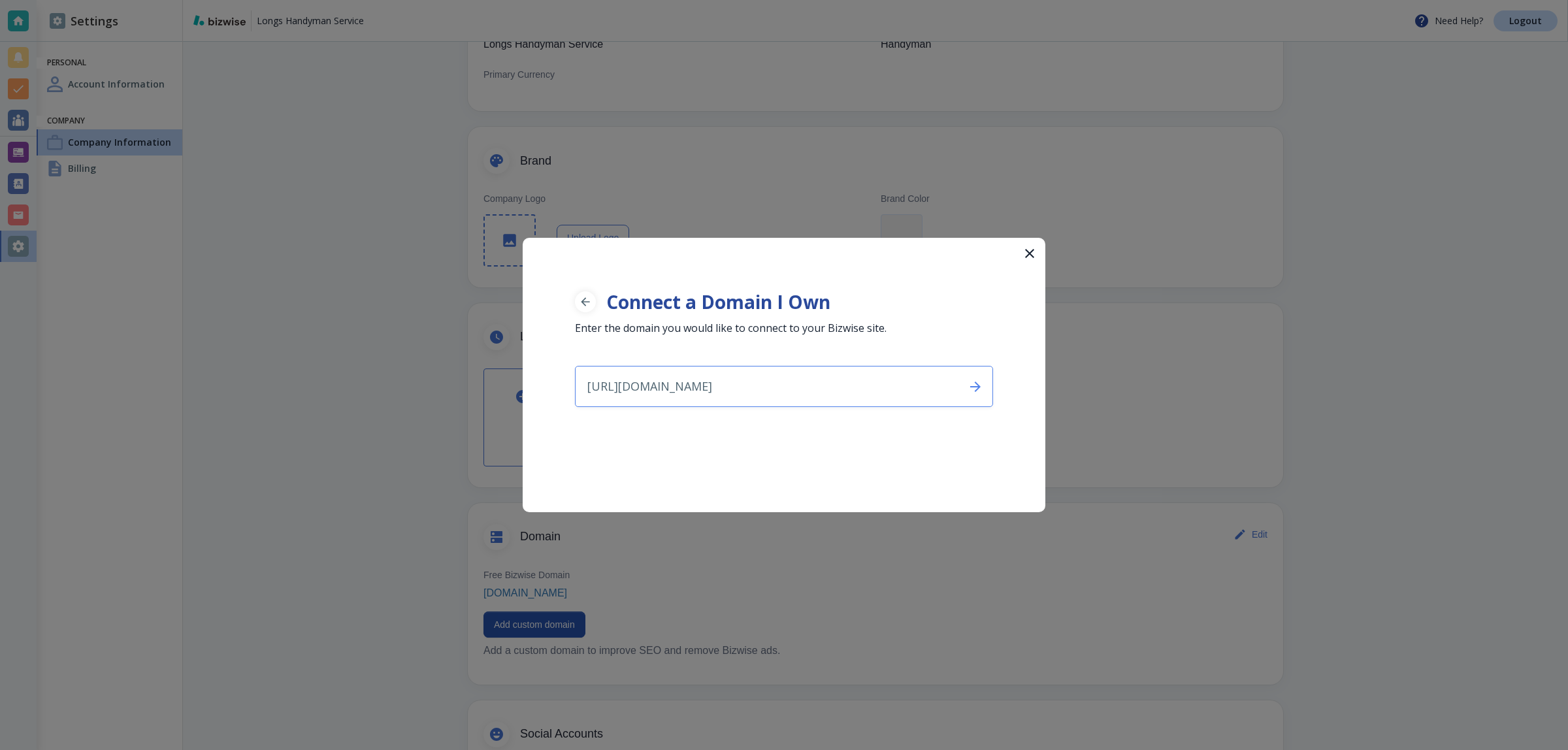
click at [660, 387] on input "https://www.longshandymanservice.com/" at bounding box center [765, 386] width 379 height 40
drag, startPoint x: 658, startPoint y: 387, endPoint x: 502, endPoint y: 389, distance: 156.0
click at [502, 389] on div "Connect a Domain I Own Enter the domain you would like to connect to your Bizwi…" at bounding box center [784, 375] width 1568 height 750
click at [802, 393] on input "longshandymanservice.com/" at bounding box center [765, 386] width 379 height 40
type input "longshandymanservice.com"
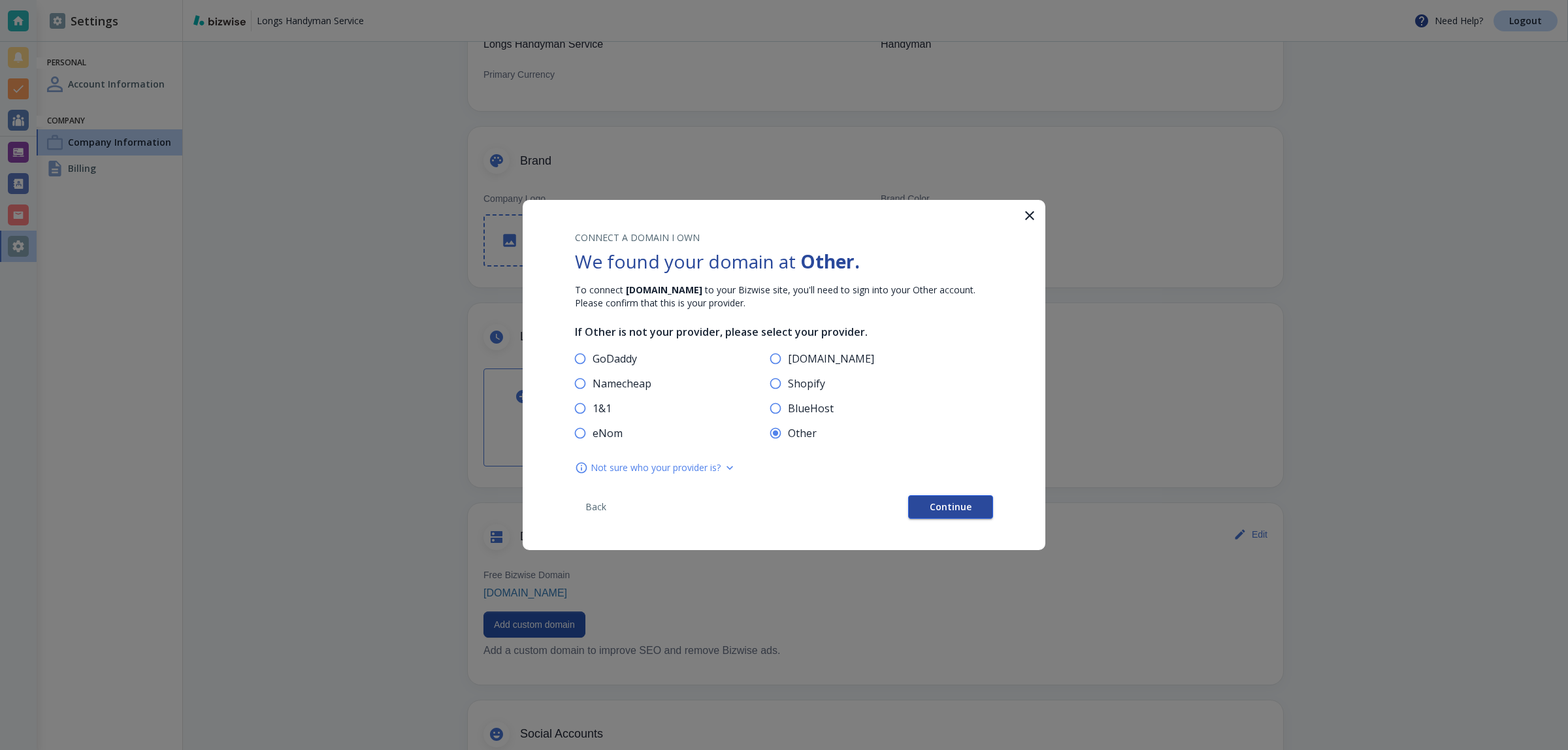
click at [955, 499] on button "Continue" at bounding box center [951, 506] width 85 height 24
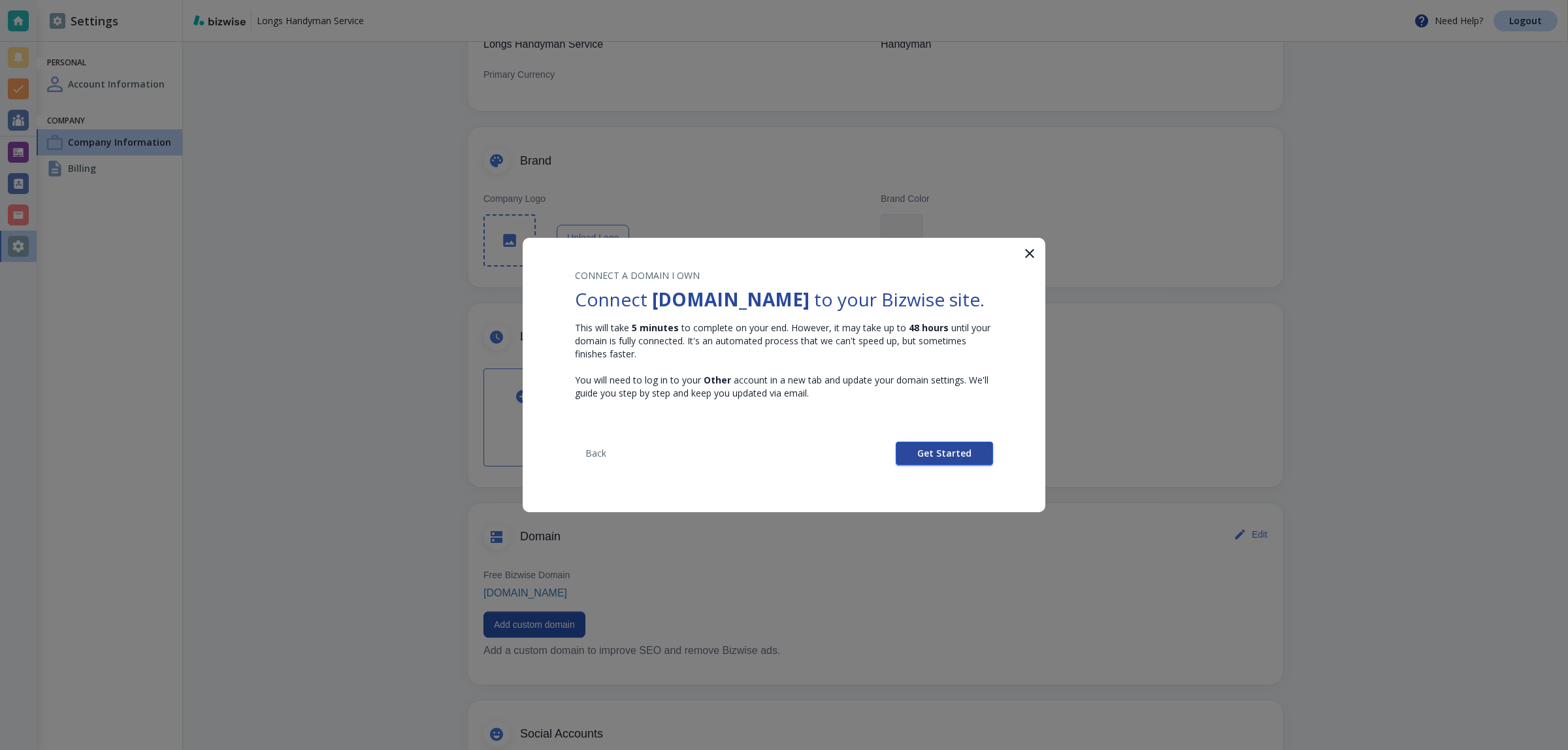
click at [941, 458] on span "Get Started" at bounding box center [943, 453] width 54 height 9
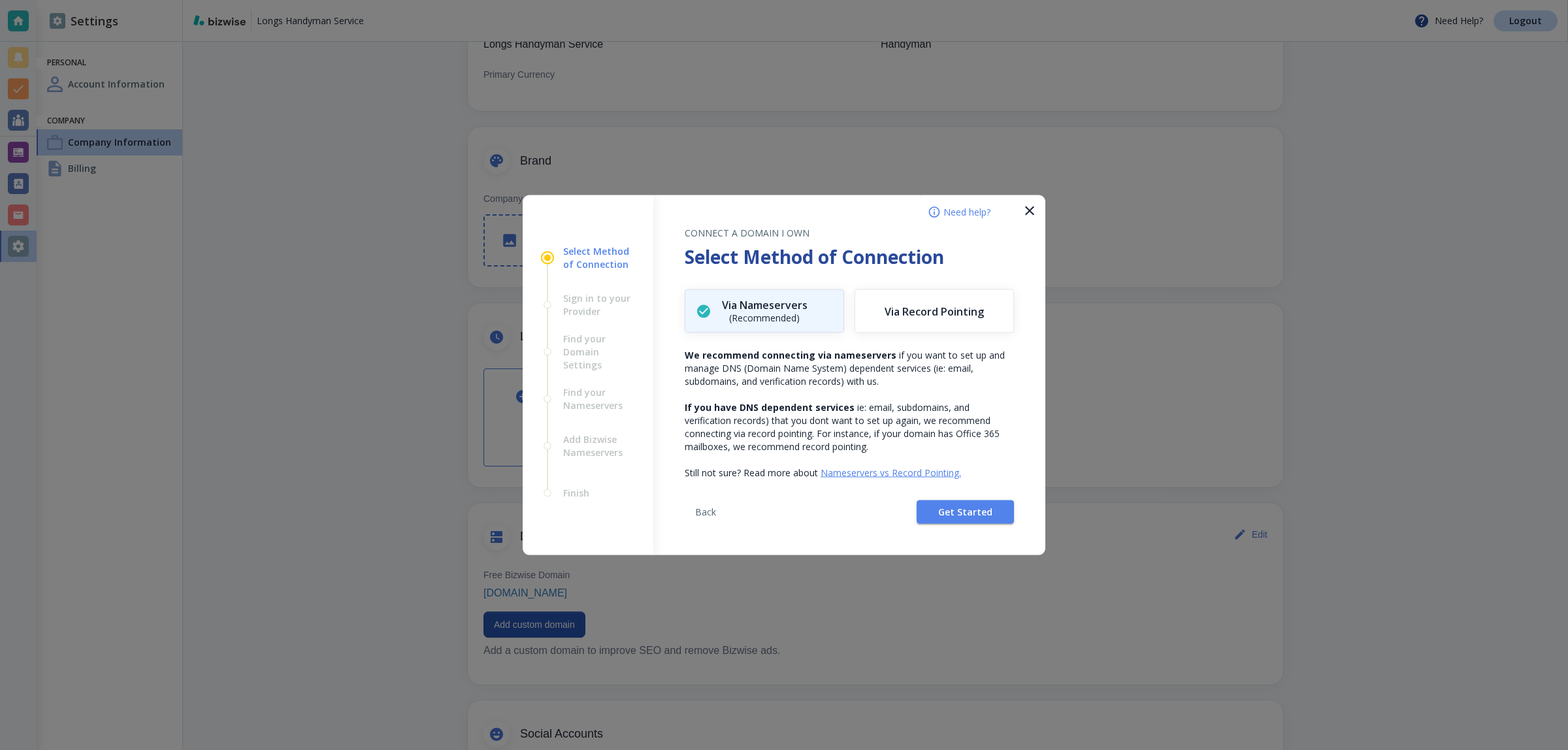
click at [944, 495] on div "Back Get Started" at bounding box center [850, 517] width 329 height 76
click at [951, 508] on span "Get Started" at bounding box center [965, 513] width 54 height 9
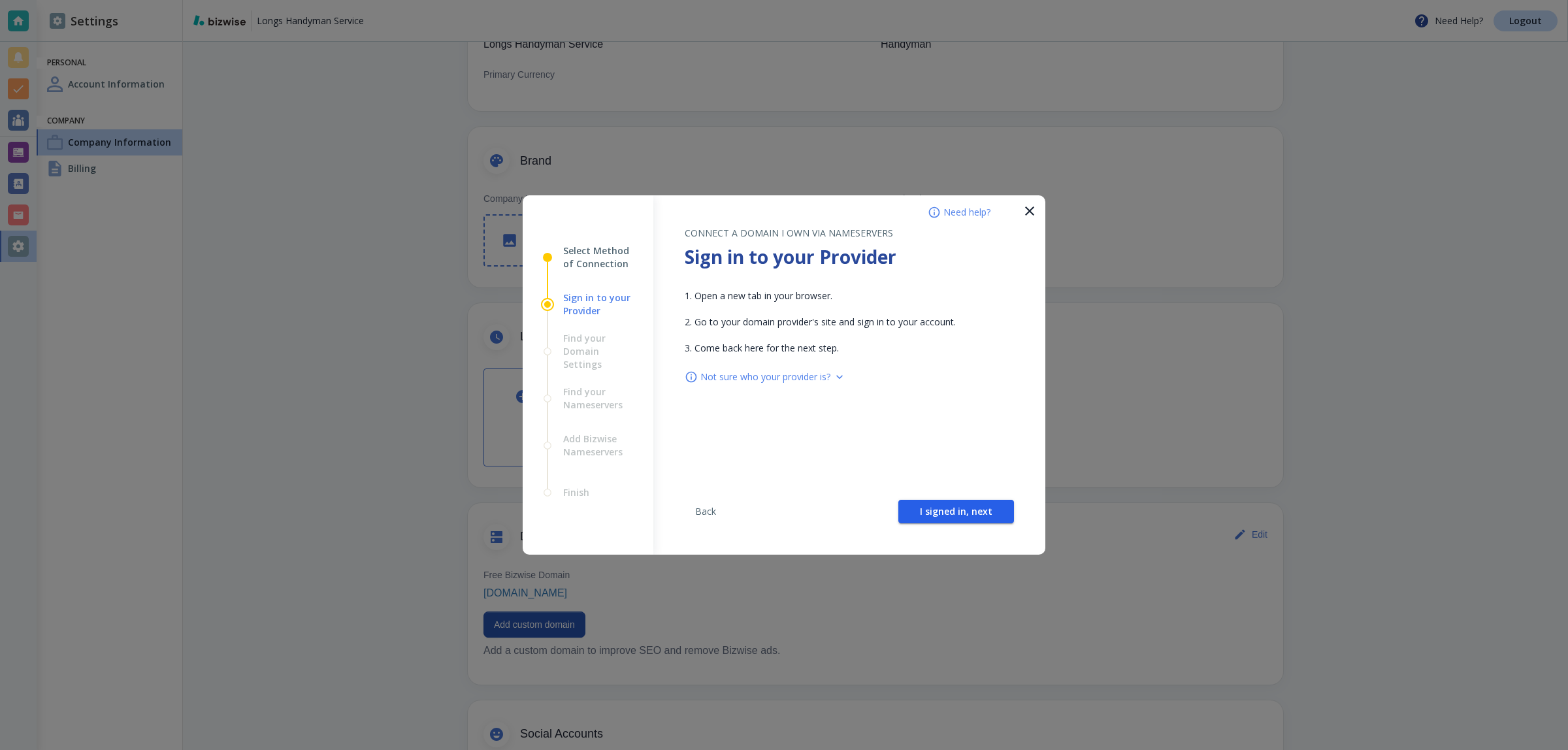
click at [951, 507] on span "I signed in, next" at bounding box center [956, 512] width 73 height 9
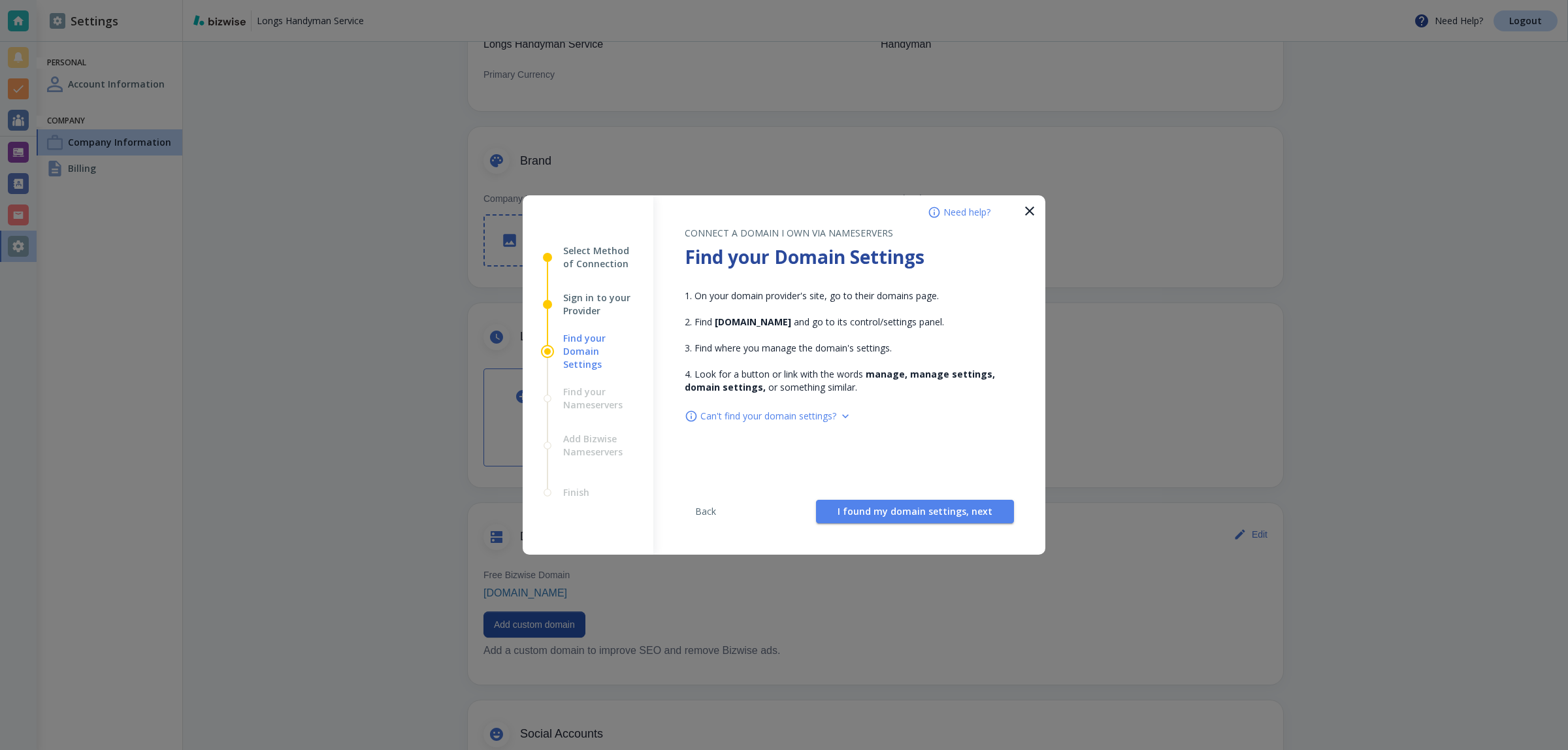
click at [951, 507] on span "I found my domain settings, next" at bounding box center [915, 512] width 155 height 9
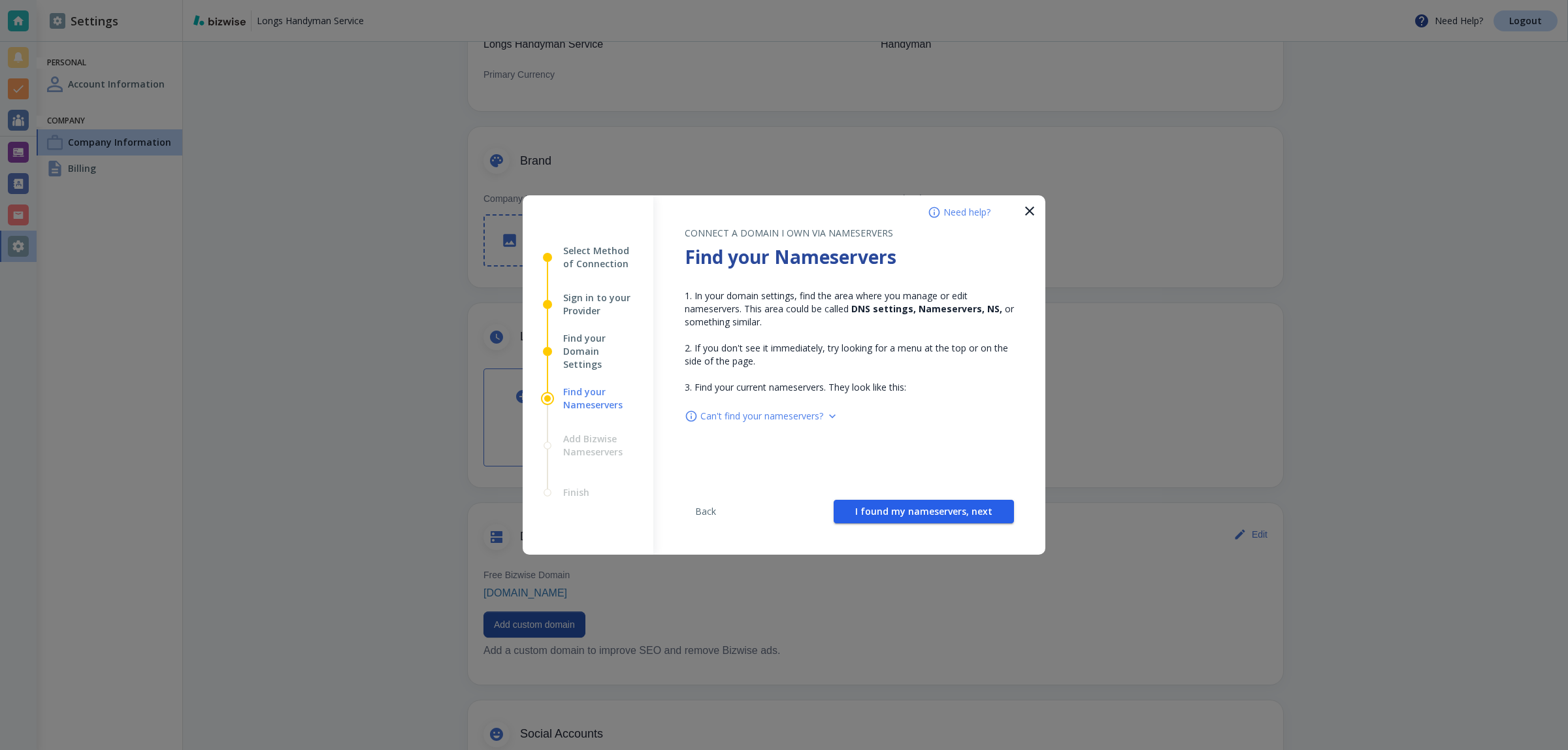
click at [951, 507] on span "I found my nameservers, next" at bounding box center [924, 512] width 137 height 9
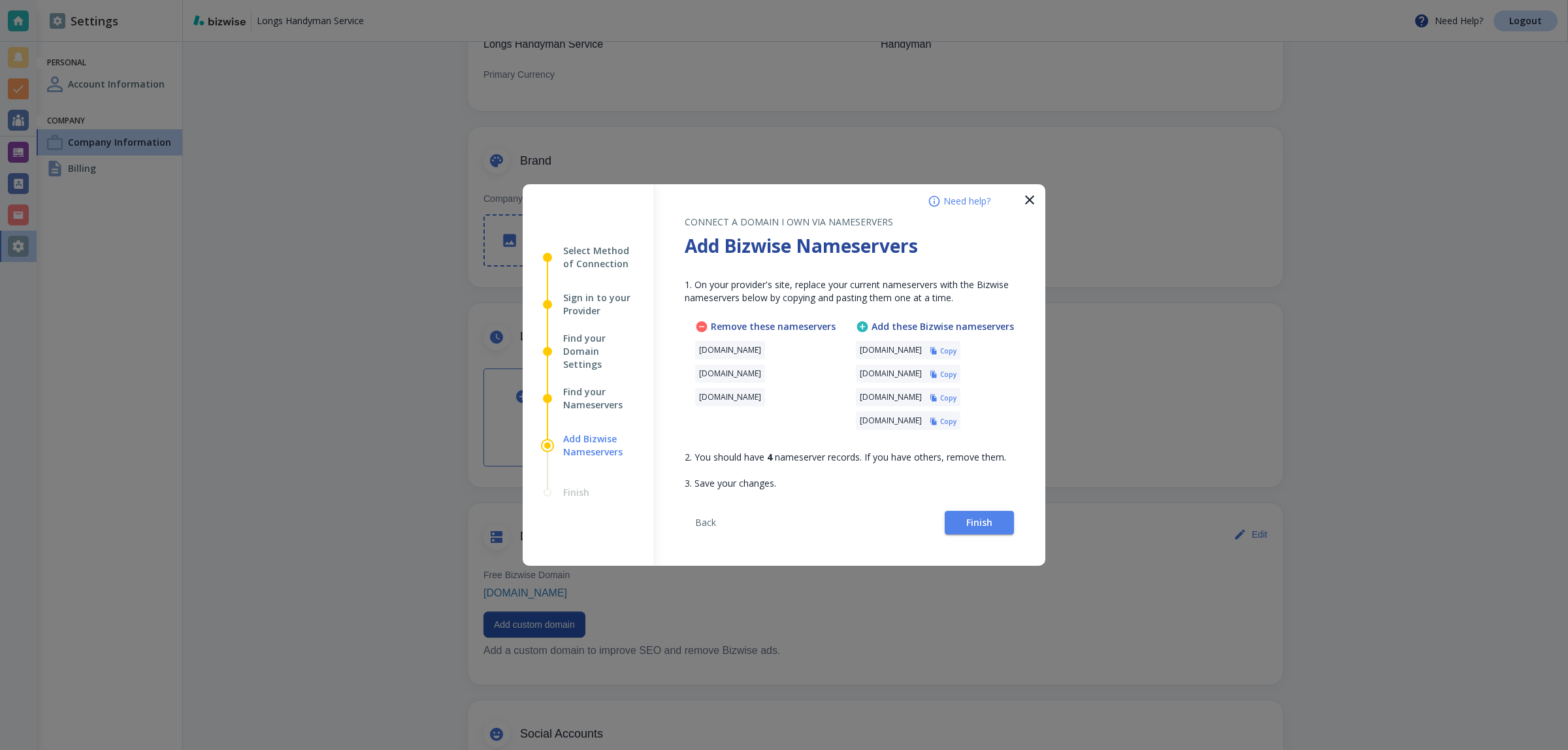
click at [957, 347] on h6 "Copy" at bounding box center [948, 351] width 16 height 9
click at [1011, 527] on button "Finish" at bounding box center [978, 522] width 69 height 24
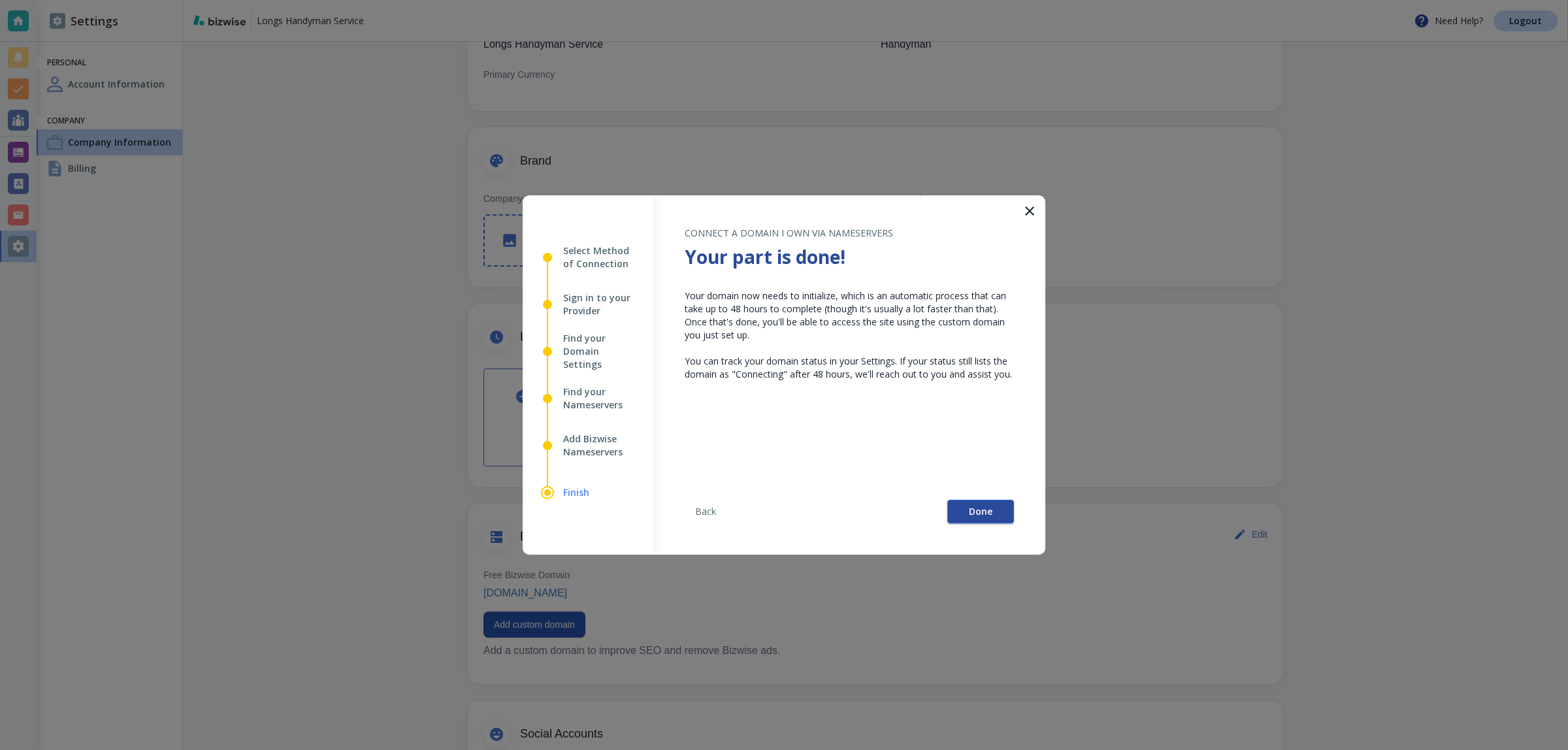
click at [961, 511] on button "Done" at bounding box center [980, 511] width 66 height 24
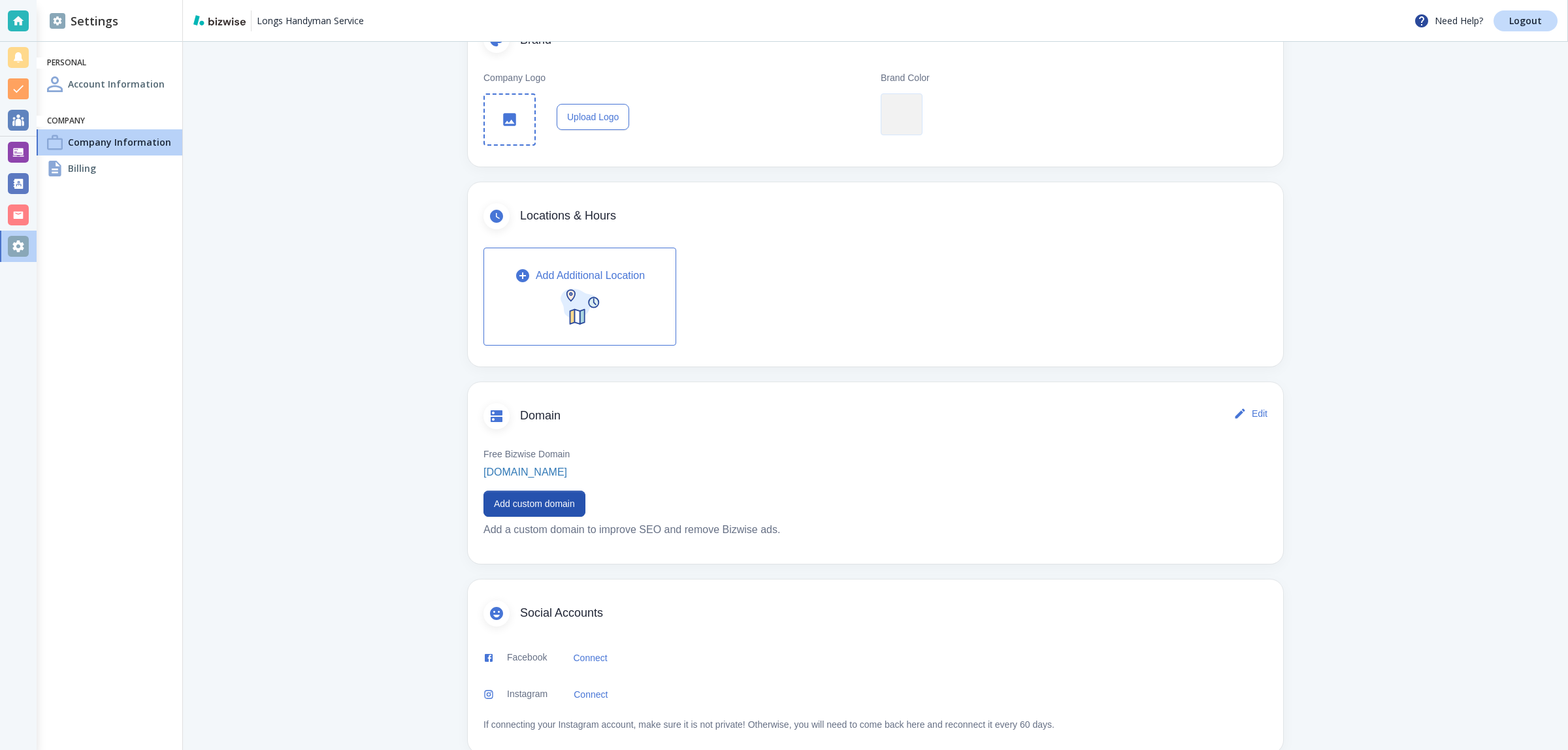
scroll to position [307, 0]
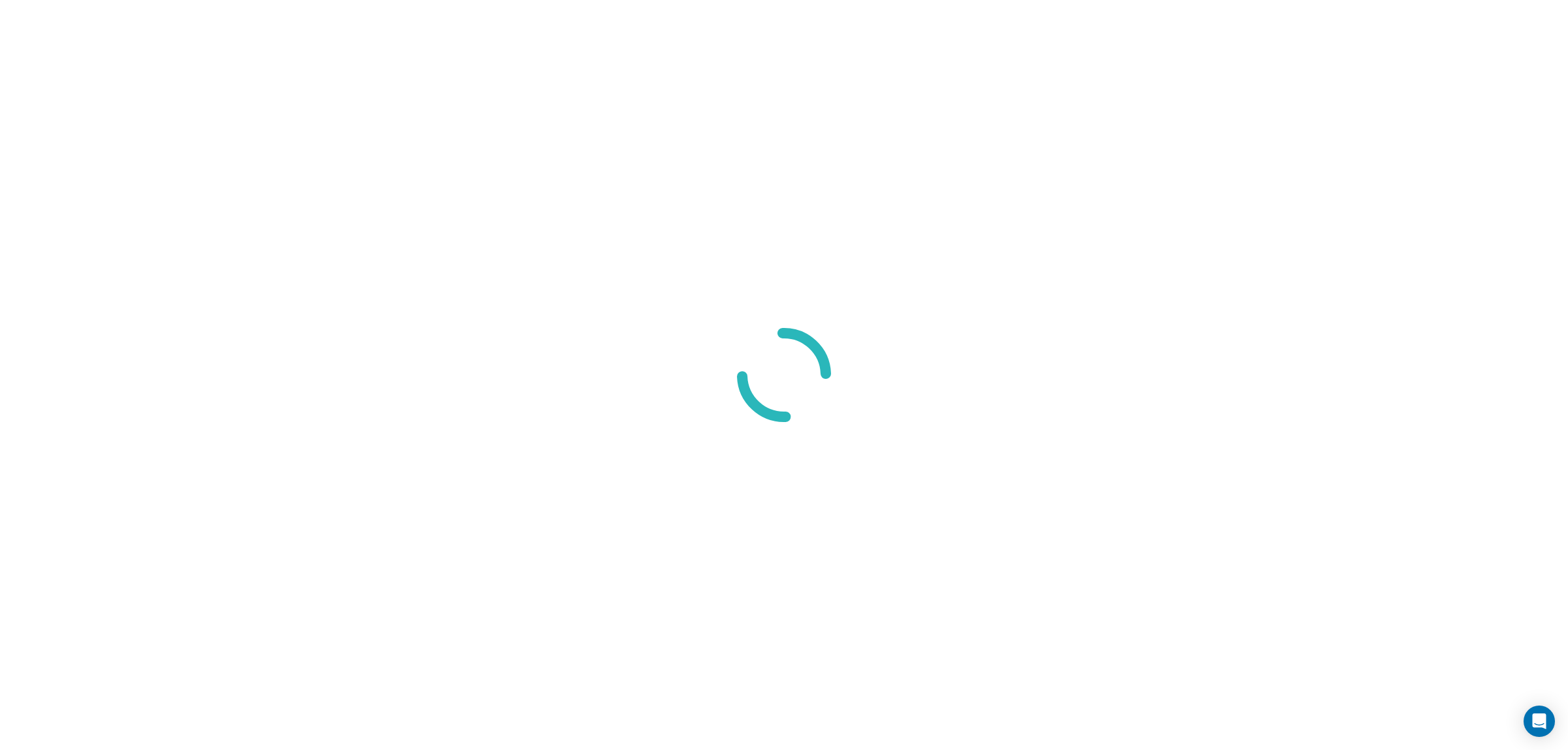
click at [1419, 393] on div at bounding box center [784, 375] width 1568 height 750
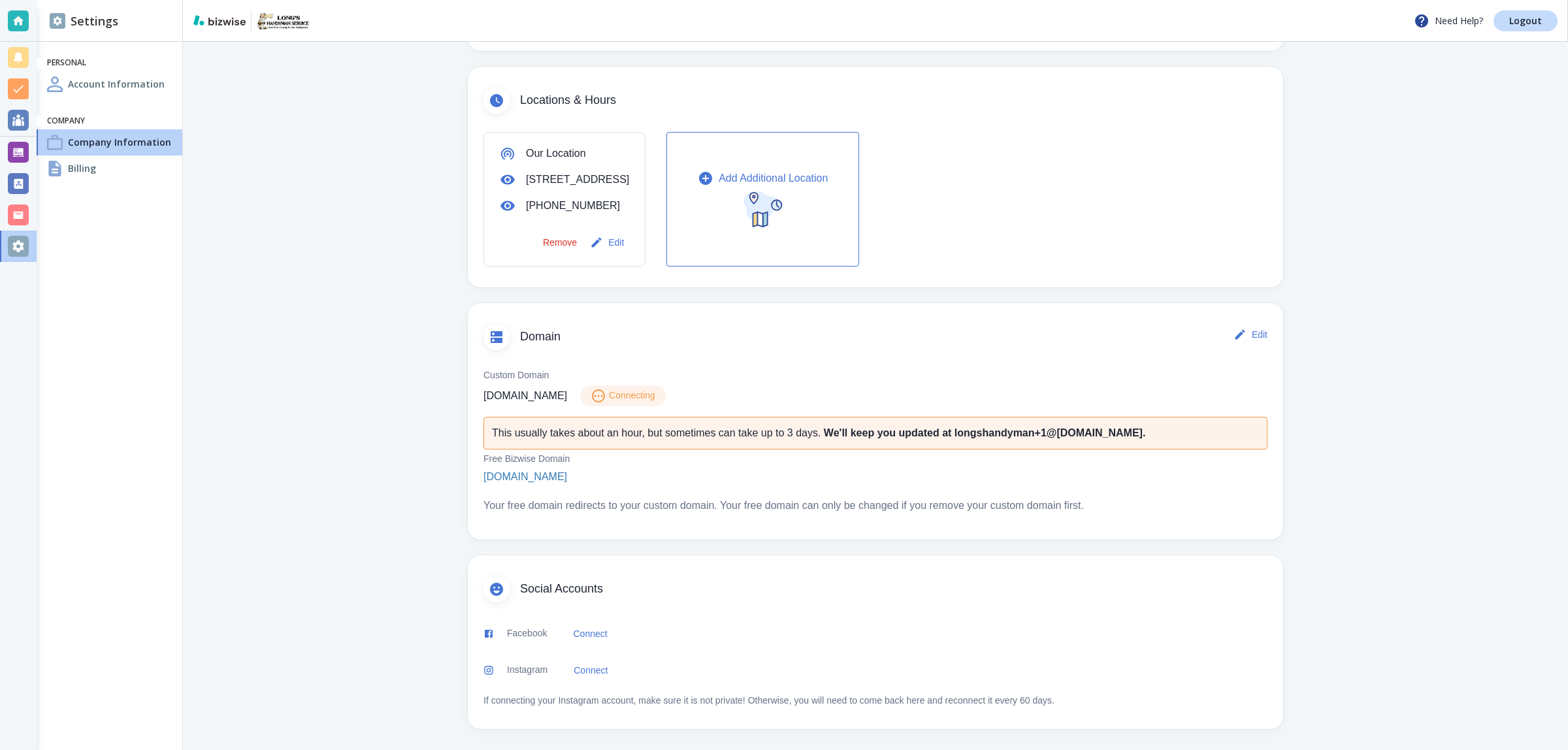
scroll to position [414, 0]
drag, startPoint x: 475, startPoint y: 393, endPoint x: 605, endPoint y: 392, distance: 130.0
click at [605, 392] on div "Custom Domain longshandymanservice.com Connecting This usually takes about an h…" at bounding box center [875, 440] width 816 height 168
copy p "[DOMAIN_NAME]"
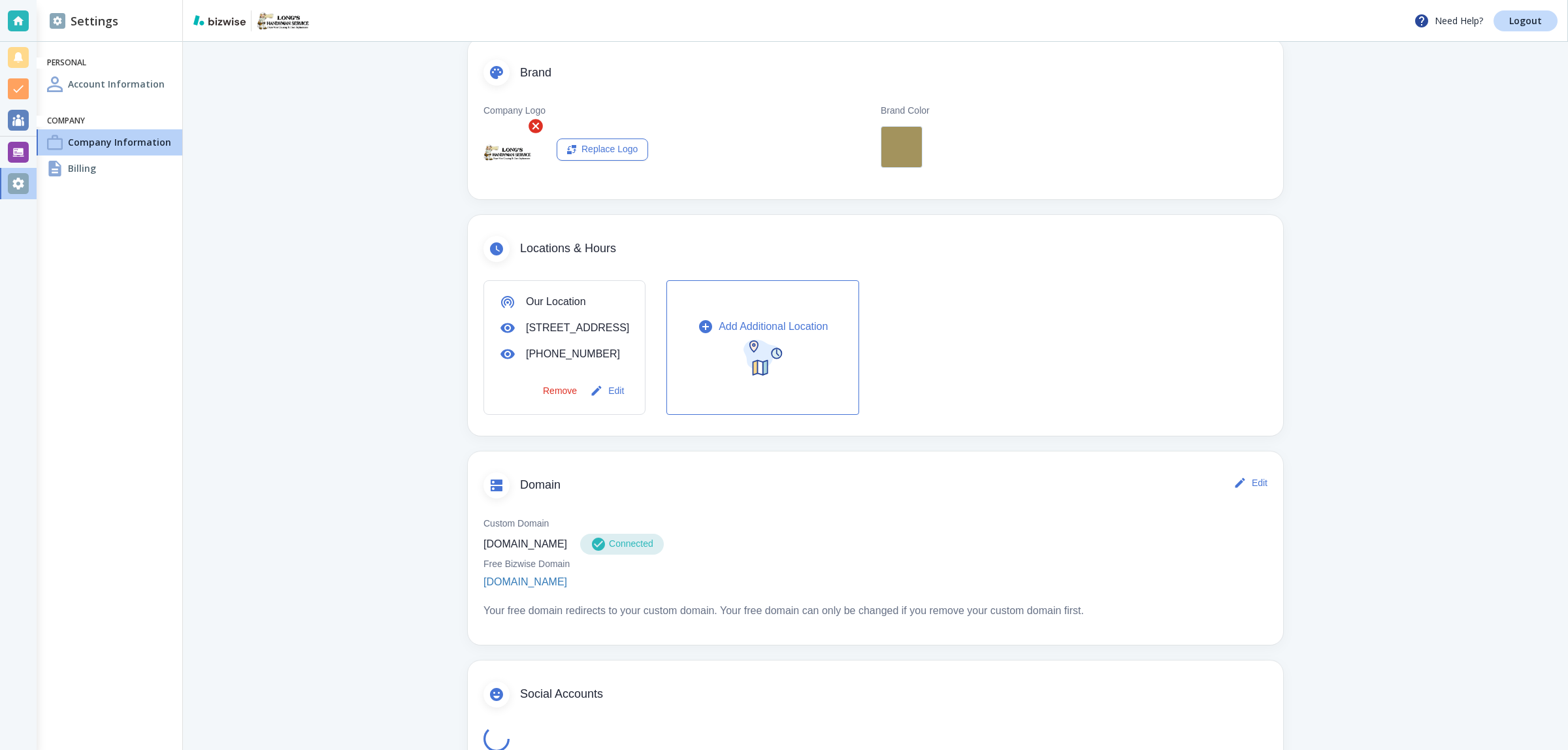
scroll to position [326, 0]
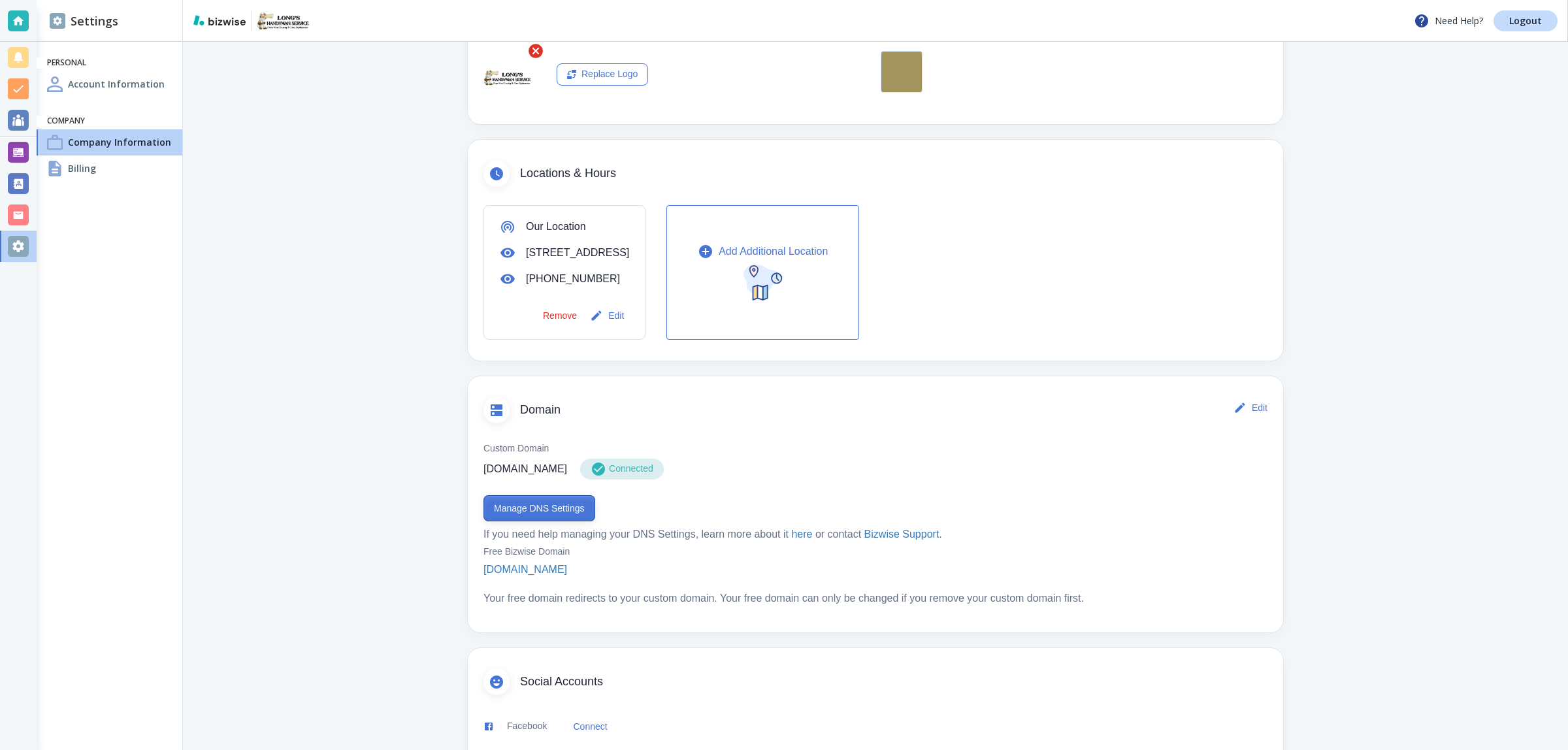
click at [556, 519] on button "Manage DNS Settings" at bounding box center [539, 508] width 112 height 26
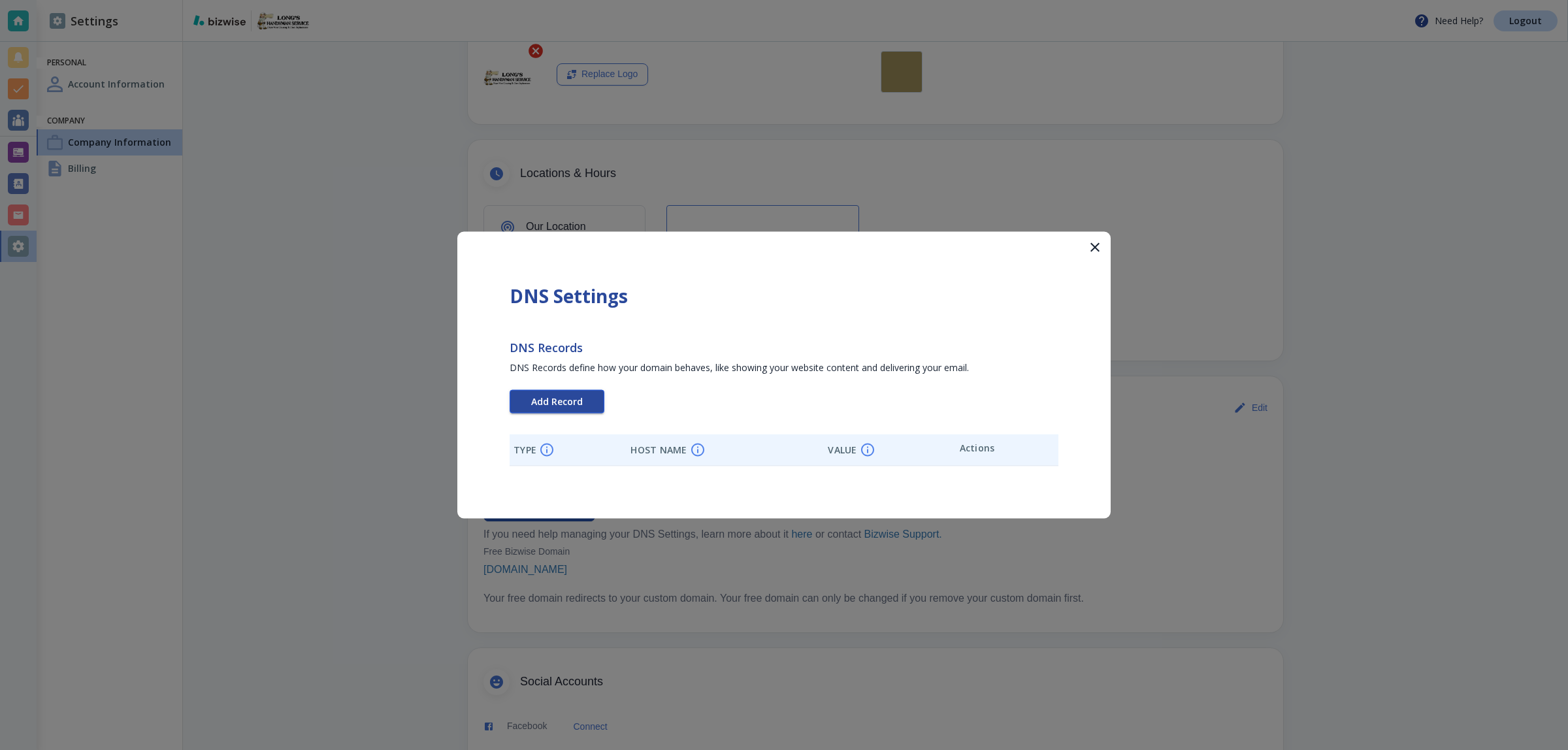
click at [548, 397] on div "DNS Settings DNS Records DNS Records define how your domain behaves, like showi…" at bounding box center [784, 375] width 653 height 287
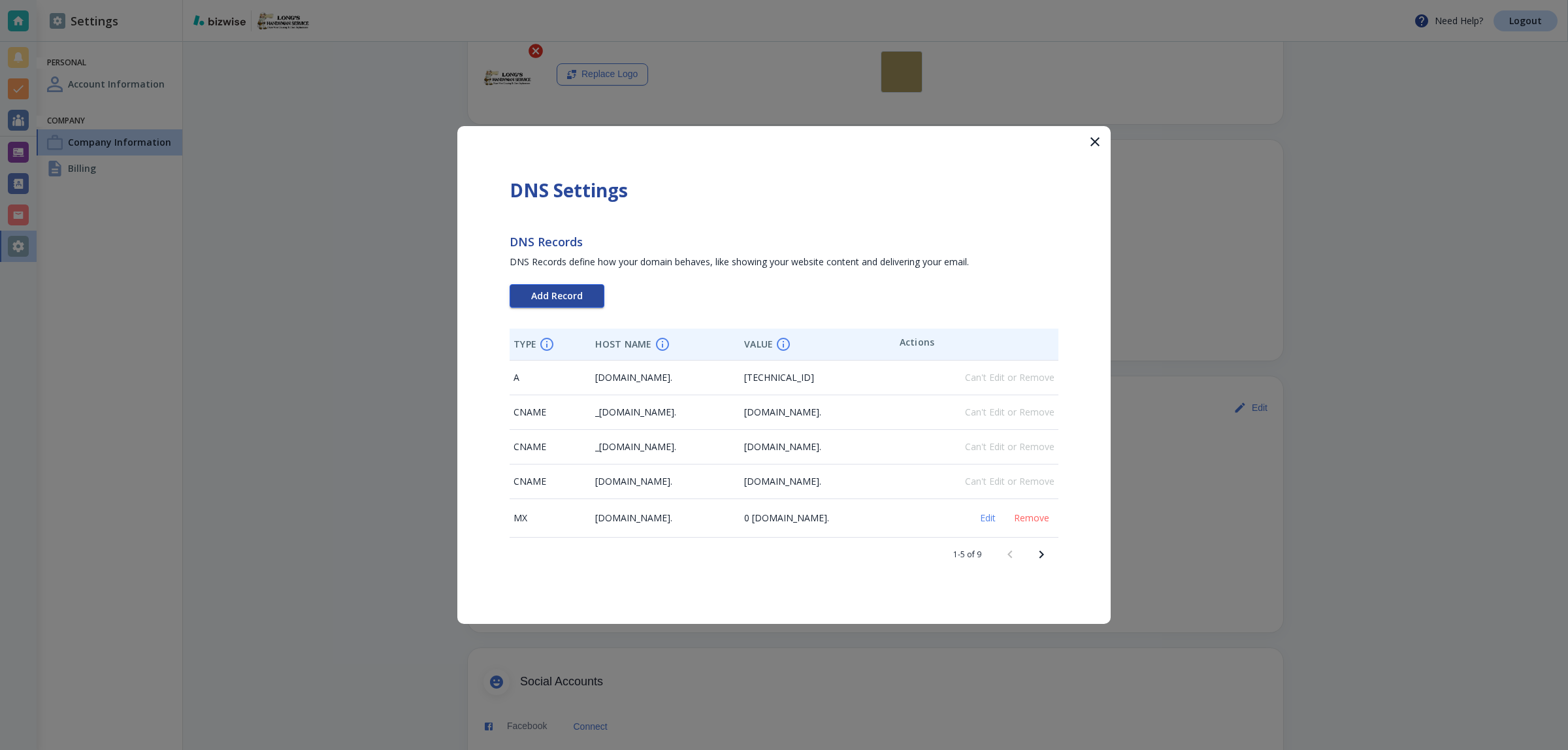
click at [573, 297] on span "Add Record" at bounding box center [556, 296] width 52 height 9
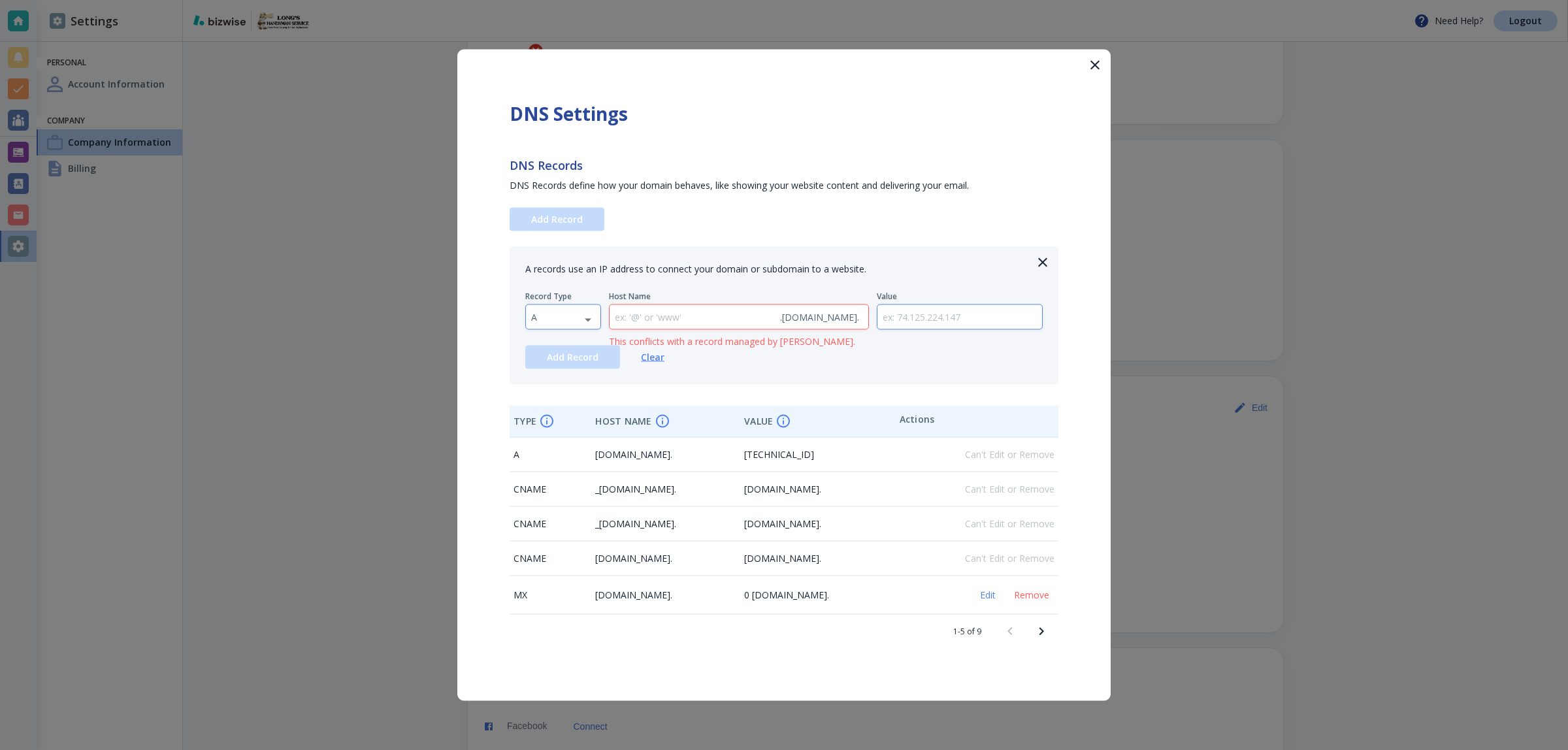
click at [586, 0] on body "Need Help? Logout Settings Personal Account Information Company Company Informa…" at bounding box center [784, 0] width 1568 height 0
click at [572, 390] on li "TXT" at bounding box center [563, 400] width 74 height 21
type input "TXT"
click at [953, 323] on input "text" at bounding box center [960, 317] width 166 height 25
paste input "google-site-verification=SNswLE60IHXlFs2GJjhY1ekOJM3TtcdlOWe-hIhqhyw"
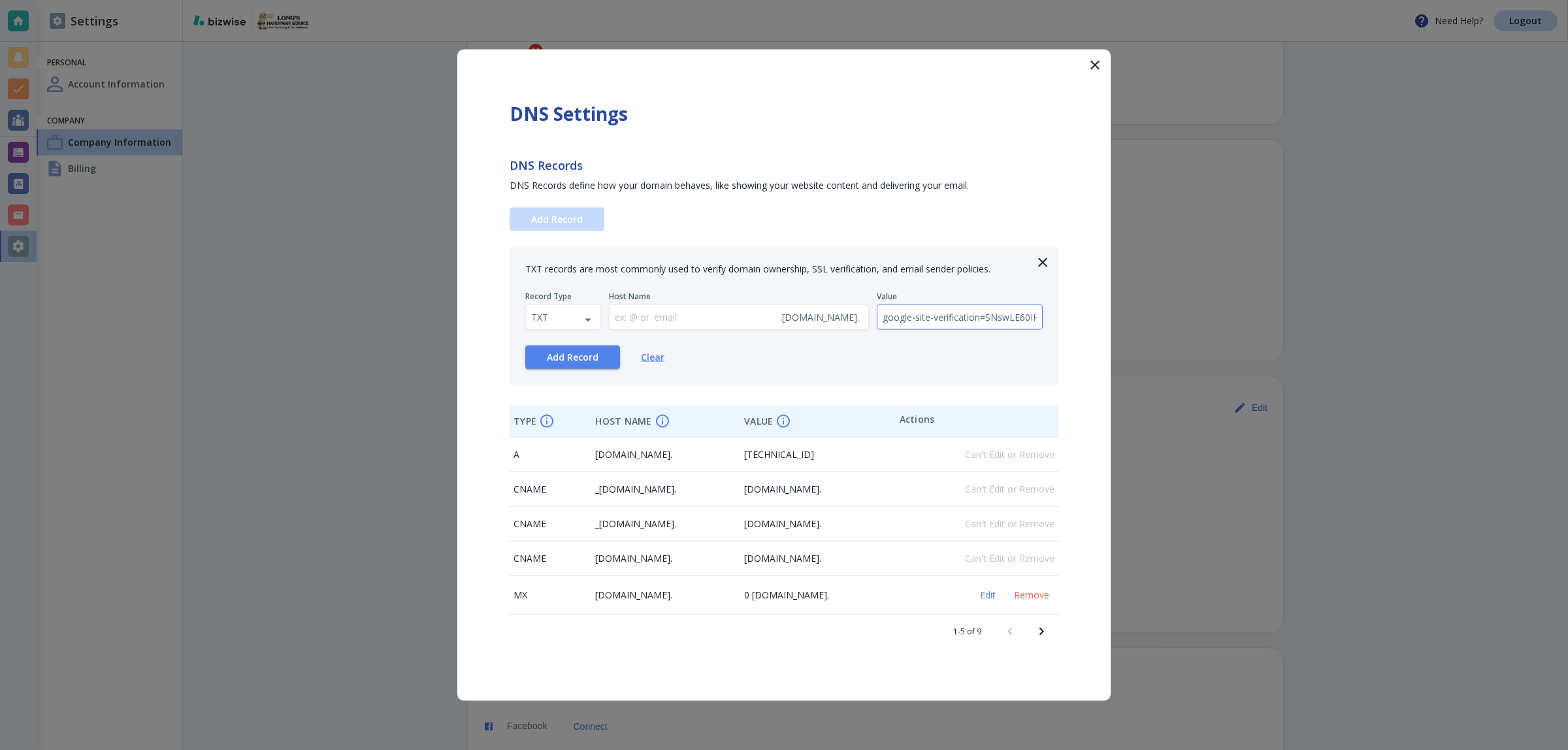
scroll to position [0, 185]
type input "google-site-verification=SNswLE60IHXlFs2GJjhY1ekOJM3TtcdlOWe-hIhqhyw"
click at [560, 359] on span "Add Record" at bounding box center [573, 358] width 52 height 9
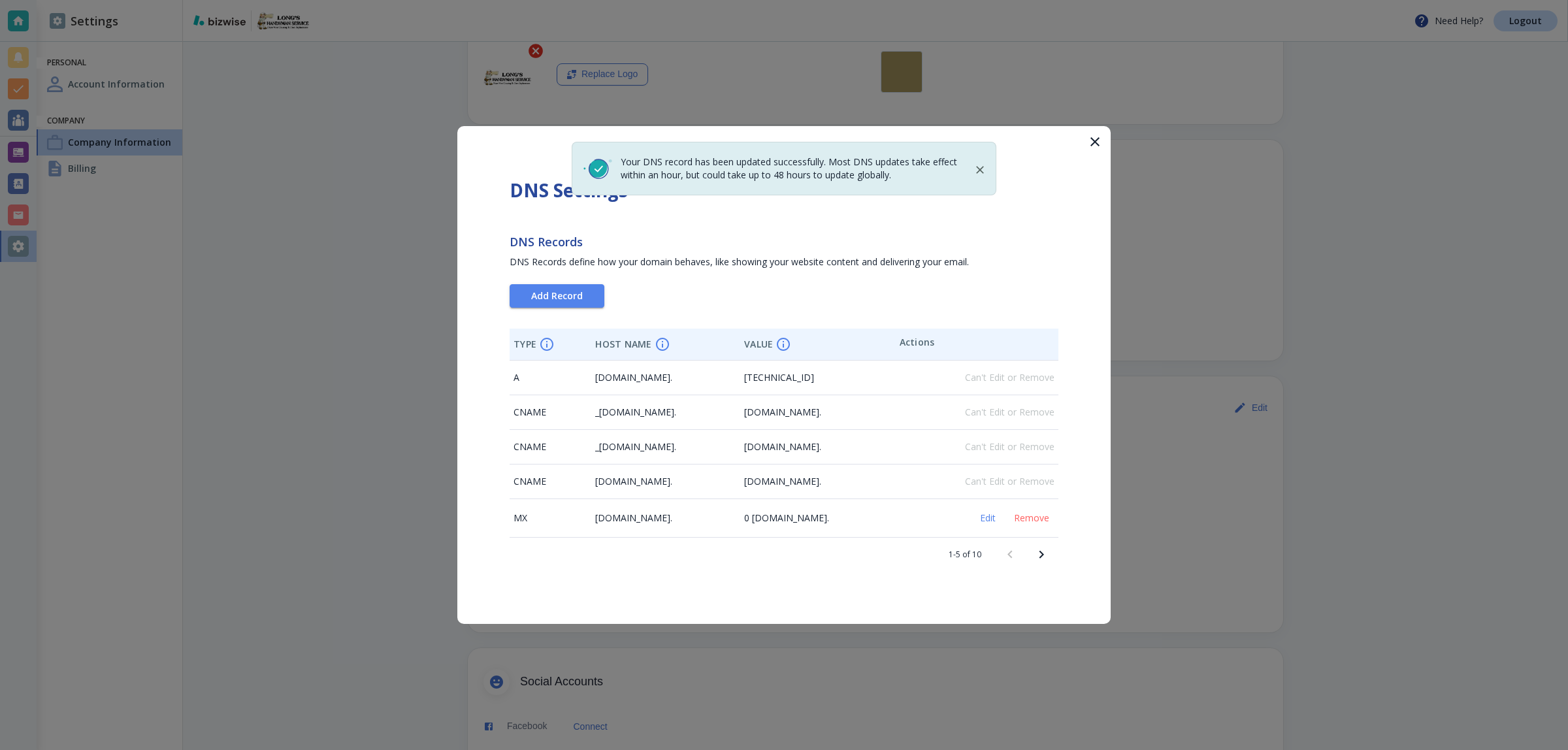
click at [364, 332] on div at bounding box center [784, 375] width 1568 height 750
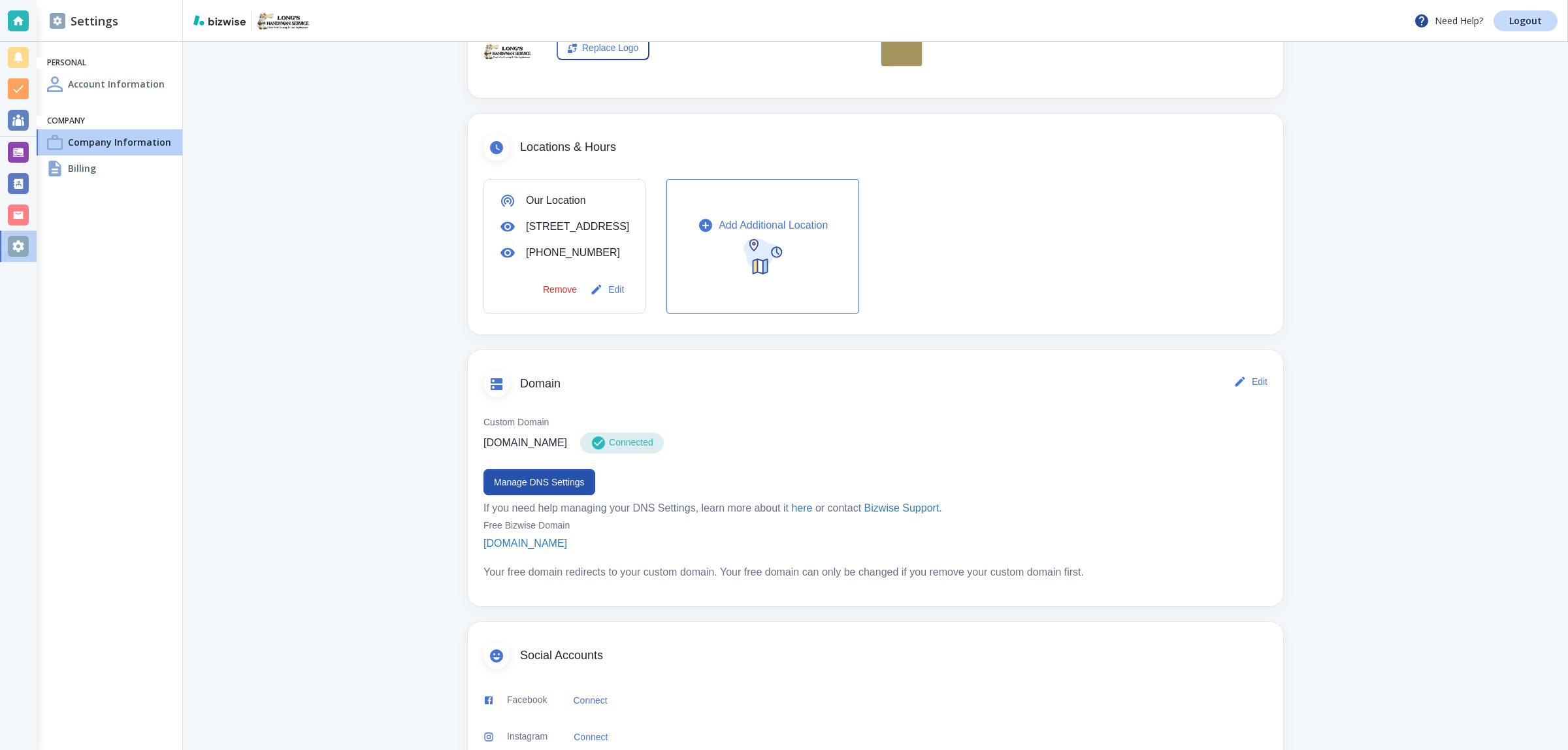
scroll to position [409, 0]
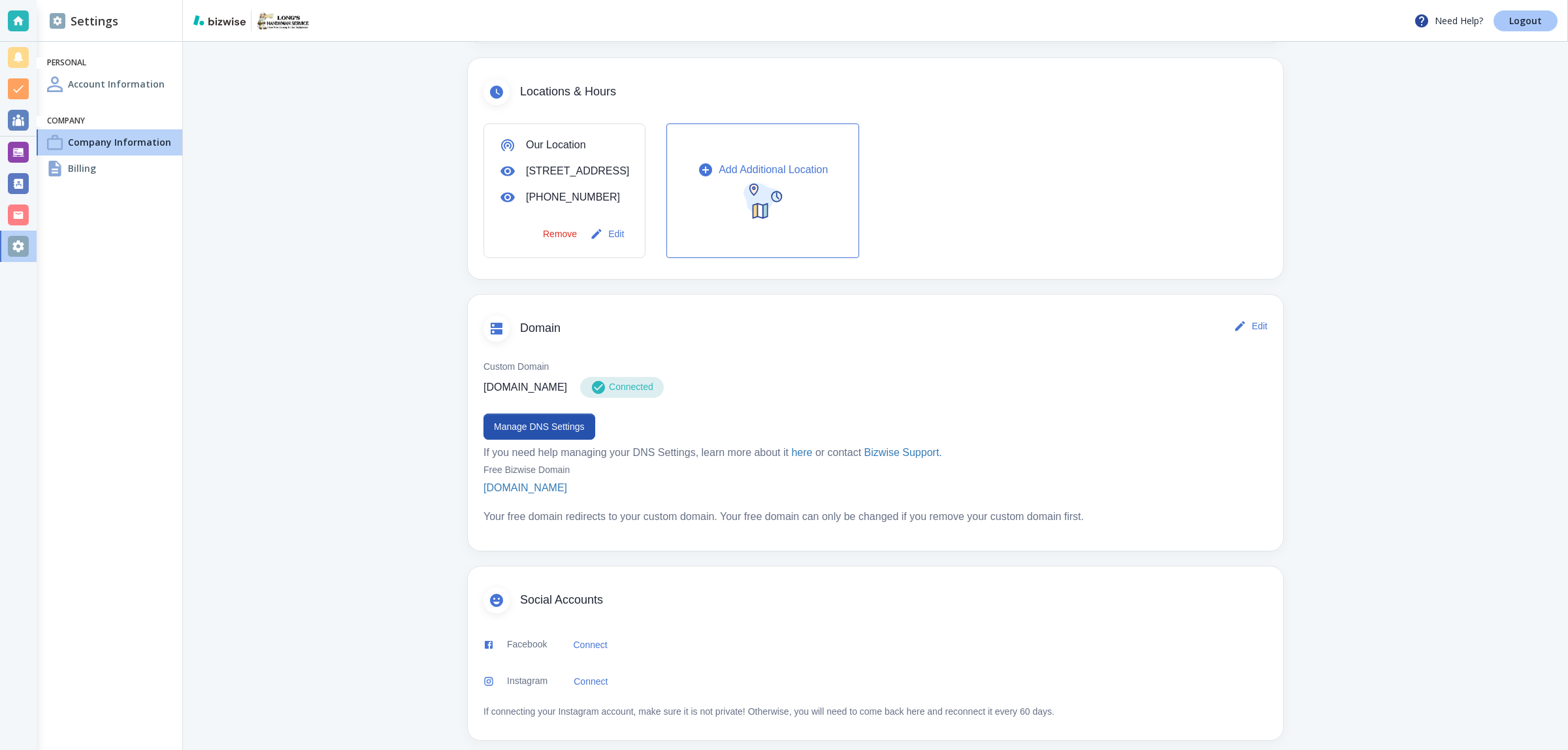
click at [1536, 20] on p "Logout" at bounding box center [1525, 21] width 33 height 9
